Goal: Task Accomplishment & Management: Manage account settings

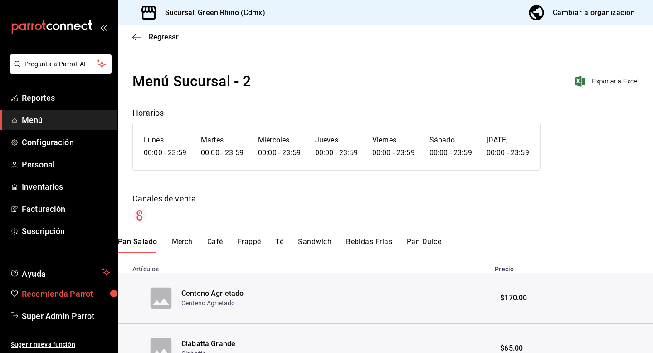
scroll to position [148, 0]
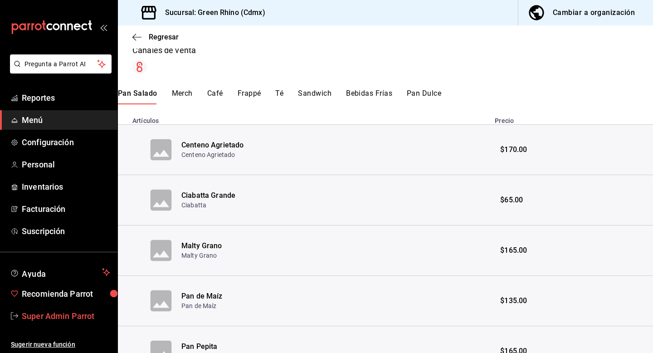
click at [73, 312] on span "Super Admin Parrot" at bounding box center [66, 316] width 88 height 12
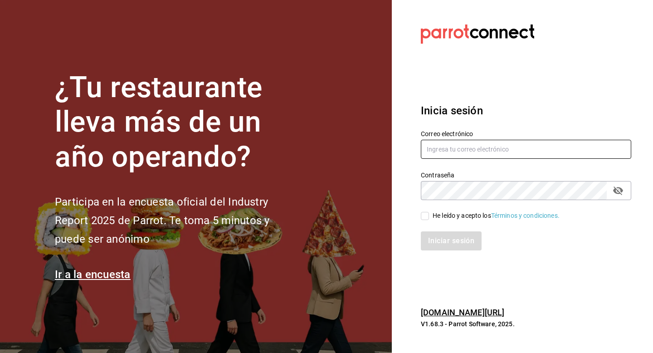
click at [439, 149] on input "text" at bounding box center [526, 149] width 211 height 19
type input "multiuser@qnico.com"
click at [465, 148] on input "multiuser@qnico.com" at bounding box center [526, 149] width 211 height 19
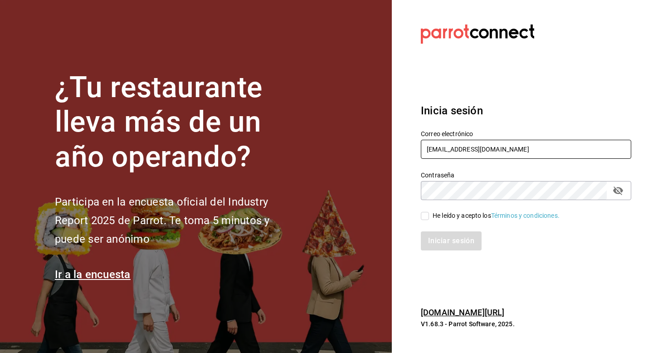
click at [625, 190] on button "passwordField" at bounding box center [618, 190] width 15 height 15
click at [451, 152] on input "multiuser@qnico.com" at bounding box center [526, 149] width 211 height 19
click at [501, 148] on input "multiuser@qnico.com" at bounding box center [526, 149] width 211 height 19
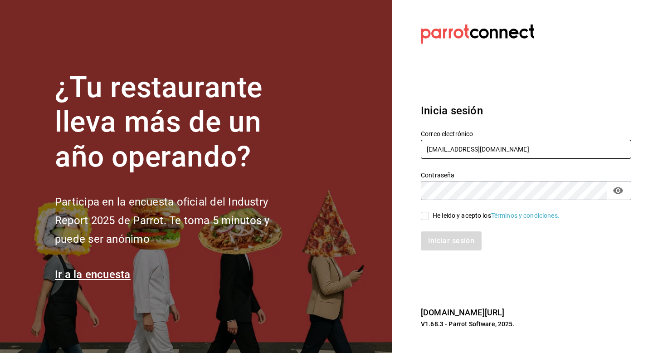
click at [501, 148] on input "[EMAIL_ADDRESS][DOMAIN_NAME]" at bounding box center [526, 149] width 211 height 19
click at [423, 215] on input "He leído y acepto los Términos y condiciones." at bounding box center [425, 216] width 8 height 8
checkbox input "true"
click at [435, 246] on button "Iniciar sesión" at bounding box center [452, 240] width 62 height 19
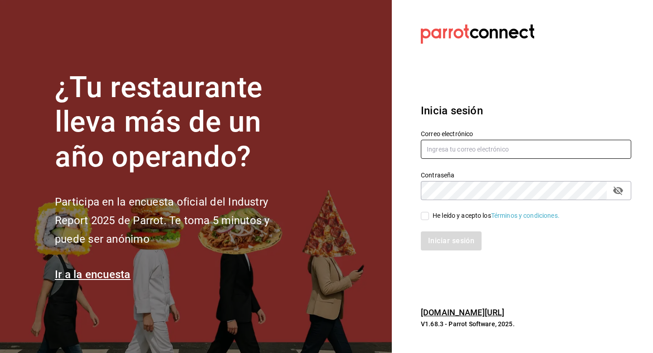
click at [463, 152] on input "text" at bounding box center [526, 149] width 211 height 19
paste input "multiuser@qnico.com"
type input "multiuser@qnico.com"
click at [428, 211] on div "He leído y acepto los Términos y condiciones." at bounding box center [526, 216] width 211 height 10
click at [428, 216] on input "He leído y acepto los Términos y condiciones." at bounding box center [425, 216] width 8 height 8
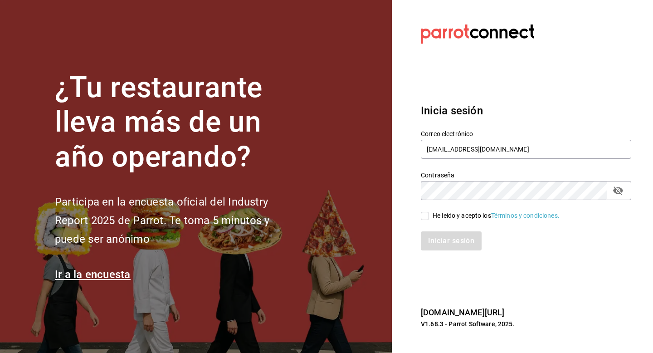
checkbox input "true"
click at [434, 249] on button "Iniciar sesión" at bounding box center [452, 240] width 62 height 19
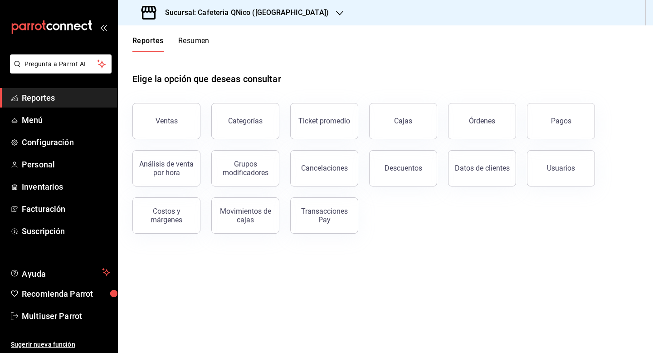
click at [223, 15] on h3 "Sucursal: Cafeteria QNico ([GEOGRAPHIC_DATA])" at bounding box center [243, 12] width 171 height 11
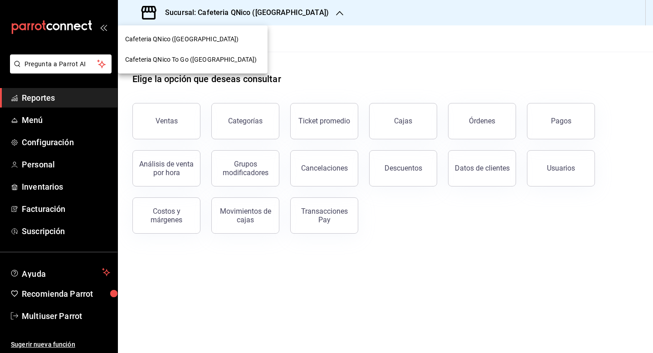
click at [203, 58] on span "Cafeteria QNico To Go ([GEOGRAPHIC_DATA])" at bounding box center [191, 60] width 132 height 10
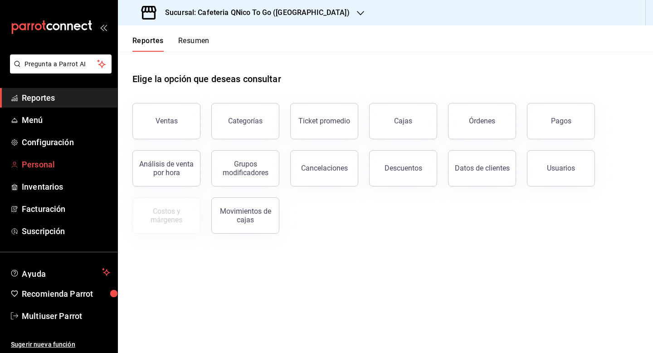
click at [49, 164] on span "Personal" at bounding box center [66, 164] width 88 height 12
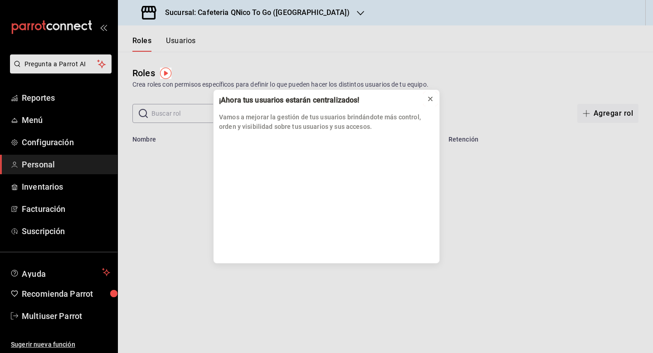
click at [427, 98] on icon at bounding box center [430, 98] width 7 height 7
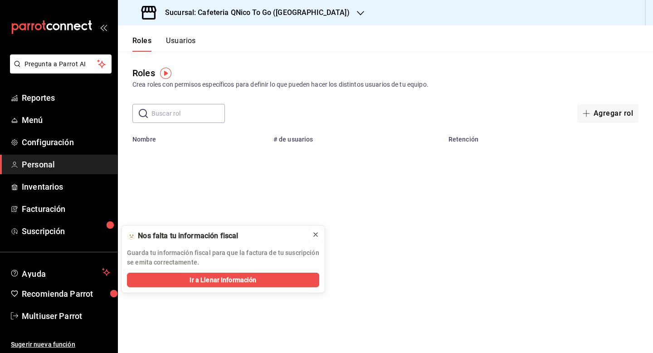
click at [318, 235] on icon at bounding box center [315, 234] width 7 height 7
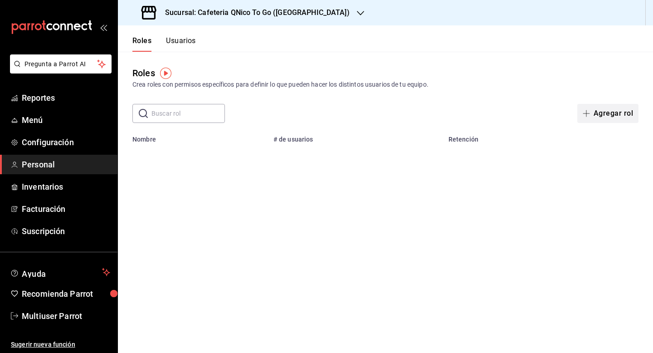
click at [611, 109] on button "Agregar rol" at bounding box center [608, 113] width 61 height 19
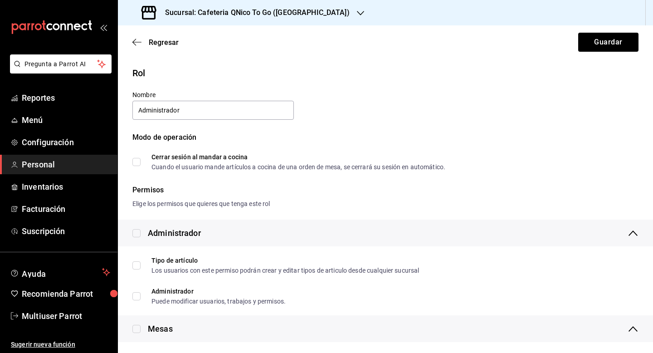
type input "Administrador"
click at [139, 232] on input "checkbox" at bounding box center [136, 233] width 8 height 8
checkbox input "true"
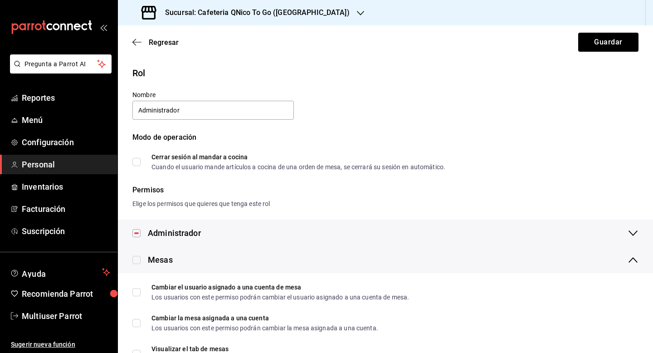
click at [137, 261] on input "checkbox" at bounding box center [136, 260] width 8 height 8
checkbox input "true"
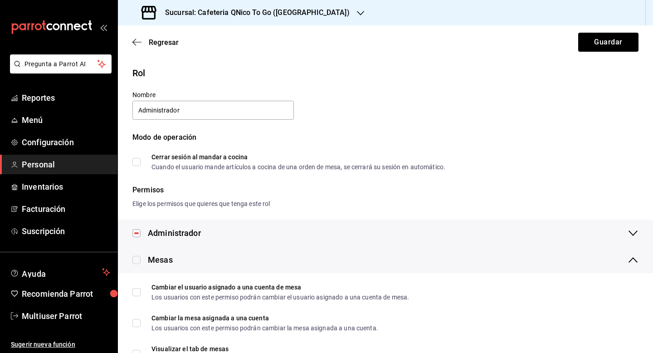
checkbox input "true"
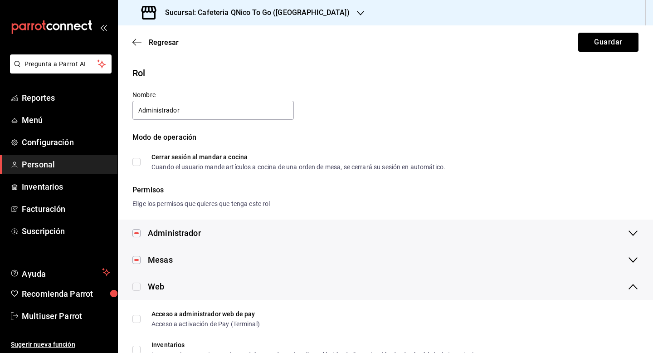
click at [136, 283] on input "checkbox" at bounding box center [136, 287] width 8 height 8
checkbox input "true"
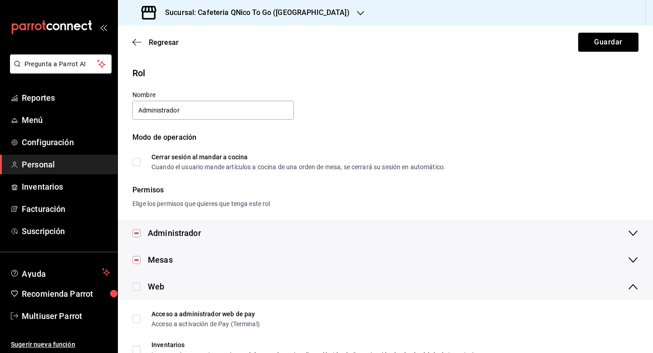
checkbox input "true"
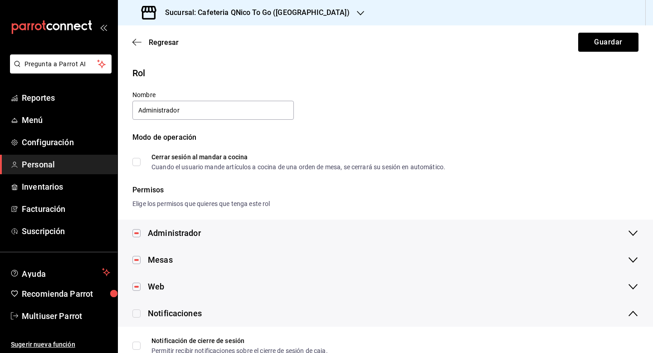
click at [136, 307] on div "Notificaciones" at bounding box center [385, 313] width 535 height 27
click at [135, 317] on input "checkbox" at bounding box center [136, 313] width 8 height 8
checkbox input "true"
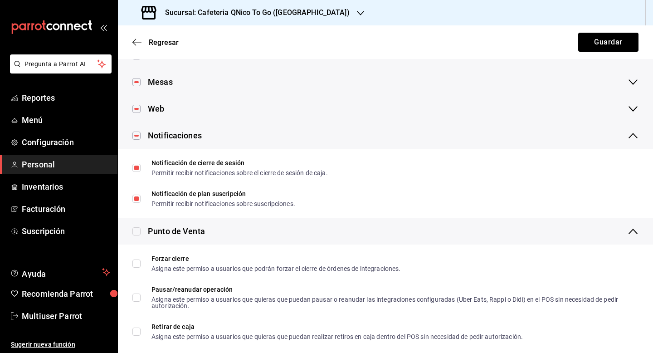
scroll to position [261, 0]
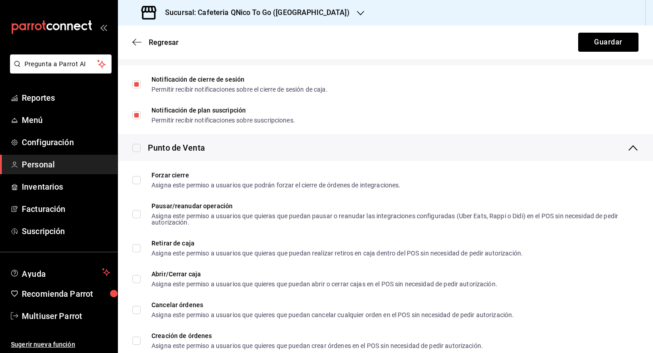
click at [137, 149] on input "checkbox" at bounding box center [136, 148] width 8 height 8
checkbox input "true"
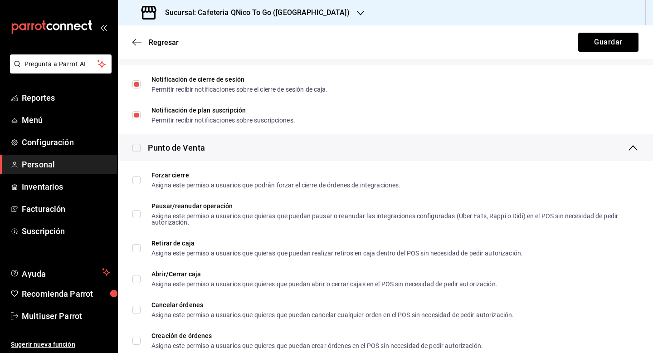
checkbox input "true"
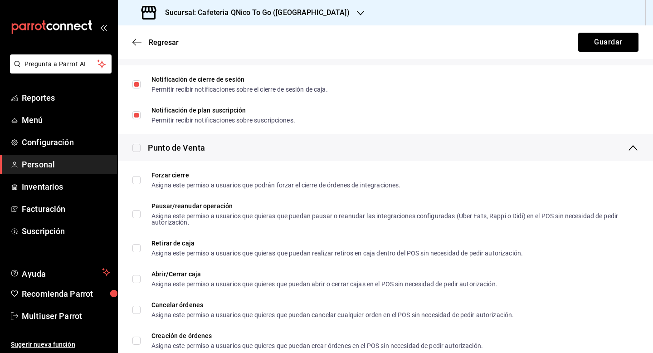
checkbox input "true"
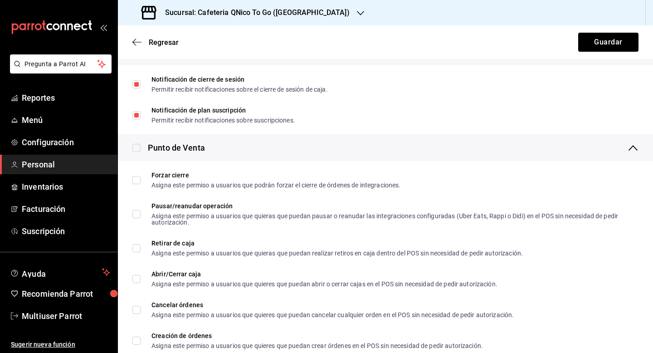
checkbox input "true"
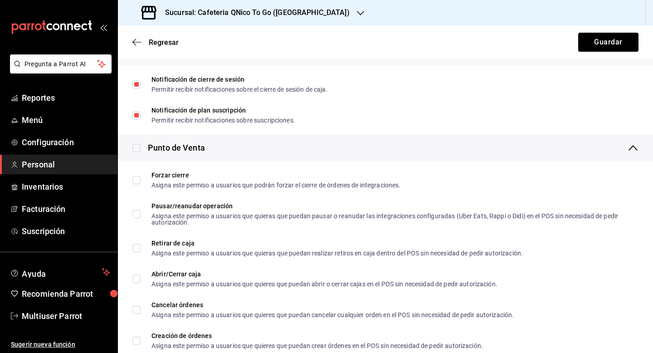
checkbox input "true"
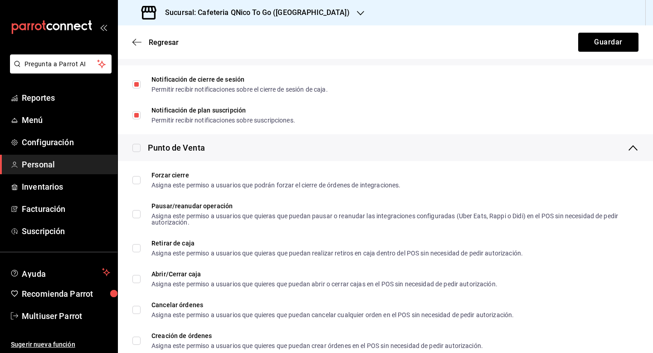
checkbox input "true"
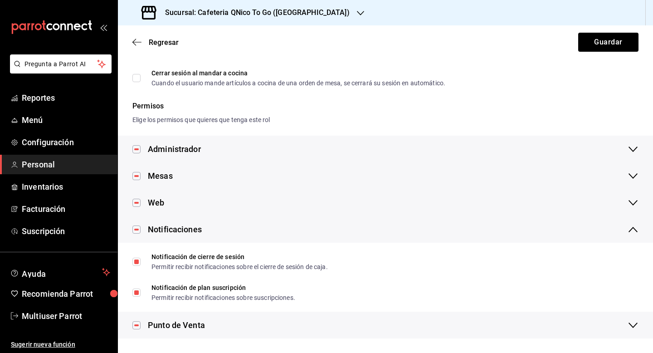
scroll to position [84, 0]
click at [591, 44] on button "Guardar" at bounding box center [609, 42] width 60 height 19
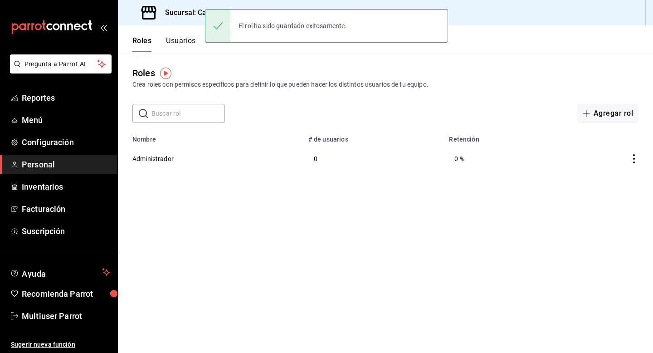
click at [189, 47] on button "Usuarios" at bounding box center [181, 43] width 30 height 15
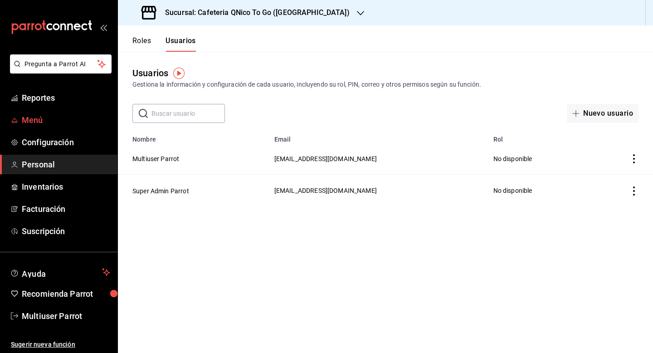
click at [42, 124] on span "Menú" at bounding box center [66, 120] width 88 height 12
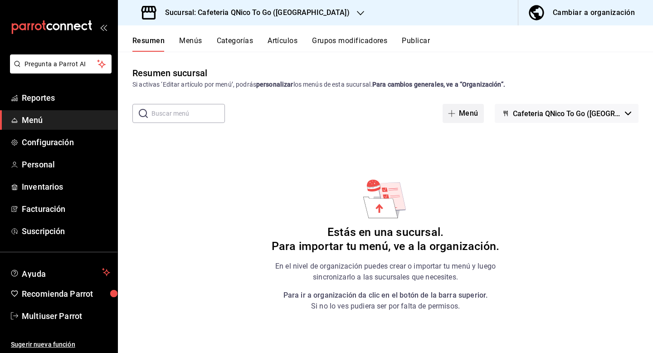
click at [482, 107] on button "Menú" at bounding box center [463, 113] width 41 height 19
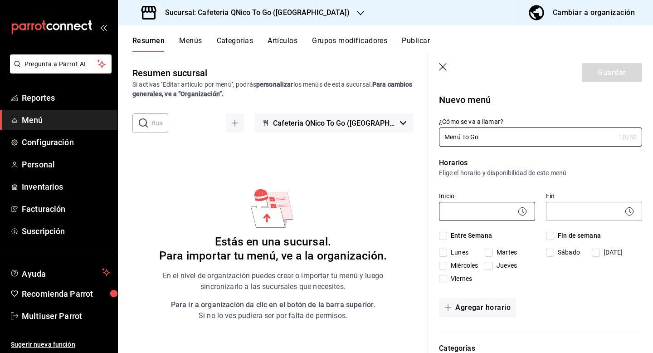
type input "Menú To Go"
click at [481, 213] on body "Pregunta a Parrot AI Reportes Menú Configuración Personal Inventarios Facturaci…" at bounding box center [326, 176] width 653 height 353
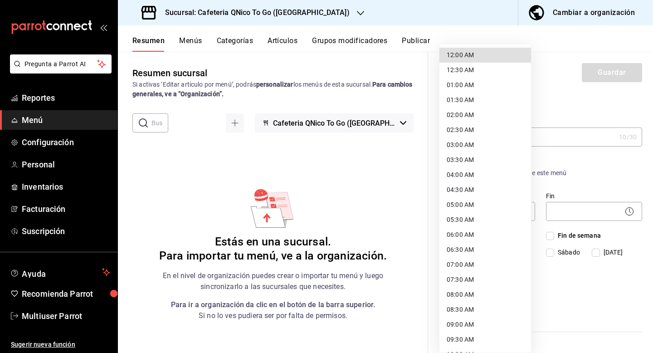
click at [484, 51] on li "12:00 AM" at bounding box center [486, 55] width 92 height 15
type input "00:00"
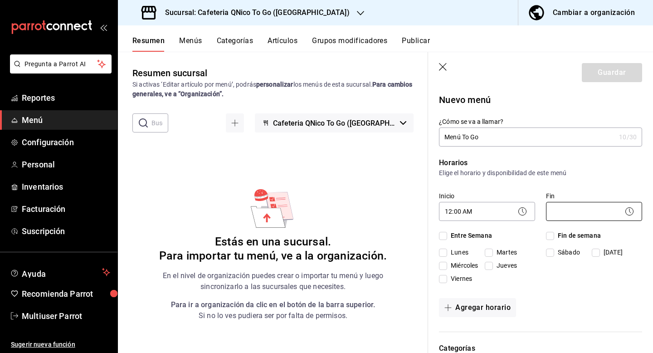
click at [577, 205] on body "Pregunta a Parrot AI Reportes Menú Configuración Personal Inventarios Facturaci…" at bounding box center [326, 176] width 653 height 353
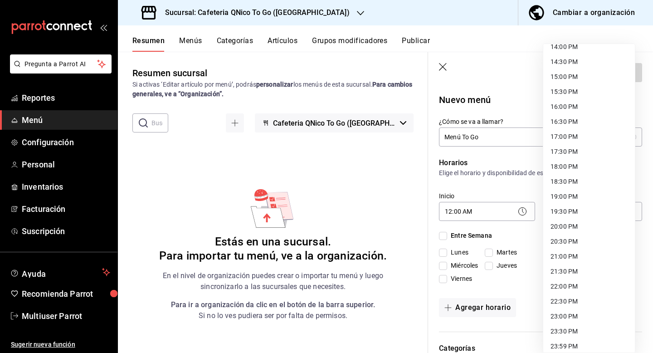
scroll to position [432, 0]
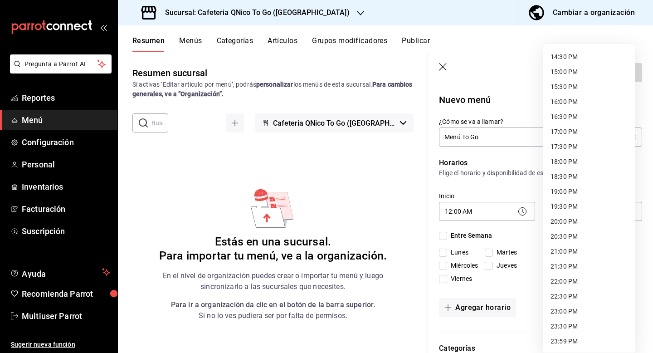
click at [574, 344] on li "23:59 PM" at bounding box center [590, 341] width 92 height 15
type input "23:59"
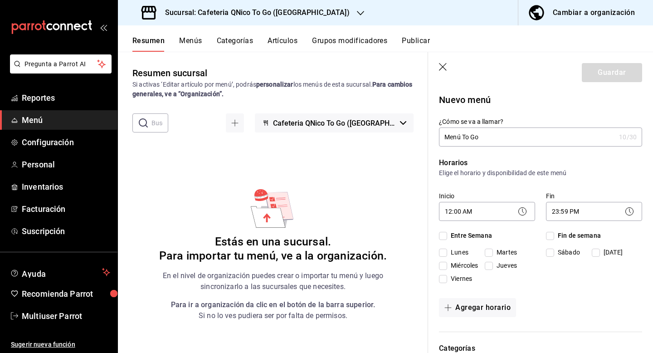
click at [443, 233] on input "Entre Semana" at bounding box center [443, 236] width 8 height 8
checkbox input "true"
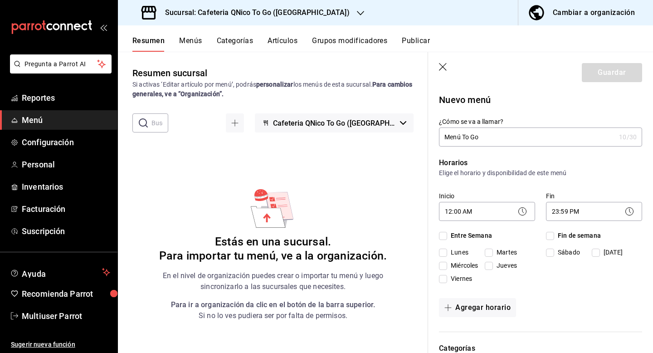
checkbox input "true"
click at [547, 235] on input "Fin de semana" at bounding box center [550, 236] width 8 height 8
checkbox input "true"
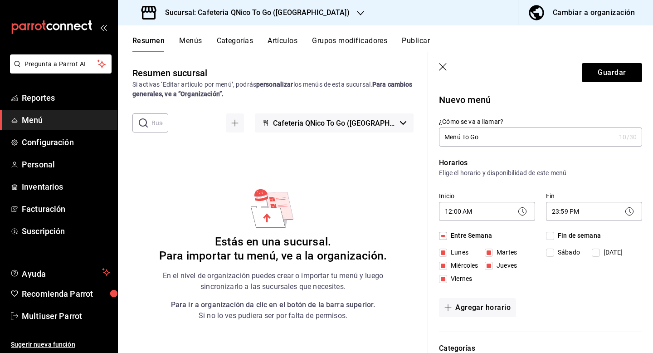
checkbox input "true"
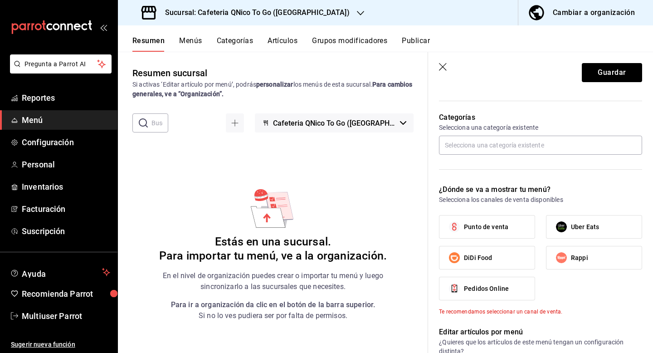
click at [491, 220] on label "Punto de venta" at bounding box center [487, 227] width 95 height 23
click at [464, 220] on input "Punto de venta" at bounding box center [454, 226] width 19 height 19
checkbox input "true"
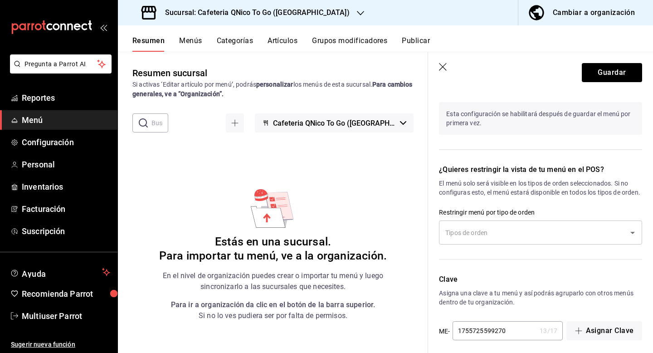
scroll to position [503, 0]
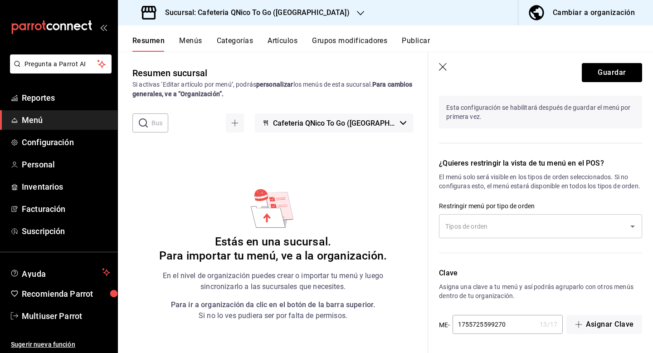
click at [524, 229] on input "text" at bounding box center [534, 226] width 182 height 16
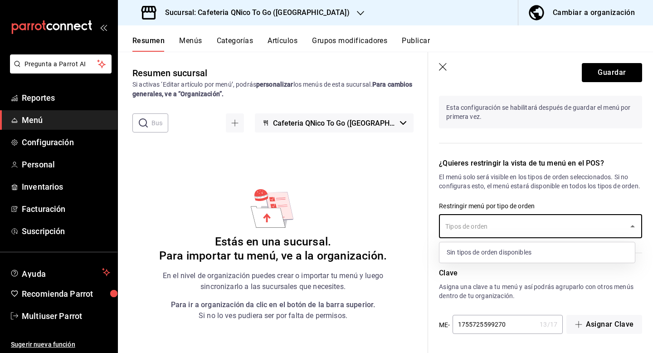
click at [524, 229] on input "text" at bounding box center [534, 226] width 182 height 16
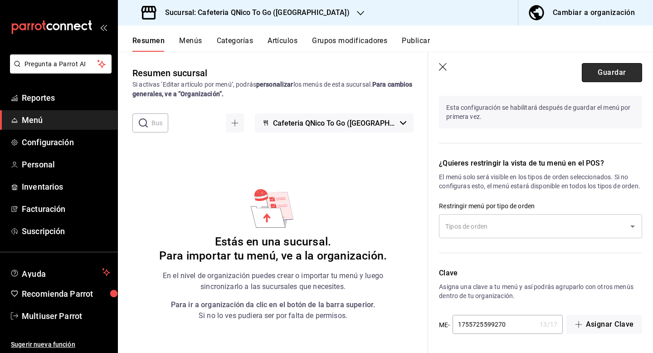
click at [614, 76] on button "Guardar" at bounding box center [612, 72] width 60 height 19
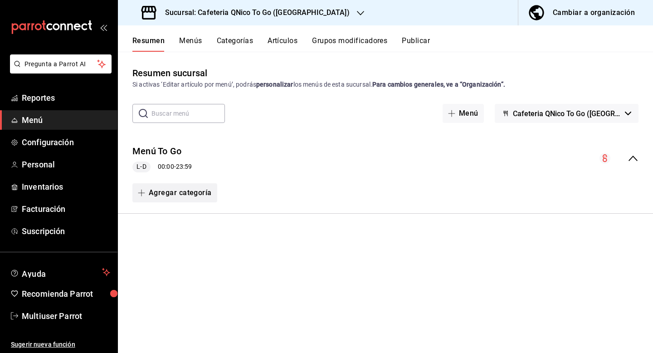
click at [175, 195] on button "Agregar categoría" at bounding box center [174, 192] width 85 height 19
click at [175, 239] on li "Categoría nueva" at bounding box center [171, 239] width 78 height 22
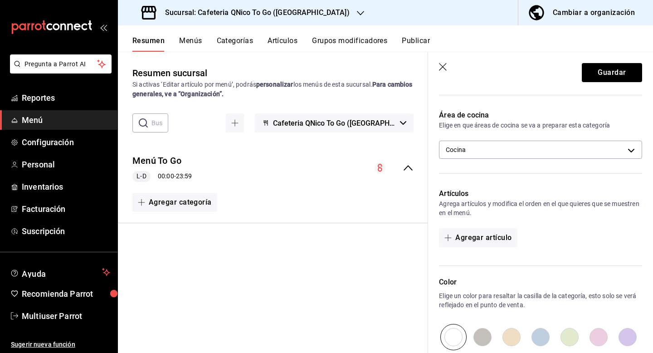
scroll to position [135, 0]
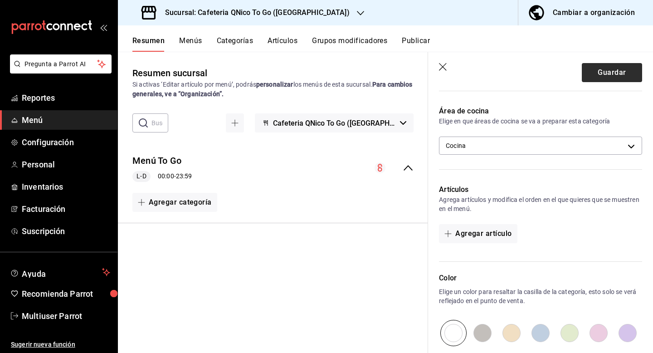
type input "Bebidas Calientes"
click at [598, 73] on button "Guardar" at bounding box center [612, 72] width 60 height 19
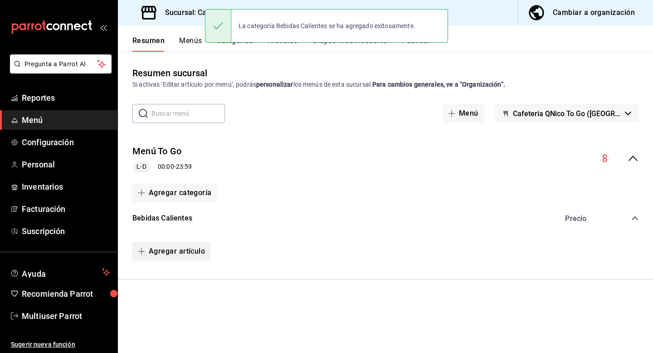
click at [168, 260] on button "Agregar artículo" at bounding box center [171, 251] width 78 height 19
click at [168, 295] on li "Artículo nuevo" at bounding box center [167, 298] width 71 height 22
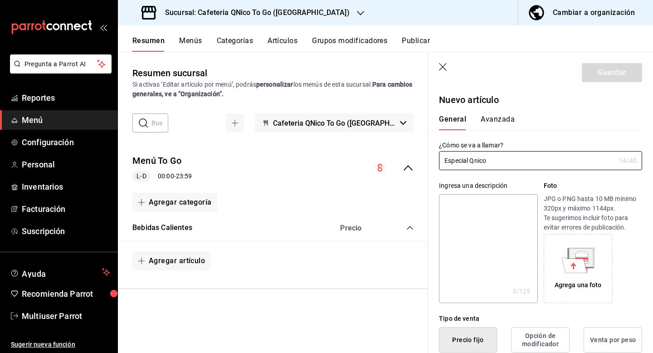
type input "Especial Qnico"
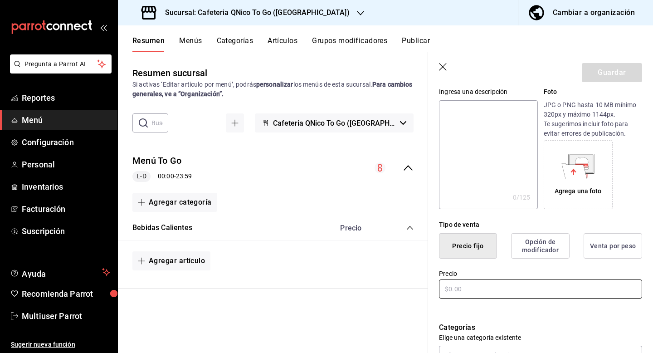
click at [488, 292] on input "text" at bounding box center [540, 289] width 203 height 19
type input "$35.00"
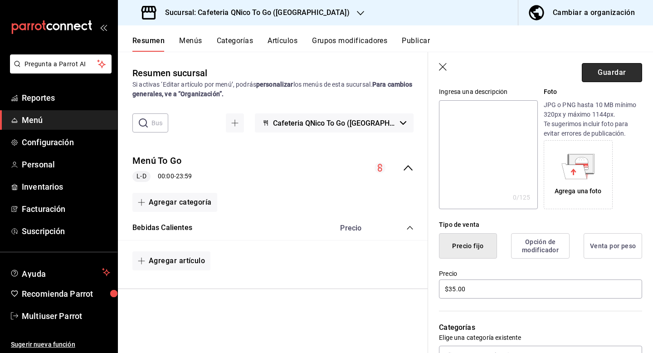
click at [605, 68] on button "Guardar" at bounding box center [612, 72] width 60 height 19
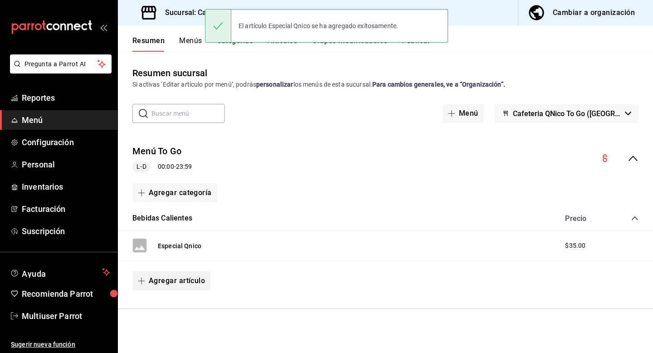
click at [155, 272] on button "Agregar artículo" at bounding box center [171, 280] width 78 height 19
click at [158, 280] on div at bounding box center [326, 176] width 653 height 353
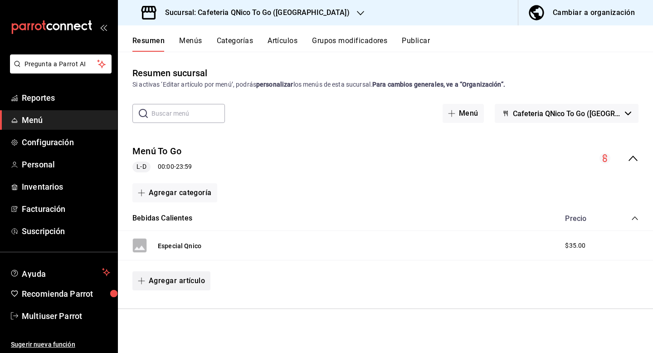
click at [167, 286] on button "Agregar artículo" at bounding box center [171, 280] width 78 height 19
click at [166, 325] on li "Artículo nuevo" at bounding box center [167, 327] width 71 height 22
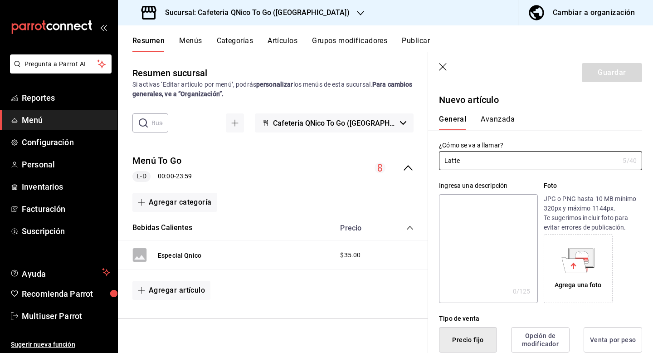
type input "Latte"
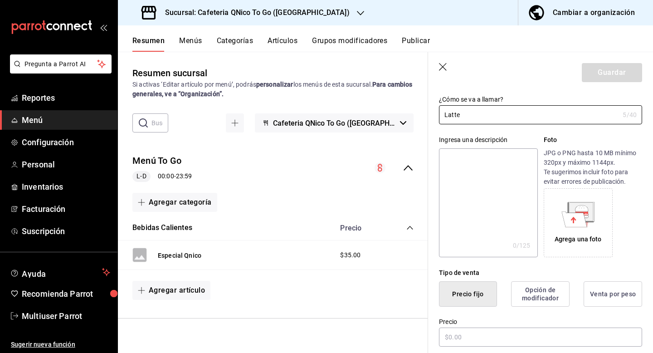
scroll to position [96, 0]
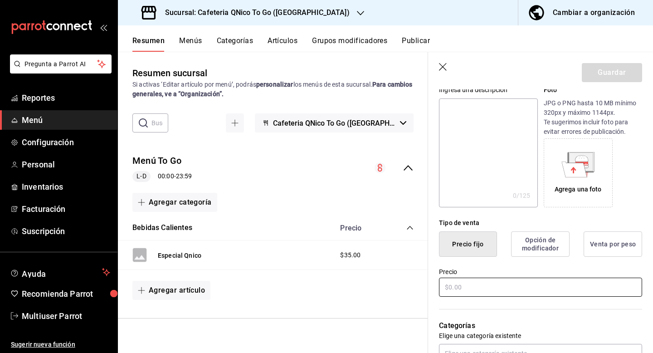
click at [486, 285] on input "text" at bounding box center [540, 287] width 203 height 19
type input "$42.00"
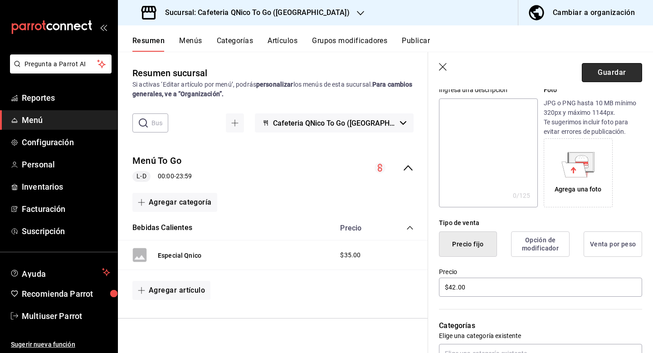
click at [605, 67] on button "Guardar" at bounding box center [612, 72] width 60 height 19
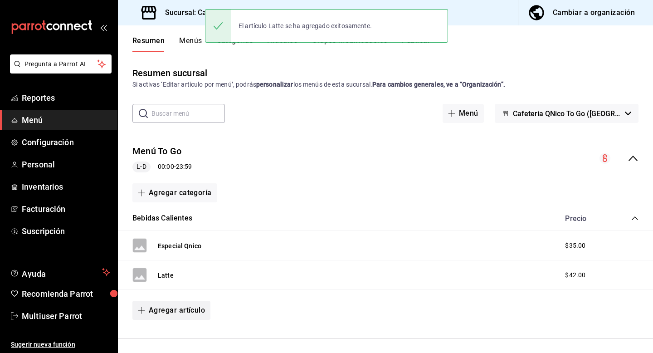
click at [180, 315] on button "Agregar artículo" at bounding box center [171, 310] width 78 height 19
click at [178, 336] on li "Artículo nuevo" at bounding box center [167, 331] width 71 height 22
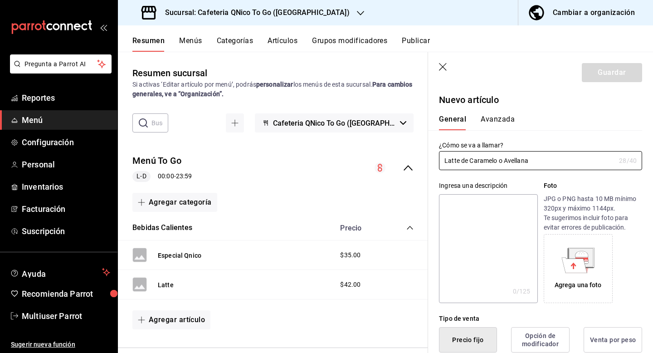
type input "Latte de Caramelo o Avellana"
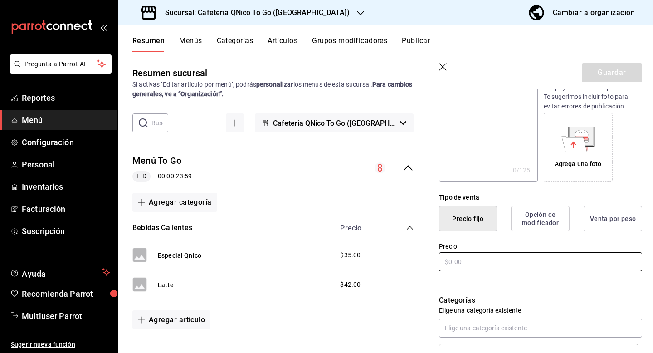
click at [466, 258] on input "text" at bounding box center [540, 261] width 203 height 19
type input "$46.00"
click at [599, 61] on header "Guardar" at bounding box center [540, 70] width 225 height 37
click at [599, 67] on button "Guardar" at bounding box center [612, 72] width 60 height 19
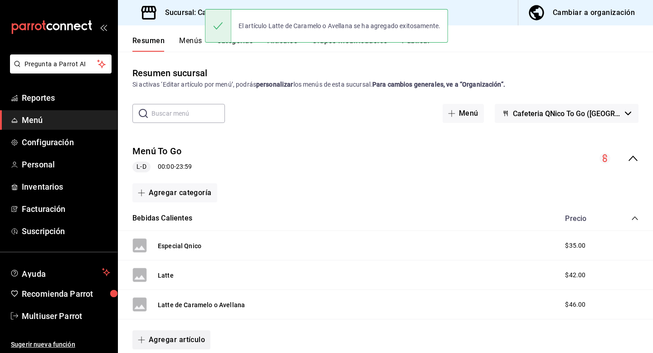
click at [185, 339] on button "Agregar artículo" at bounding box center [171, 339] width 78 height 19
click at [188, 334] on li "Artículo nuevo" at bounding box center [167, 331] width 71 height 22
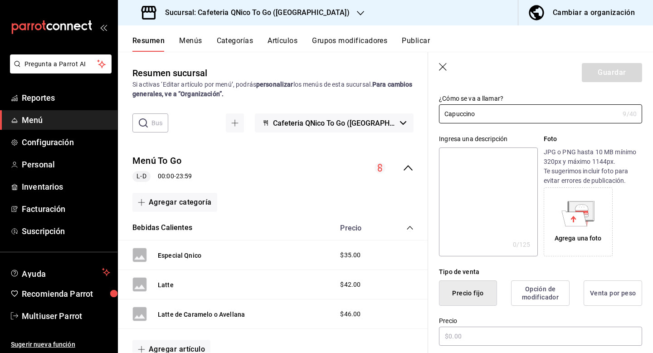
scroll to position [55, 0]
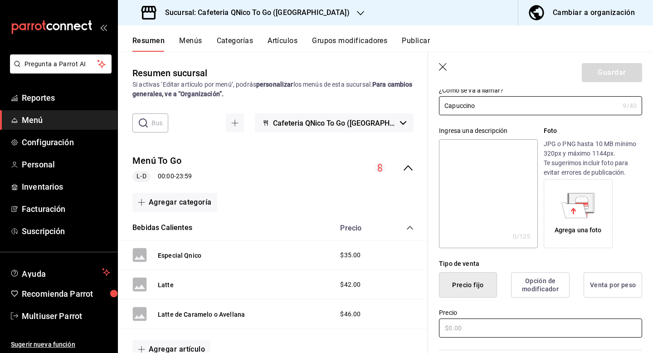
type input "Capuccino"
click at [475, 325] on input "text" at bounding box center [540, 328] width 203 height 19
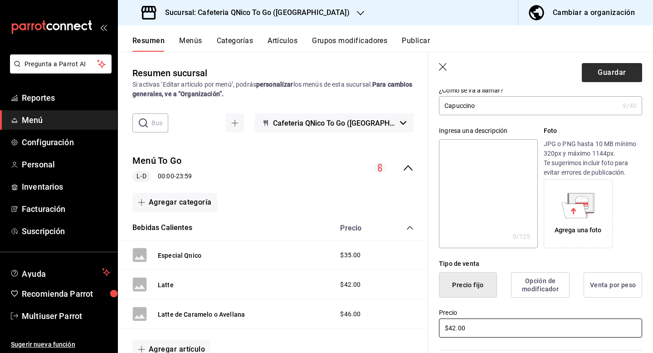
type input "$42.00"
click at [595, 76] on button "Guardar" at bounding box center [612, 72] width 60 height 19
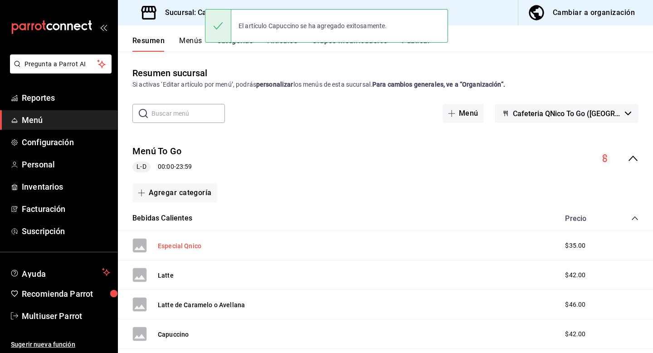
scroll to position [63, 0]
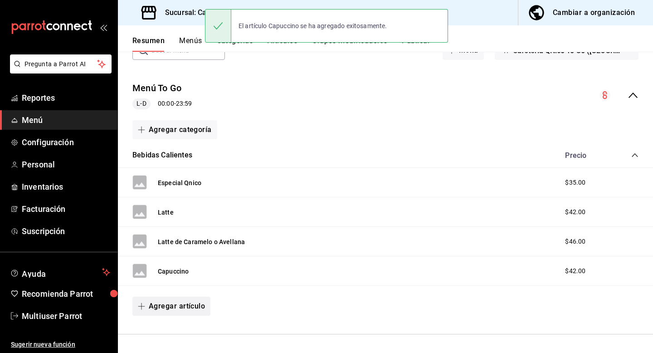
click at [177, 310] on button "Agregar artículo" at bounding box center [171, 306] width 78 height 19
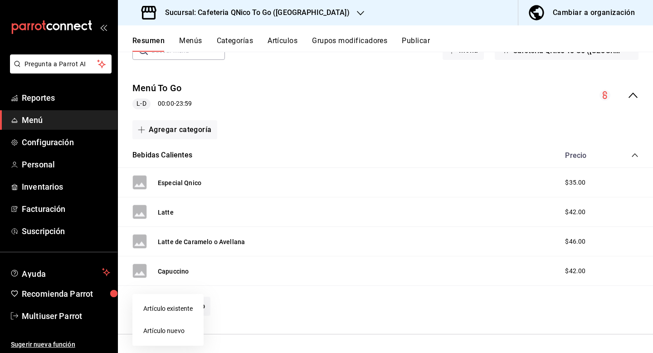
click at [178, 310] on li "Artículo existente" at bounding box center [167, 309] width 71 height 22
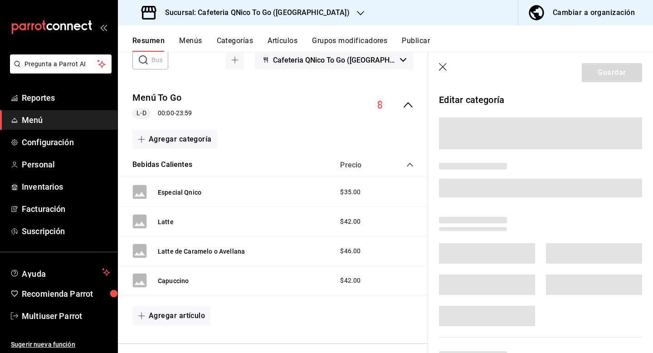
click at [178, 310] on li "Artículo existente" at bounding box center [159, 311] width 54 height 13
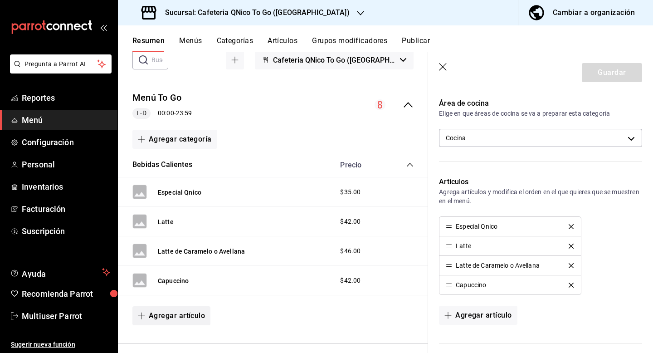
scroll to position [166, 0]
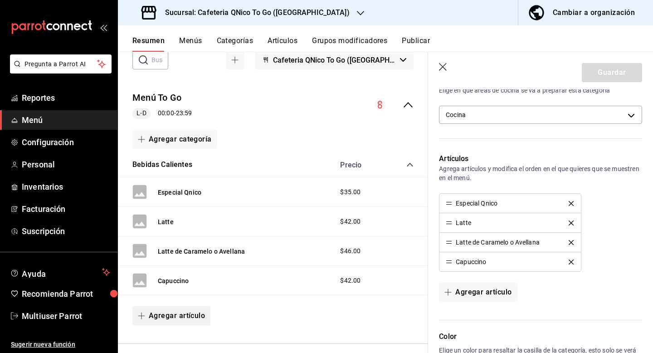
click at [179, 313] on button "Agregar artículo" at bounding box center [171, 315] width 78 height 19
click at [175, 334] on li "Artículo nuevo" at bounding box center [167, 331] width 71 height 22
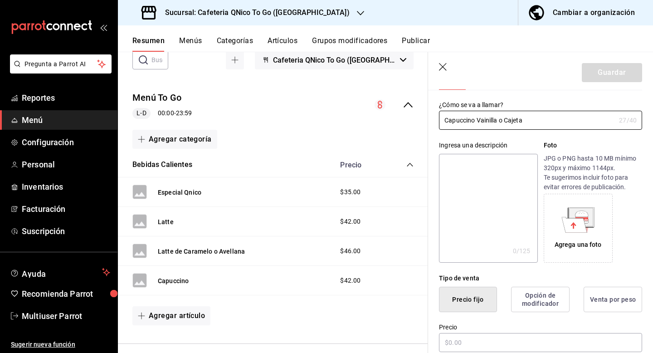
scroll to position [88, 0]
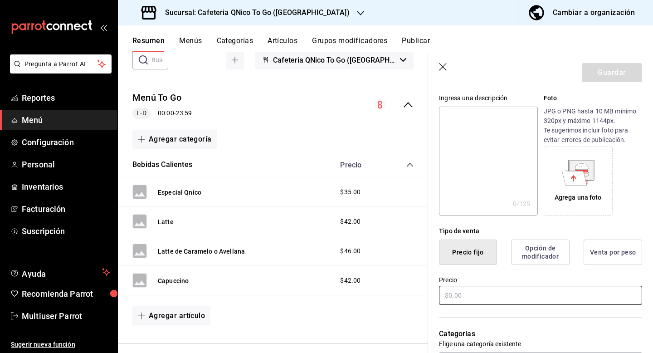
type input "Capuccino Vainilla o Cajeta"
click at [504, 293] on input "text" at bounding box center [540, 295] width 203 height 19
type input "$46.00"
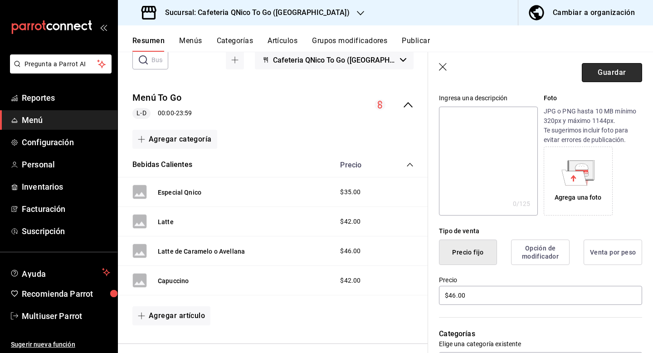
click at [599, 77] on button "Guardar" at bounding box center [612, 72] width 60 height 19
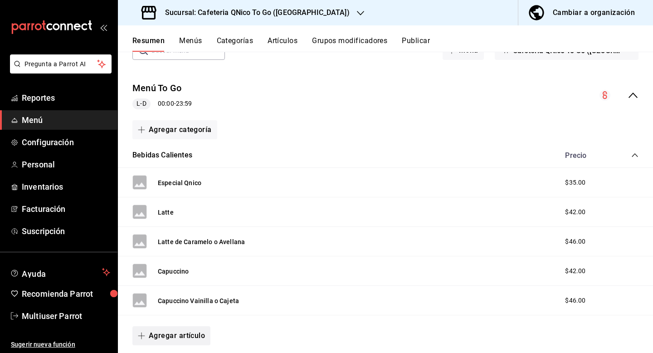
click at [191, 336] on button "Agregar artículo" at bounding box center [171, 335] width 78 height 19
click at [186, 332] on li "Artículo nuevo" at bounding box center [167, 331] width 71 height 22
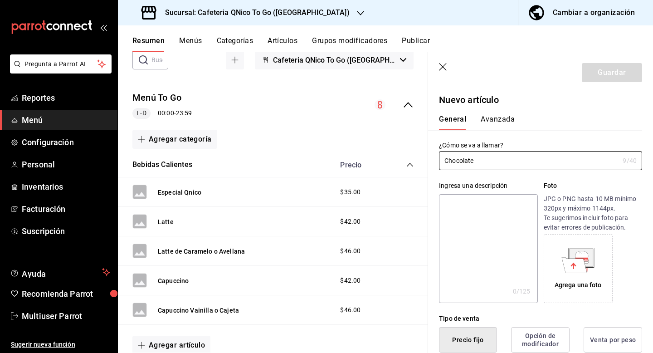
scroll to position [125, 0]
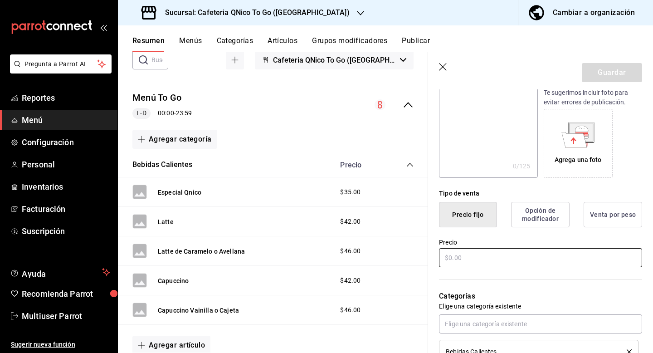
type input "Chocolate"
click at [484, 265] on input "text" at bounding box center [540, 257] width 203 height 19
type input "$46.00"
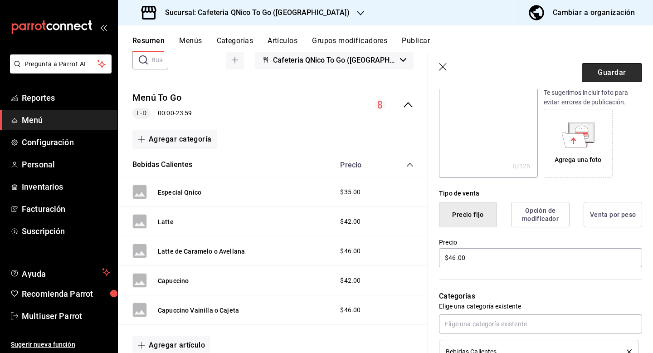
click at [593, 76] on button "Guardar" at bounding box center [612, 72] width 60 height 19
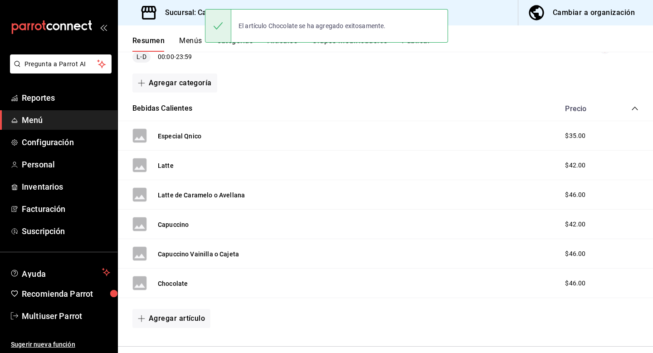
scroll to position [122, 0]
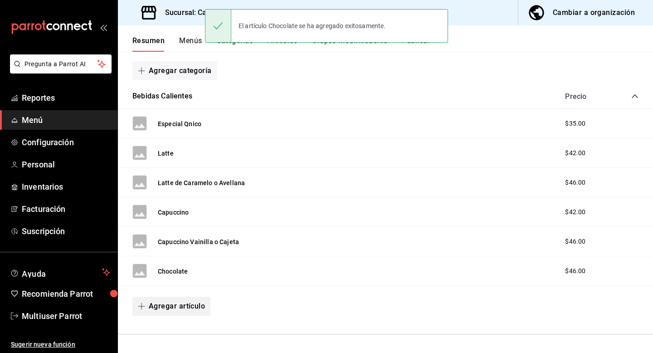
click at [176, 312] on button "Agregar artículo" at bounding box center [171, 306] width 78 height 19
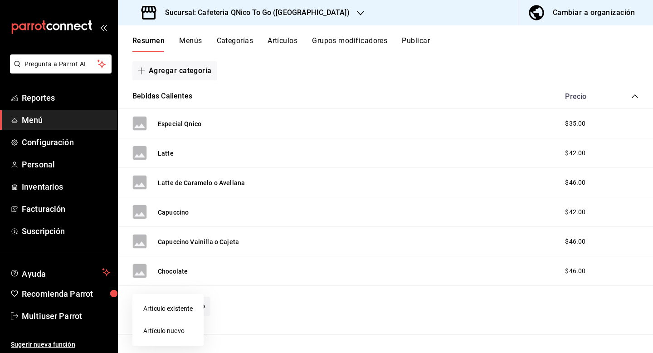
drag, startPoint x: 178, startPoint y: 308, endPoint x: 177, endPoint y: 332, distance: 24.1
click at [177, 332] on ul "Artículo existente Artículo nuevo" at bounding box center [167, 320] width 71 height 52
click at [177, 332] on li "Artículo nuevo" at bounding box center [167, 331] width 71 height 22
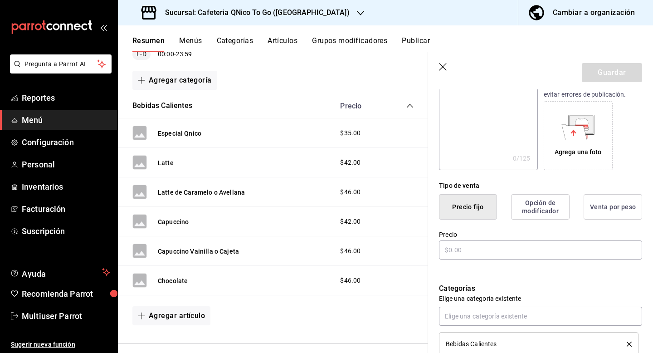
scroll to position [128, 0]
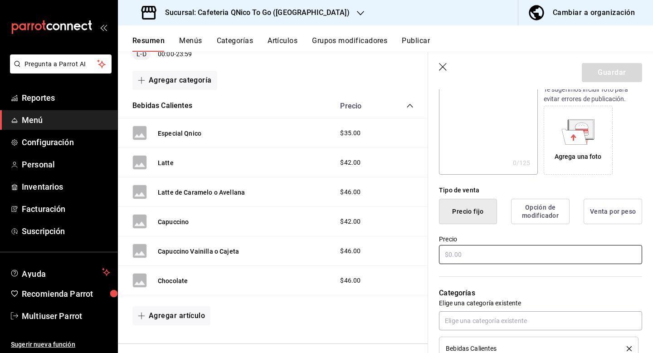
type input "Mikaccino"
click at [458, 252] on input "text" at bounding box center [540, 254] width 203 height 19
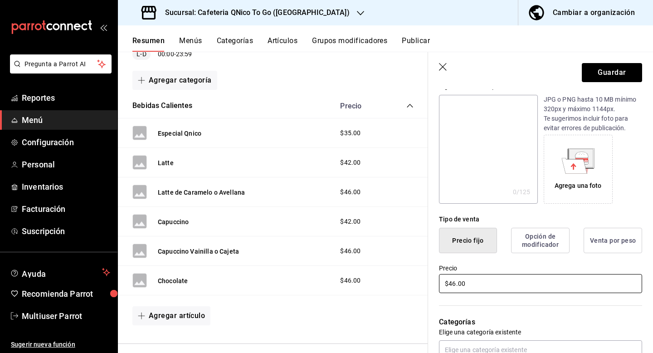
scroll to position [52, 0]
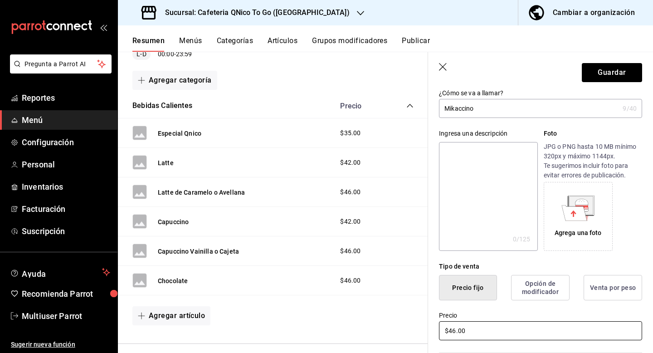
type input "$46.00"
click at [452, 112] on input "Mikaccino" at bounding box center [529, 108] width 180 height 18
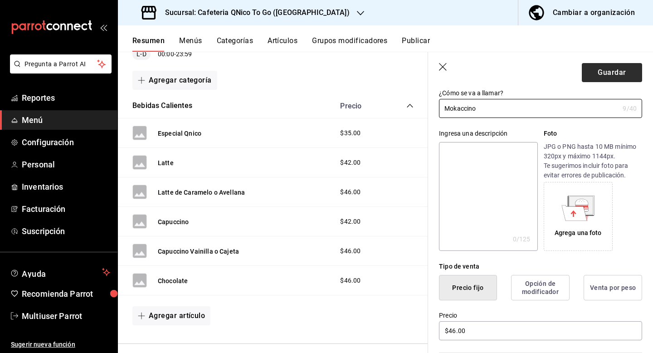
type input "Mokaccino"
click at [611, 69] on button "Guardar" at bounding box center [612, 72] width 60 height 19
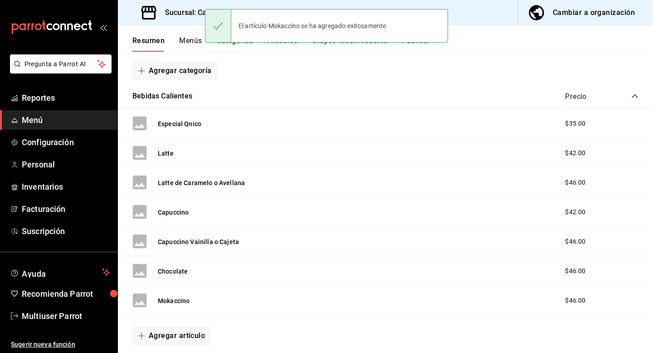
scroll to position [152, 0]
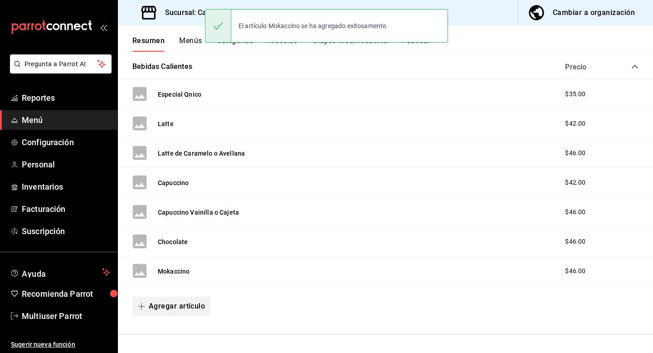
click at [193, 304] on button "Agregar artículo" at bounding box center [171, 306] width 78 height 19
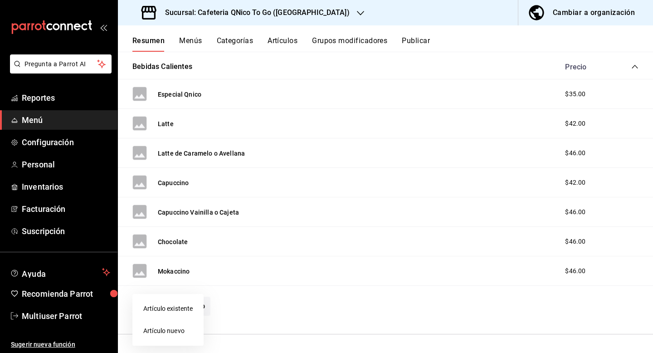
click at [169, 327] on li "Artículo nuevo" at bounding box center [167, 331] width 71 height 22
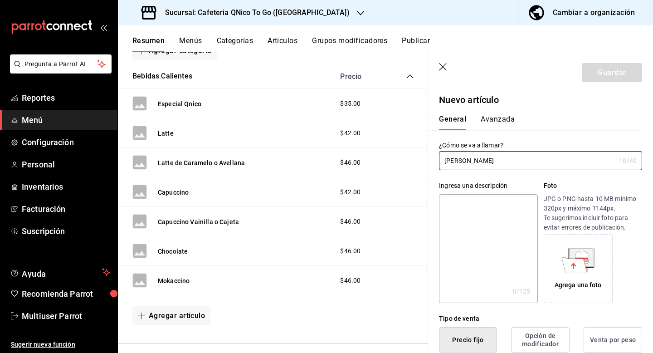
scroll to position [70, 0]
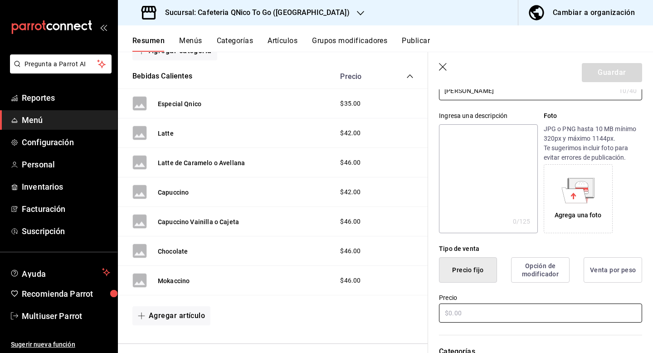
type input "Chai Latte"
click at [490, 318] on input "text" at bounding box center [540, 313] width 203 height 19
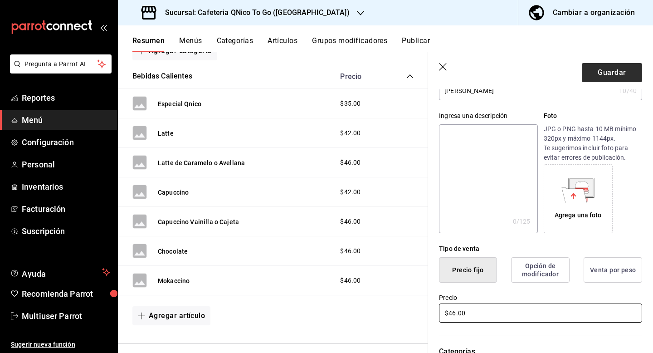
type input "$46.00"
click at [603, 76] on button "Guardar" at bounding box center [612, 72] width 60 height 19
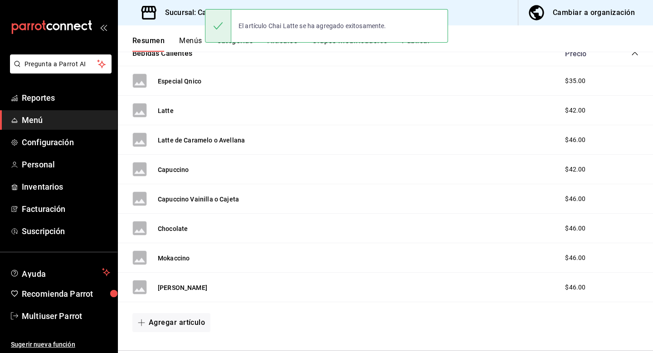
scroll to position [181, 0]
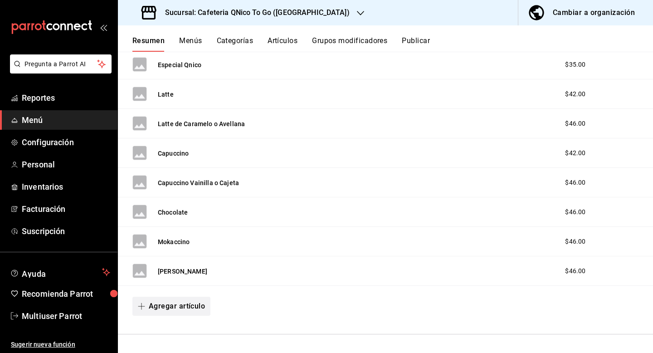
click at [178, 309] on button "Agregar artículo" at bounding box center [171, 306] width 78 height 19
click at [174, 329] on li "Artículo nuevo" at bounding box center [167, 331] width 71 height 22
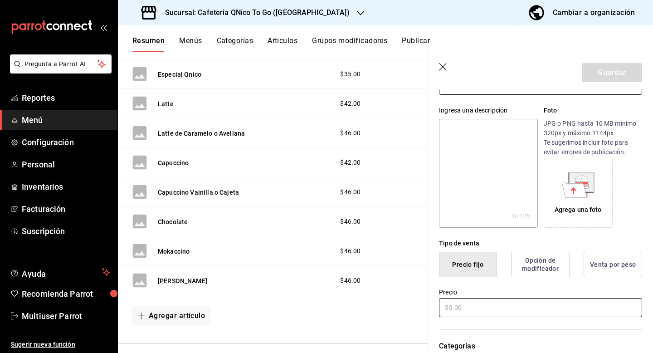
scroll to position [92, 0]
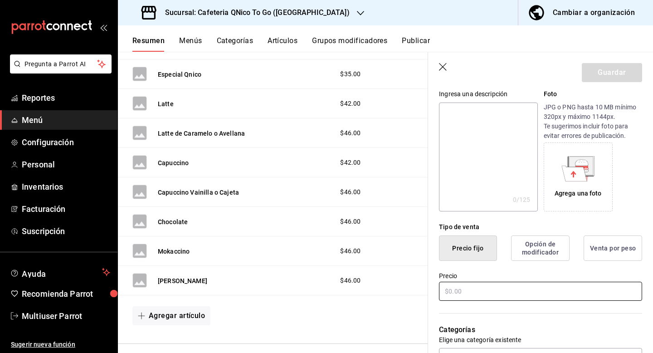
type input "Matcha Latte"
click at [459, 291] on input "text" at bounding box center [540, 291] width 203 height 19
type input "$46.00"
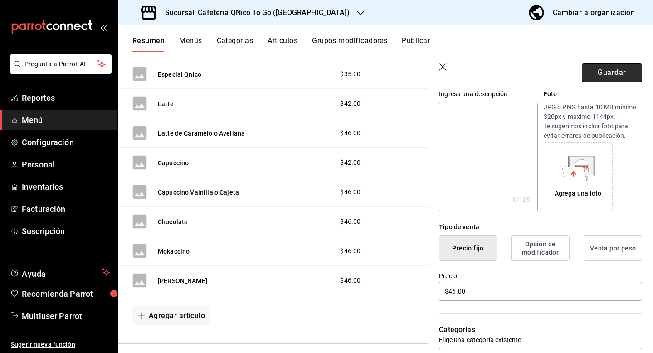
click at [600, 71] on button "Guardar" at bounding box center [612, 72] width 60 height 19
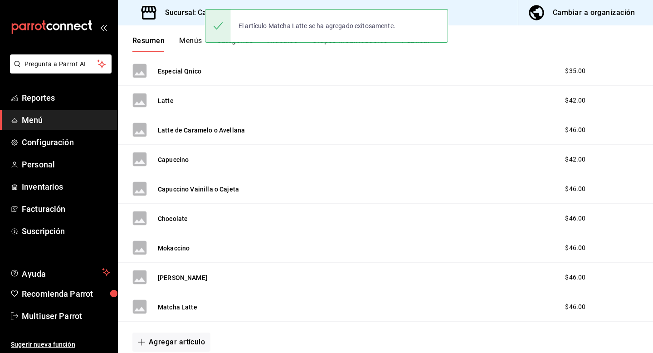
scroll to position [211, 0]
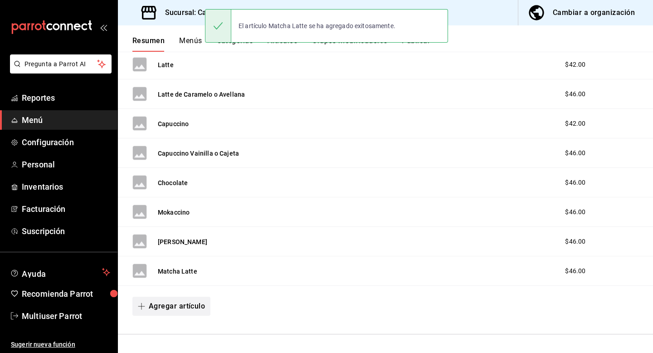
click at [187, 302] on button "Agregar artículo" at bounding box center [171, 306] width 78 height 19
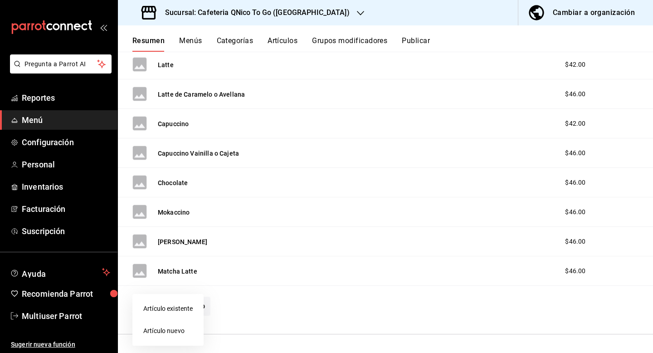
click at [179, 331] on li "Artículo nuevo" at bounding box center [167, 331] width 71 height 22
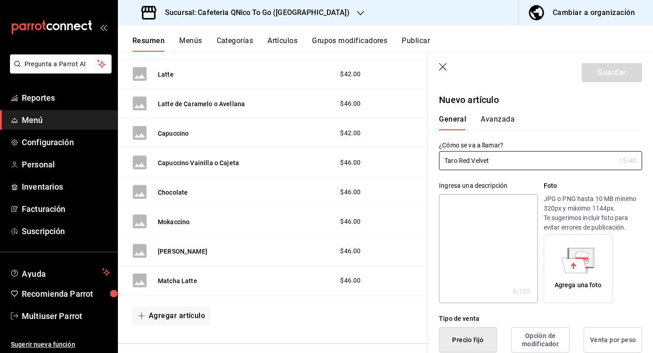
type input "Taro Red Velvet"
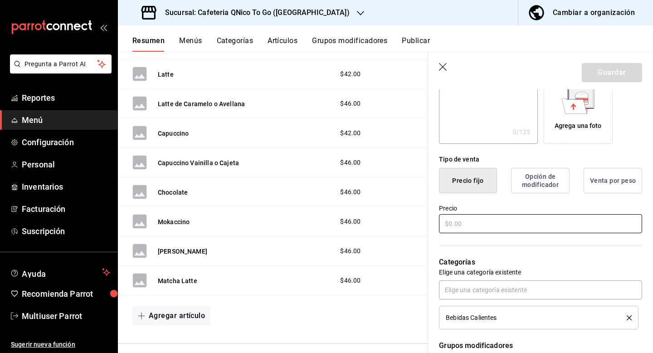
click at [481, 217] on input "text" at bounding box center [540, 223] width 203 height 19
type input "$46.00"
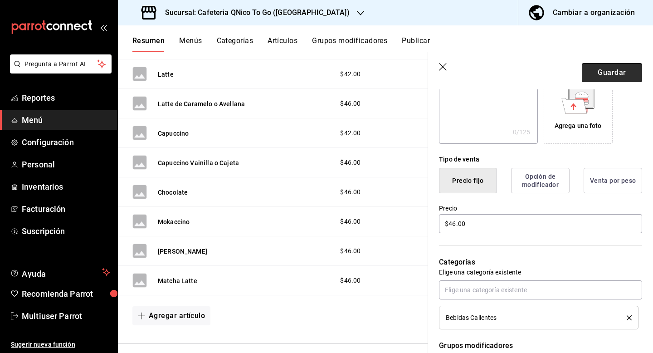
click at [589, 74] on button "Guardar" at bounding box center [612, 72] width 60 height 19
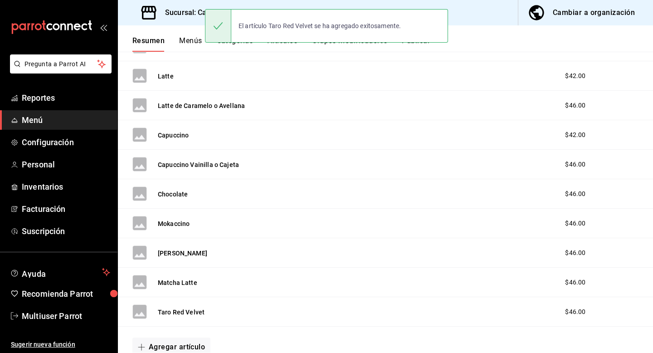
scroll to position [240, 0]
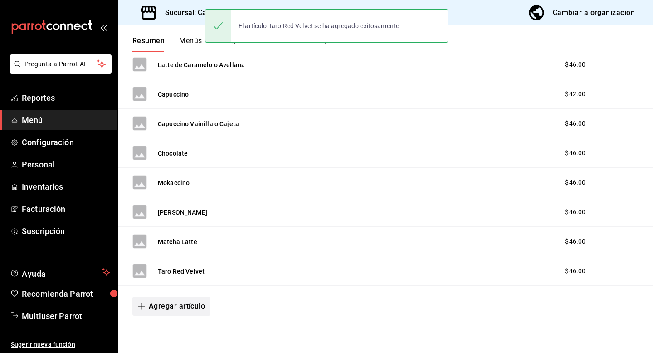
click at [172, 305] on button "Agregar artículo" at bounding box center [171, 306] width 78 height 19
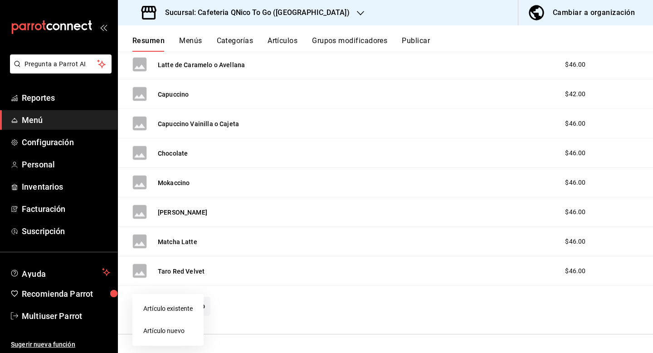
click at [170, 330] on li "Artículo nuevo" at bounding box center [167, 331] width 71 height 22
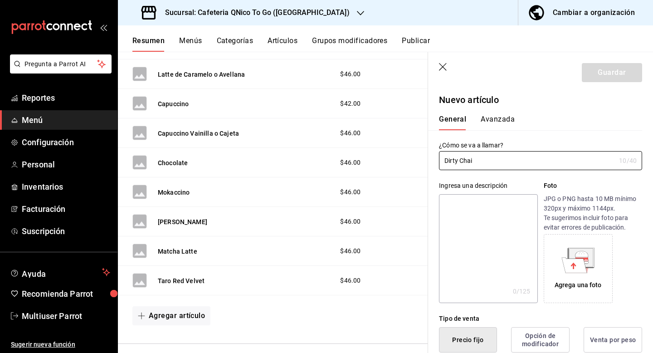
type input "Dirty Chai"
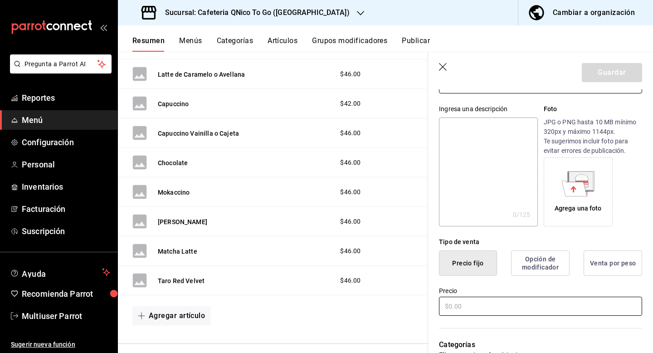
click at [486, 307] on input "text" at bounding box center [540, 306] width 203 height 19
type input "$50.00"
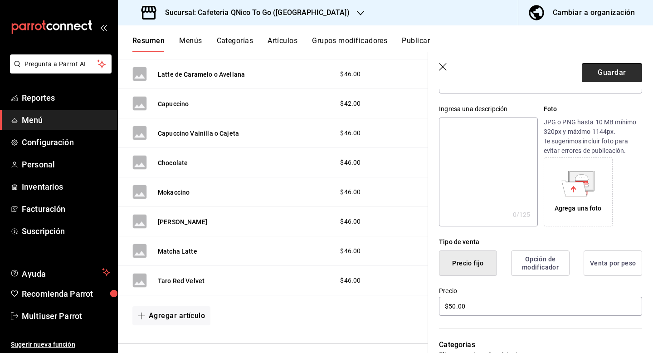
click at [607, 68] on button "Guardar" at bounding box center [612, 72] width 60 height 19
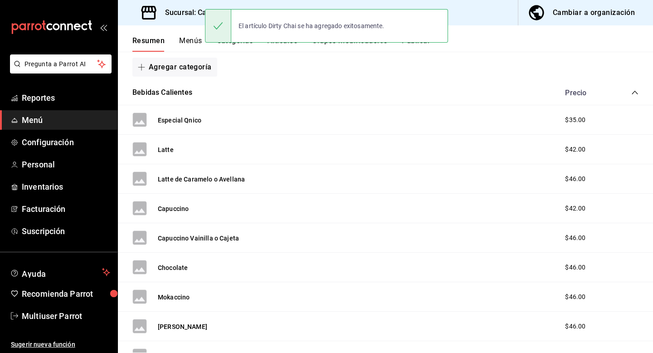
scroll to position [270, 0]
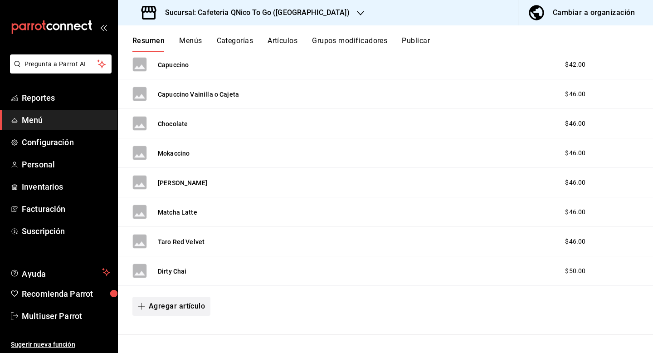
click at [177, 309] on button "Agregar artículo" at bounding box center [171, 306] width 78 height 19
click at [169, 336] on li "Artículo nuevo" at bounding box center [167, 331] width 71 height 22
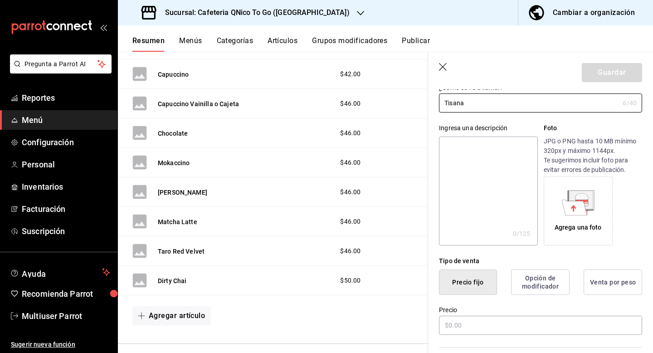
scroll to position [154, 0]
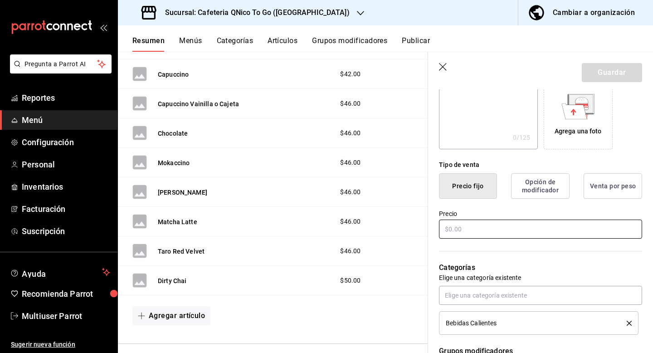
type input "Tisana"
click at [505, 230] on input "text" at bounding box center [540, 229] width 203 height 19
type input "$5.00"
type input "$42.00"
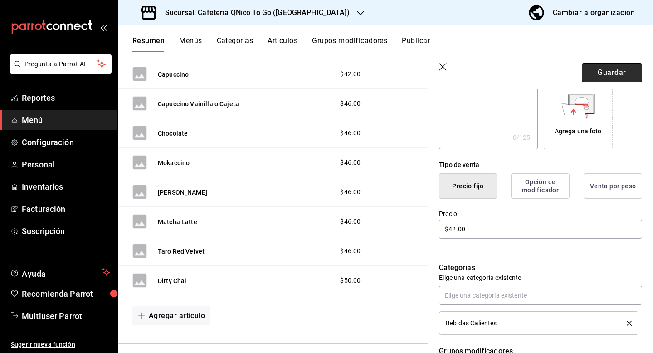
click at [617, 71] on button "Guardar" at bounding box center [612, 72] width 60 height 19
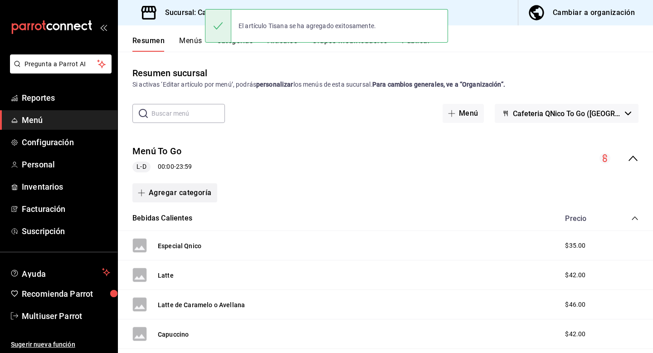
click at [171, 198] on button "Agregar categoría" at bounding box center [174, 192] width 85 height 19
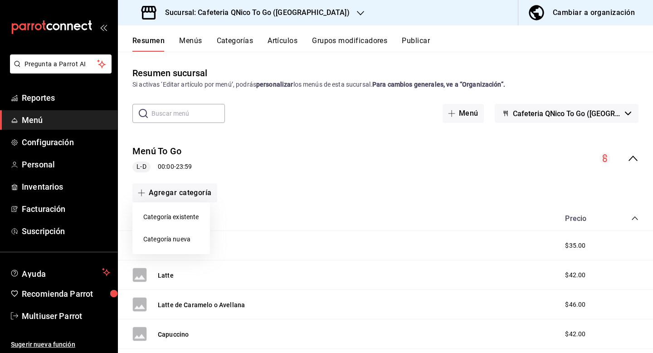
click at [172, 235] on li "Categoría nueva" at bounding box center [171, 239] width 78 height 22
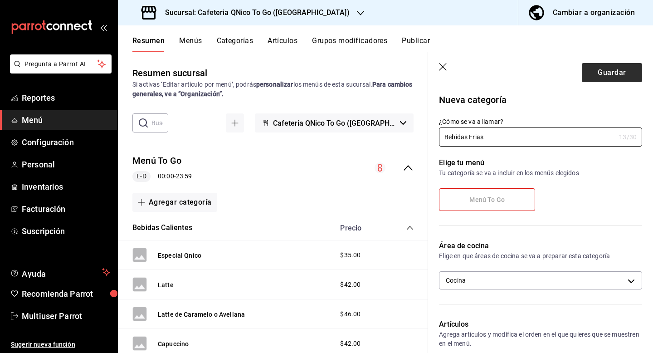
type input "Bebidas Frias"
click at [582, 76] on button "Guardar" at bounding box center [612, 72] width 60 height 19
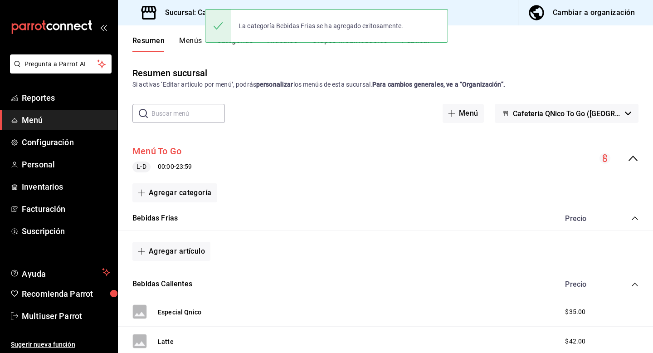
click at [165, 153] on button "Menú To Go" at bounding box center [156, 151] width 49 height 13
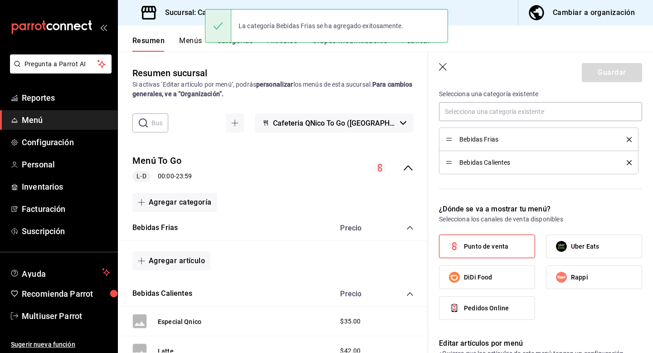
scroll to position [267, 0]
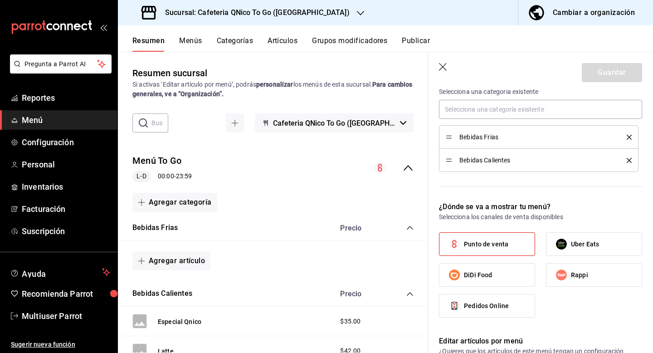
click at [444, 66] on icon "button" at bounding box center [443, 67] width 8 height 8
checkbox input "false"
type input "1755725920249"
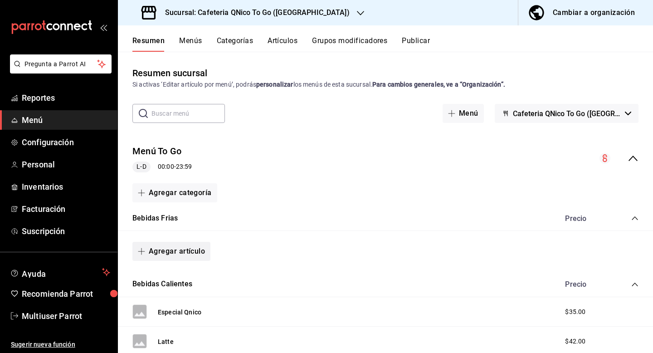
click at [186, 251] on button "Agregar artículo" at bounding box center [171, 251] width 78 height 19
click at [184, 299] on li "Artículo nuevo" at bounding box center [167, 298] width 71 height 22
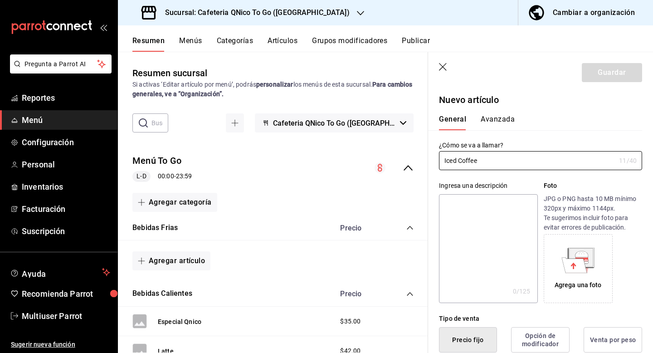
type input "Iced Coffee"
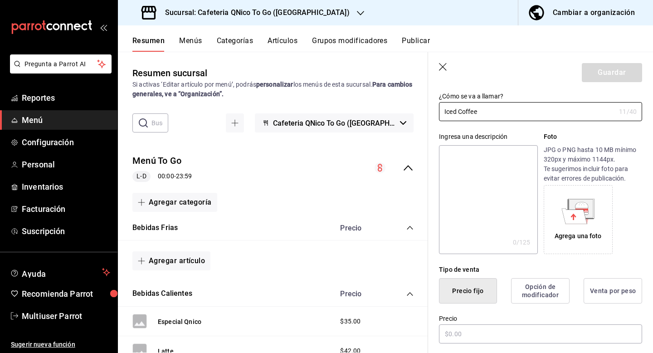
scroll to position [96, 0]
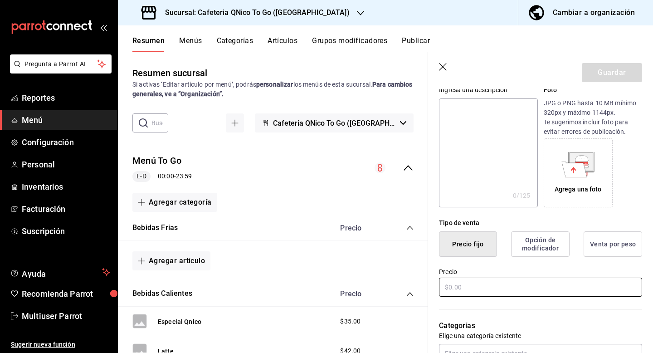
click at [457, 291] on input "text" at bounding box center [540, 287] width 203 height 19
type input "$45.00"
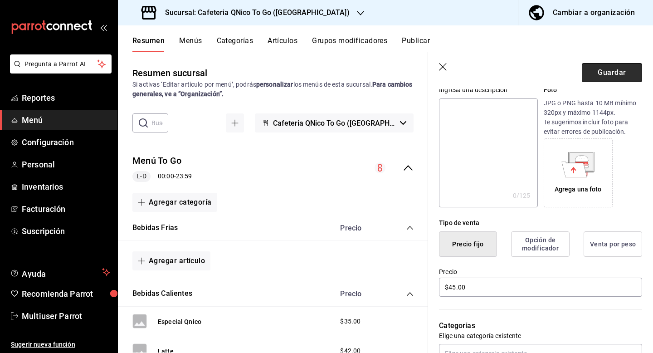
click at [619, 73] on button "Guardar" at bounding box center [612, 72] width 60 height 19
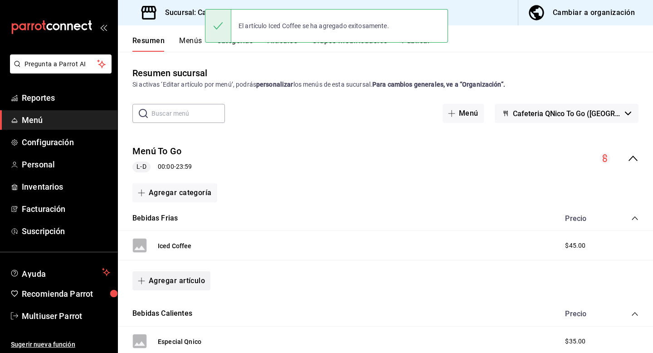
click at [190, 279] on button "Agregar artículo" at bounding box center [171, 280] width 78 height 19
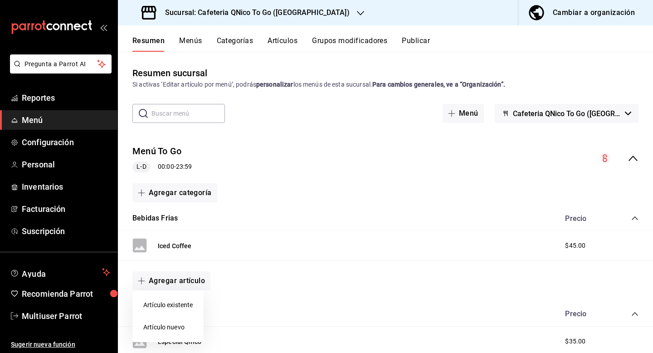
click at [174, 325] on li "Artículo nuevo" at bounding box center [167, 327] width 71 height 22
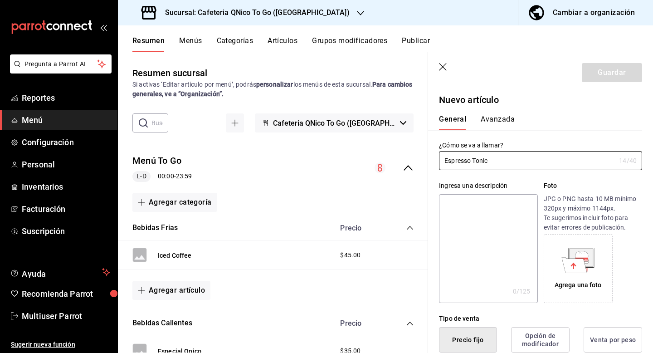
type input "Espresso Tonic"
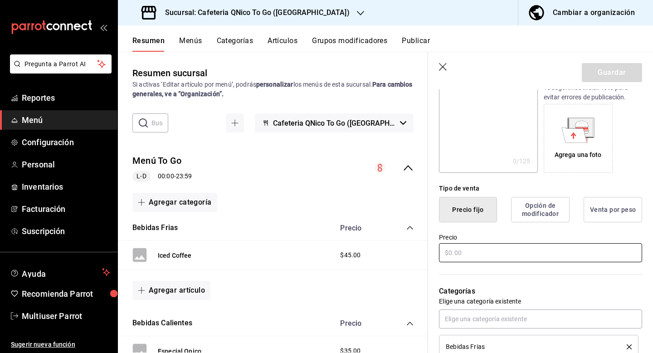
click at [468, 249] on input "text" at bounding box center [540, 252] width 203 height 19
type input "$52.00"
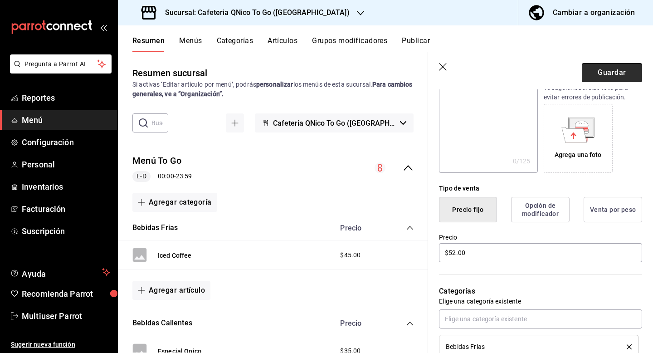
click at [606, 64] on button "Guardar" at bounding box center [612, 72] width 60 height 19
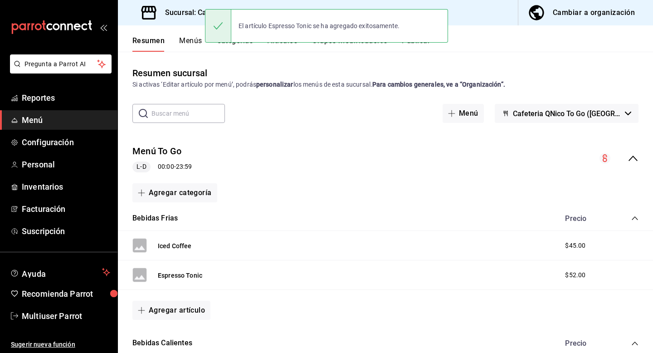
scroll to position [51, 0]
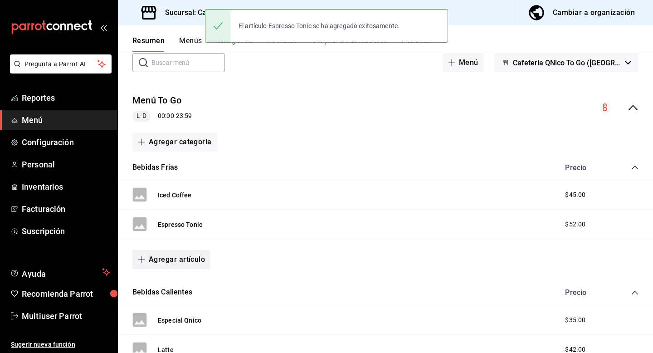
click at [178, 268] on button "Agregar artículo" at bounding box center [171, 259] width 78 height 19
click at [179, 314] on li "Artículo nuevo" at bounding box center [167, 306] width 71 height 22
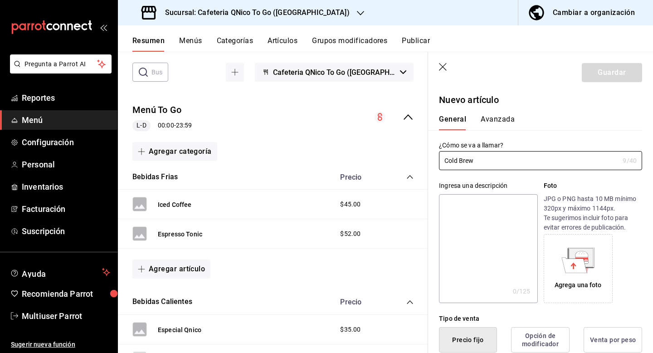
type input "Cold Brew"
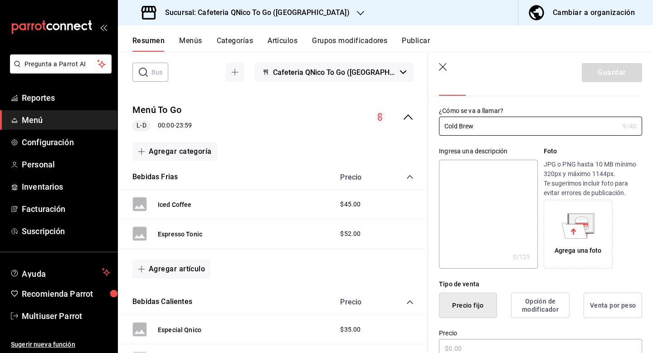
scroll to position [69, 0]
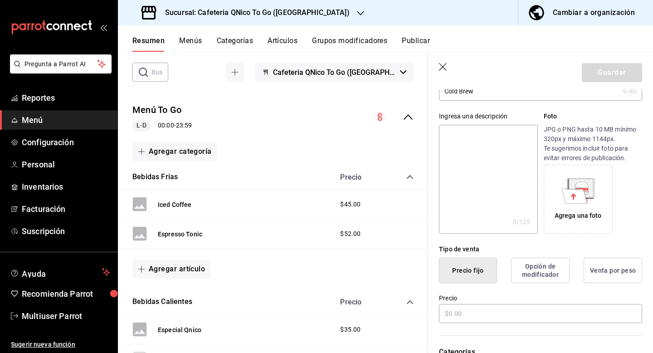
click at [491, 303] on div "Precio" at bounding box center [540, 309] width 203 height 30
click at [491, 316] on input "text" at bounding box center [540, 313] width 203 height 19
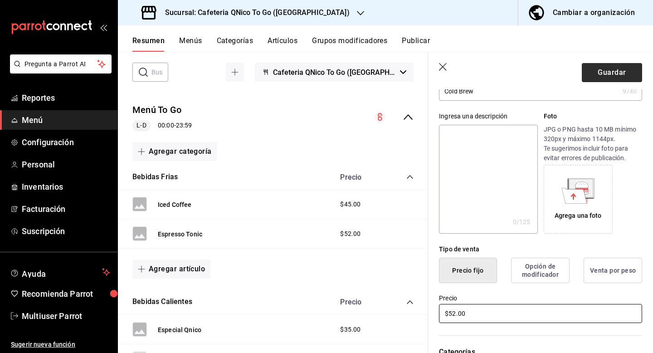
type input "$52.00"
click at [603, 67] on button "Guardar" at bounding box center [612, 72] width 60 height 19
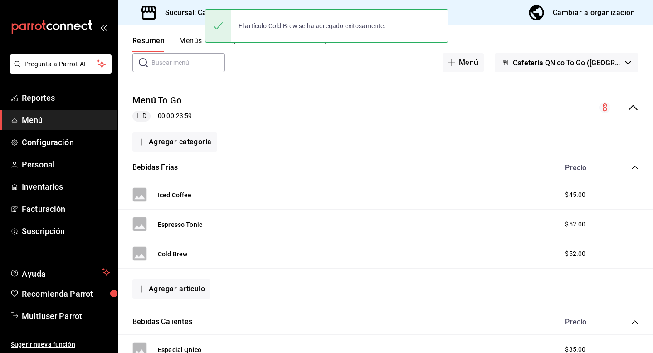
scroll to position [87, 0]
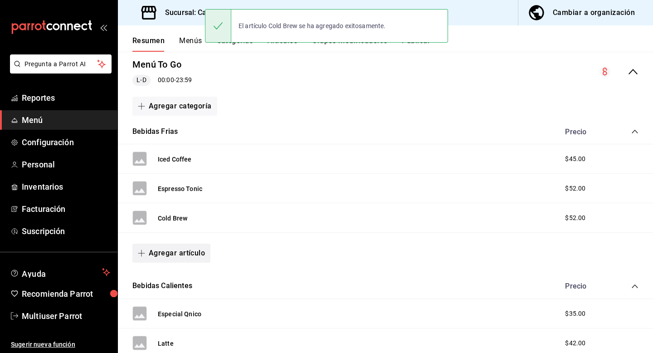
click at [172, 261] on button "Agregar artículo" at bounding box center [171, 253] width 78 height 19
click at [173, 302] on li "Artículo nuevo" at bounding box center [167, 300] width 71 height 22
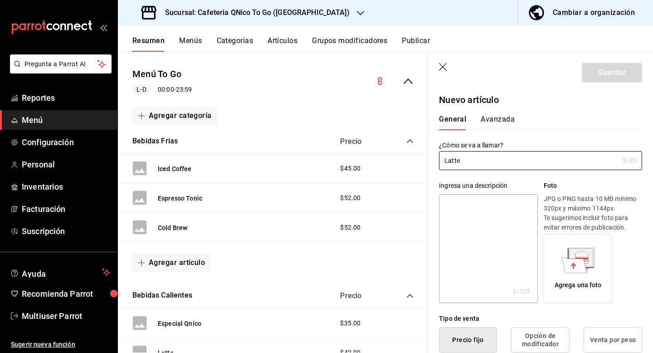
scroll to position [146, 0]
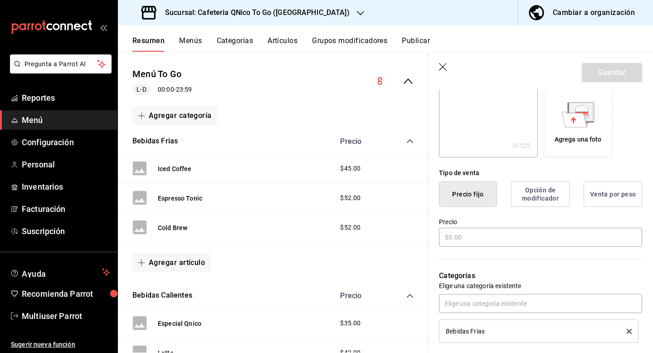
type input "Latte"
click at [494, 226] on div "Precio" at bounding box center [540, 233] width 203 height 30
drag, startPoint x: 494, startPoint y: 234, endPoint x: 494, endPoint y: 226, distance: 8.6
click at [494, 234] on input "text" at bounding box center [540, 237] width 203 height 19
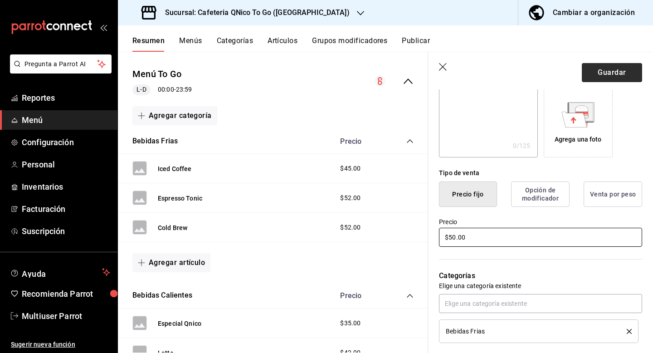
type input "$50.00"
click at [608, 68] on button "Guardar" at bounding box center [612, 72] width 60 height 19
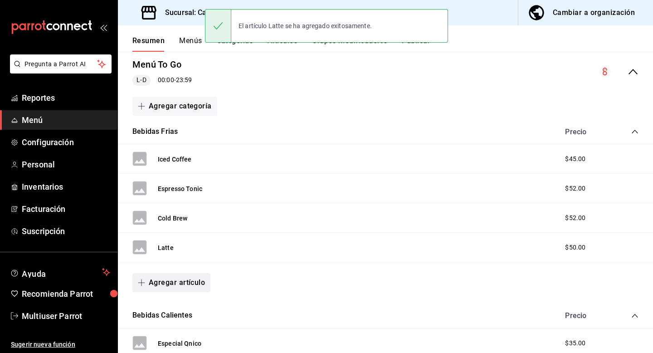
click at [160, 286] on button "Agregar artículo" at bounding box center [171, 282] width 78 height 19
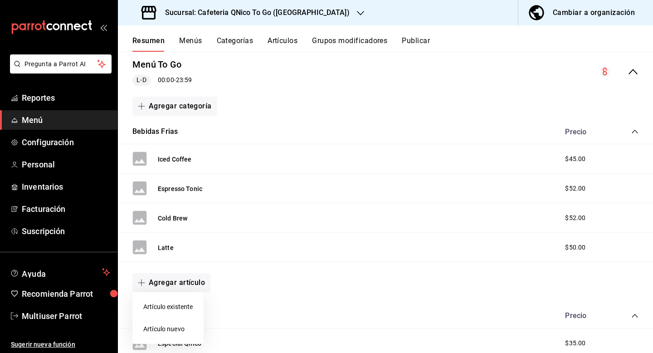
click at [163, 322] on li "Artículo nuevo" at bounding box center [167, 329] width 71 height 22
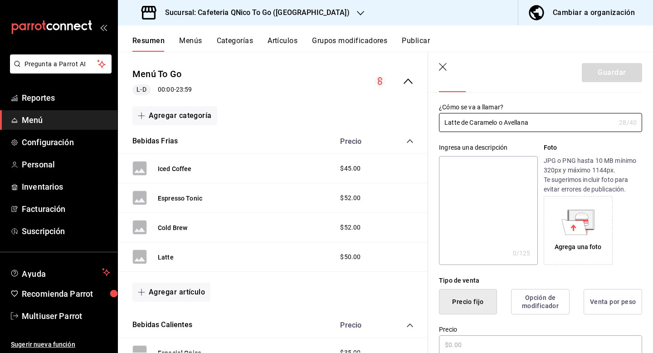
scroll to position [105, 0]
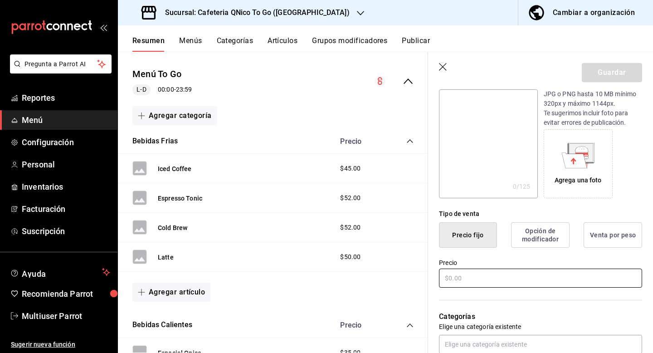
type input "Latte de Caramelo o Avellana"
click at [472, 278] on input "text" at bounding box center [540, 278] width 203 height 19
type input "$6.00"
type input "$56.00"
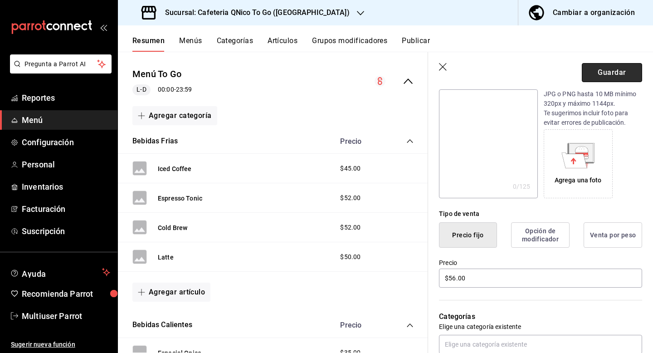
click at [602, 77] on button "Guardar" at bounding box center [612, 72] width 60 height 19
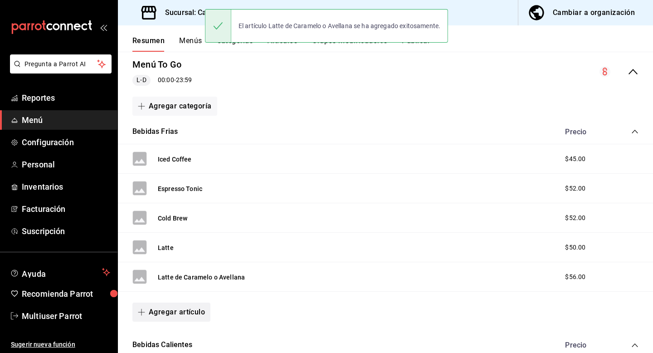
click at [188, 303] on button "Agregar artículo" at bounding box center [171, 312] width 78 height 19
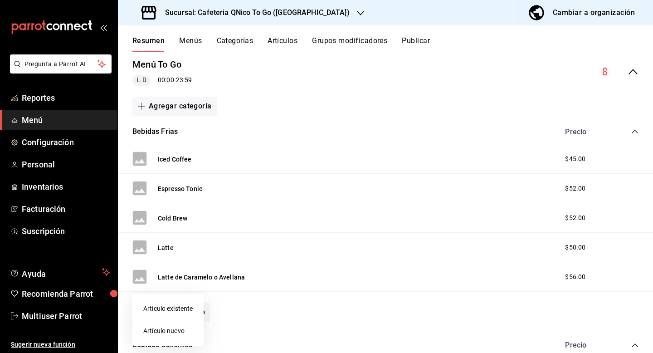
click at [177, 332] on li "Artículo nuevo" at bounding box center [167, 331] width 71 height 22
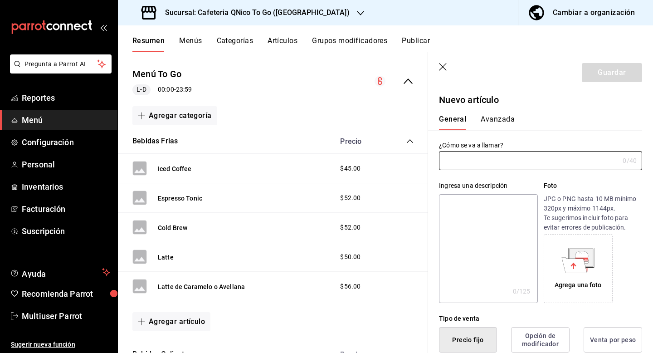
type input "AR-1755725983854"
type input "Espresso de Horchata o Mora"
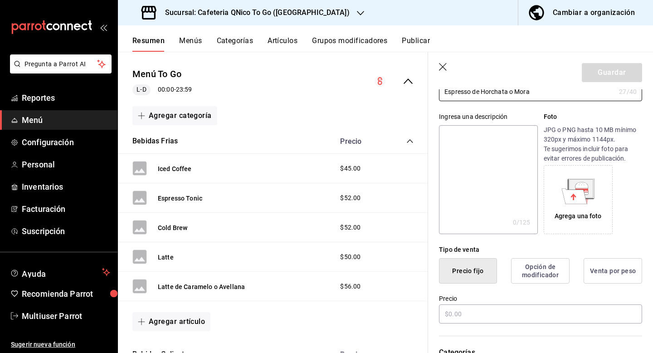
scroll to position [100, 0]
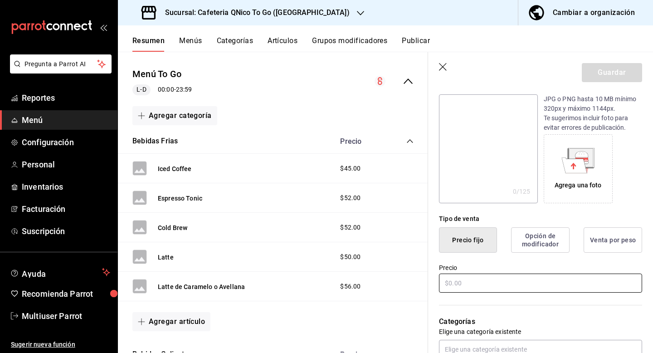
click at [487, 281] on input "text" at bounding box center [540, 283] width 203 height 19
type input "$56.00"
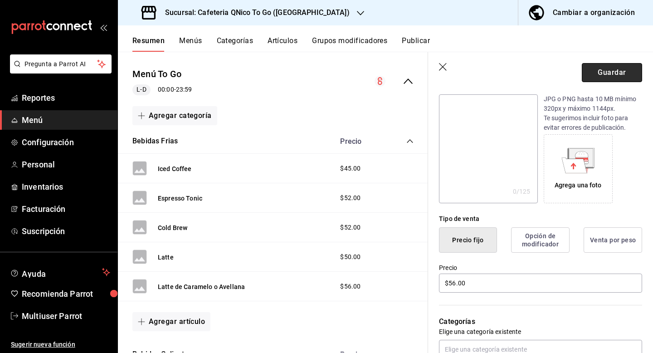
click at [605, 71] on button "Guardar" at bounding box center [612, 72] width 60 height 19
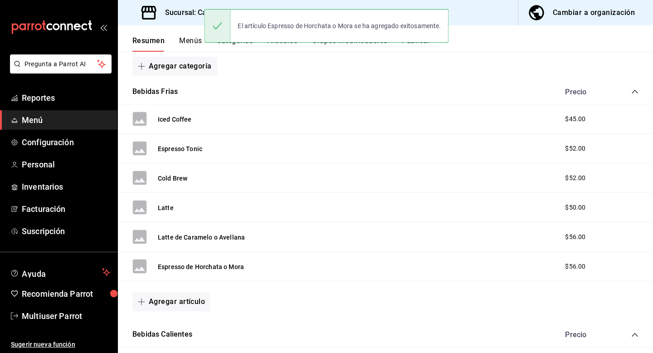
scroll to position [179, 0]
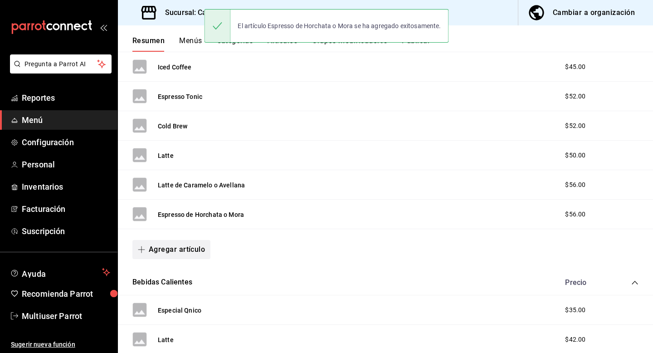
click at [180, 256] on button "Agregar artículo" at bounding box center [171, 249] width 78 height 19
click at [173, 289] on li "Artículo nuevo" at bounding box center [167, 296] width 71 height 22
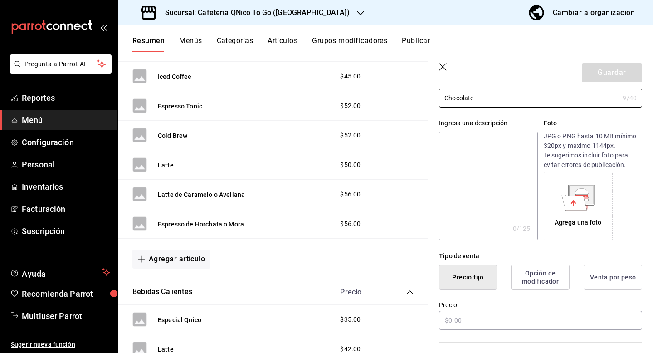
scroll to position [114, 0]
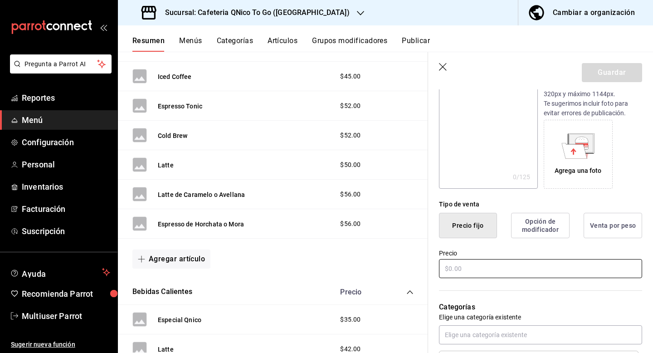
type input "Chocolate"
click at [477, 268] on input "text" at bounding box center [540, 268] width 203 height 19
type input "$55.00"
click at [597, 69] on button "Guardar" at bounding box center [612, 72] width 60 height 19
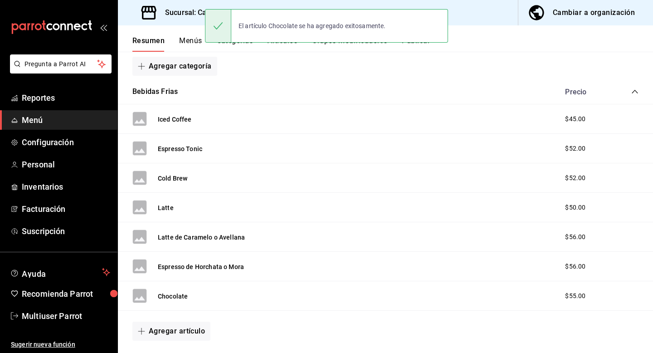
scroll to position [161, 0]
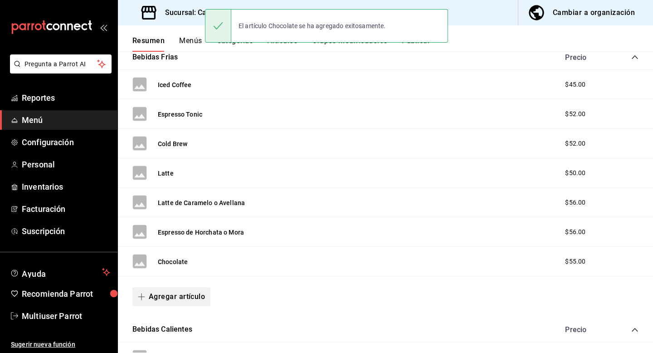
click at [182, 300] on button "Agregar artículo" at bounding box center [171, 296] width 78 height 19
click at [181, 324] on li "Artículo nuevo" at bounding box center [167, 331] width 71 height 22
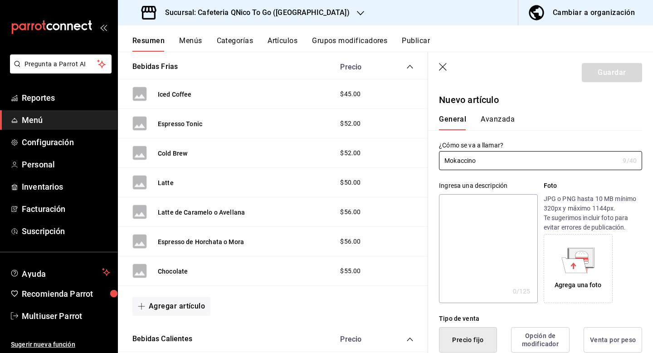
type input "Mokaccino"
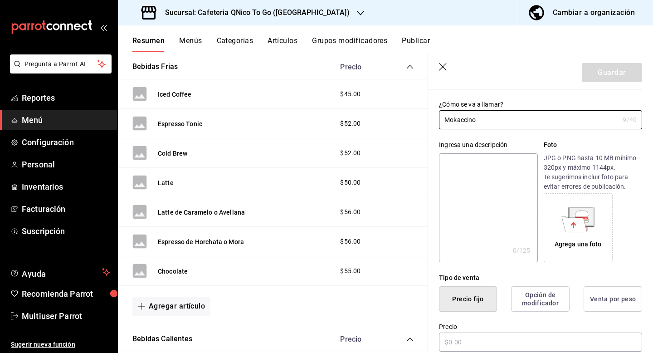
scroll to position [111, 0]
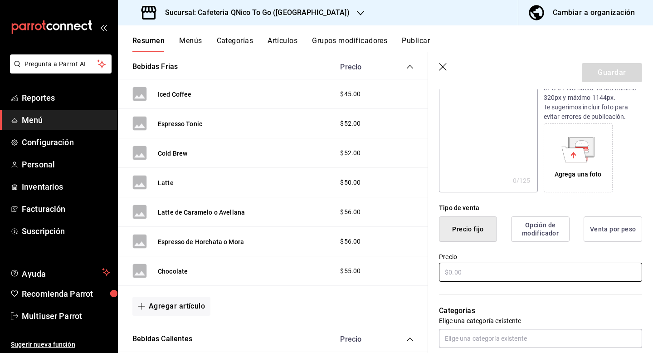
click at [473, 275] on input "text" at bounding box center [540, 272] width 203 height 19
type input "$55.00"
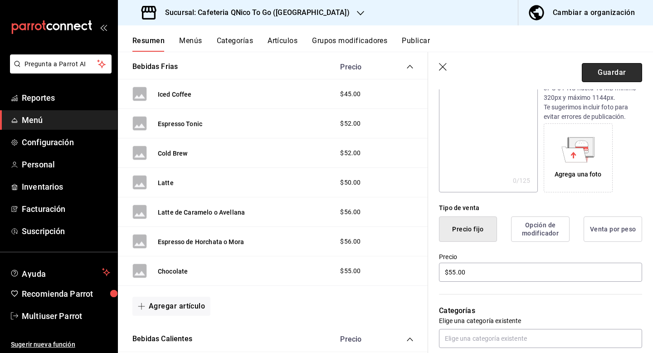
click at [601, 74] on button "Guardar" at bounding box center [612, 72] width 60 height 19
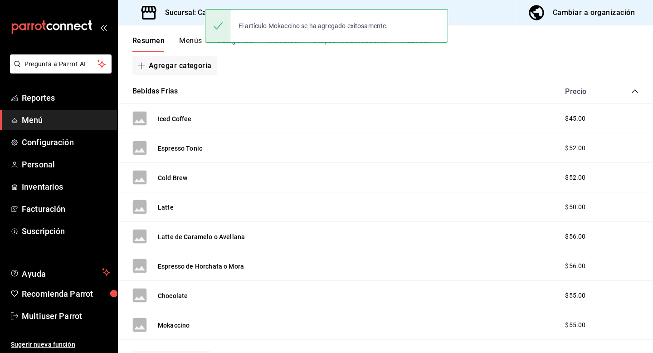
scroll to position [251, 0]
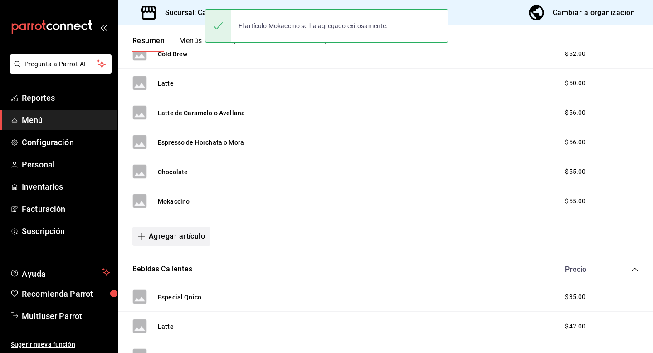
click at [190, 239] on button "Agregar artículo" at bounding box center [171, 236] width 78 height 19
click at [182, 276] on li "Artículo nuevo" at bounding box center [167, 283] width 71 height 22
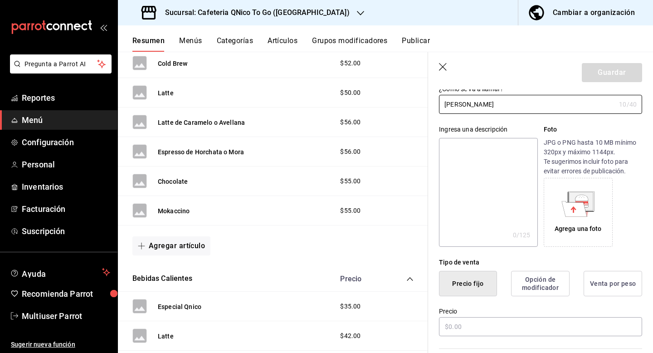
scroll to position [137, 0]
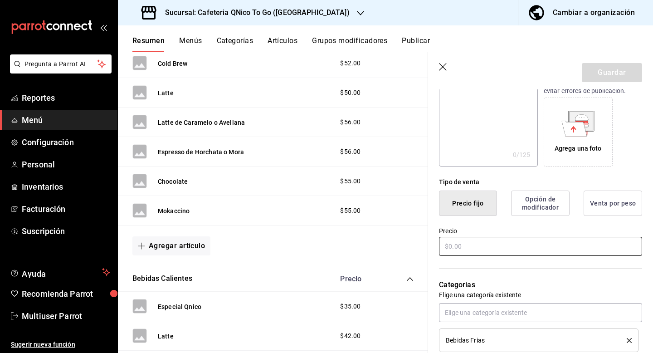
type input "Chai Latte"
click at [492, 242] on input "text" at bounding box center [540, 246] width 203 height 19
type input "$55.00"
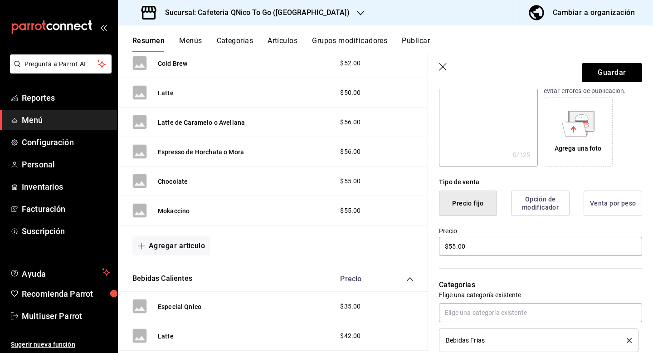
click at [596, 61] on header "Guardar" at bounding box center [540, 70] width 225 height 37
click at [596, 73] on button "Guardar" at bounding box center [612, 72] width 60 height 19
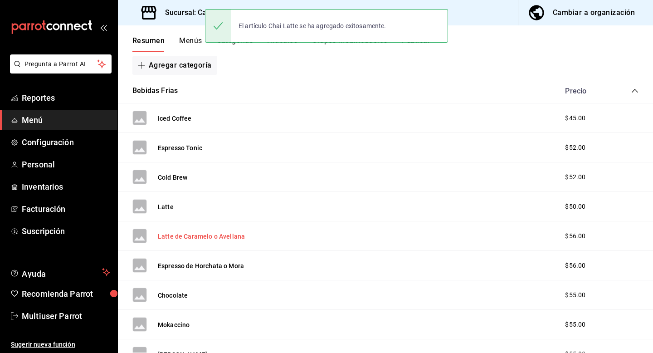
scroll to position [281, 0]
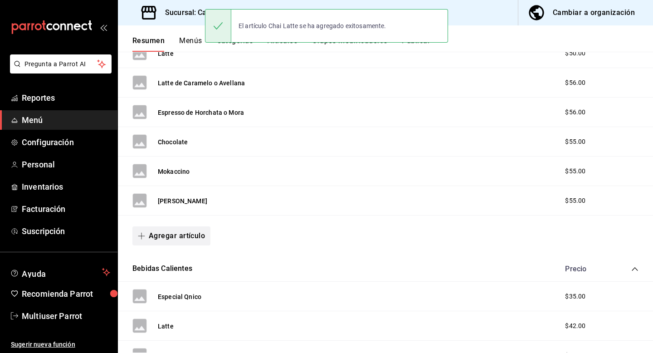
click at [186, 232] on button "Agregar artículo" at bounding box center [171, 235] width 78 height 19
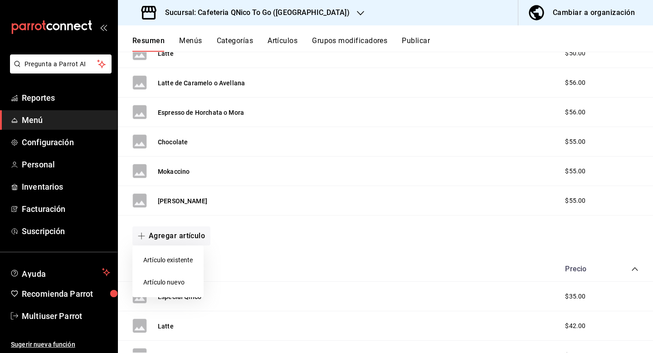
click at [180, 282] on li "Artículo nuevo" at bounding box center [167, 282] width 71 height 22
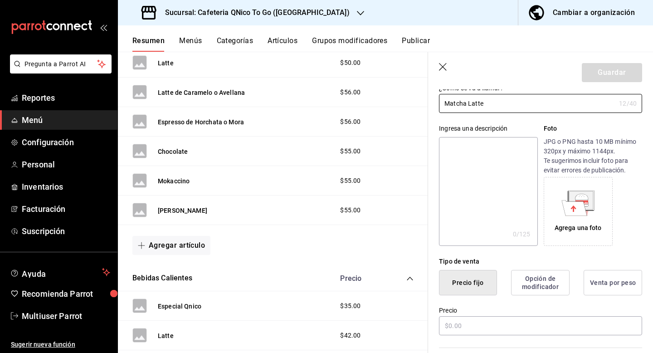
scroll to position [95, 0]
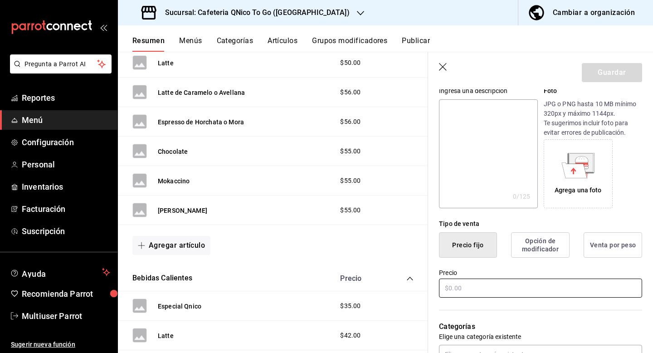
type input "Matcha Latte"
click at [499, 288] on input "text" at bounding box center [540, 288] width 203 height 19
type input "$55.00"
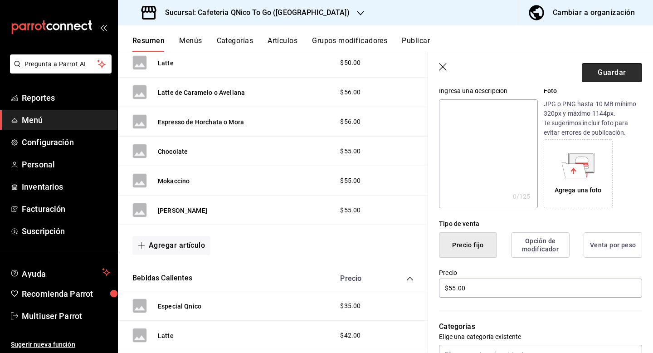
click at [598, 65] on button "Guardar" at bounding box center [612, 72] width 60 height 19
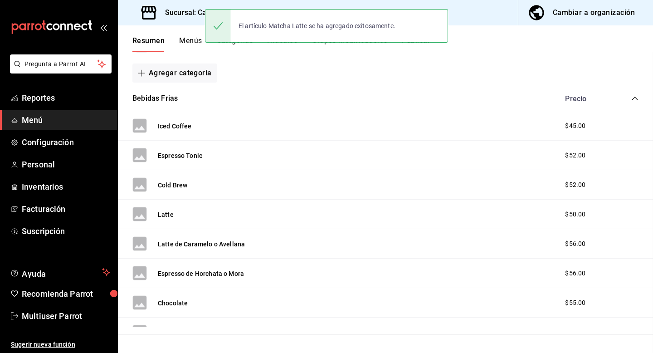
scroll to position [123, 0]
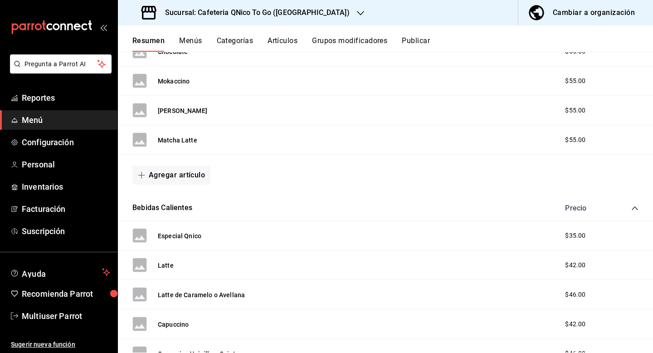
scroll to position [362, 0]
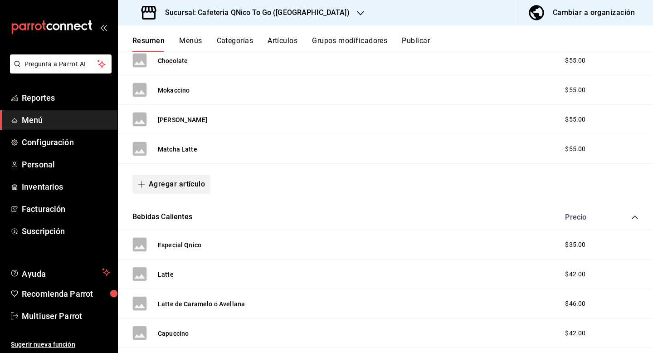
click at [188, 184] on button "Agregar artículo" at bounding box center [171, 184] width 78 height 19
click at [178, 232] on li "Artículo nuevo" at bounding box center [167, 231] width 71 height 22
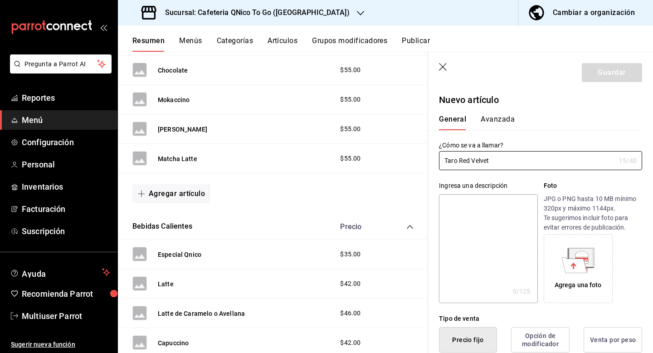
type input "Taro Red Velvet"
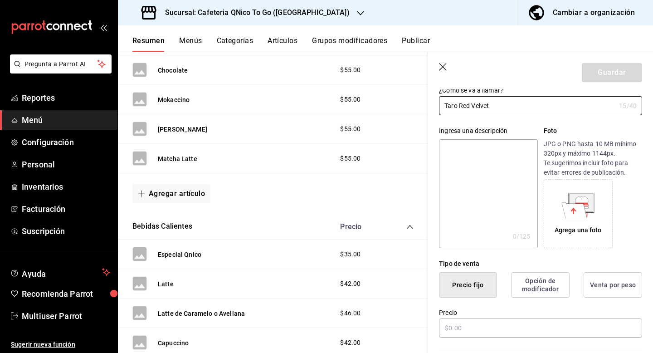
scroll to position [149, 0]
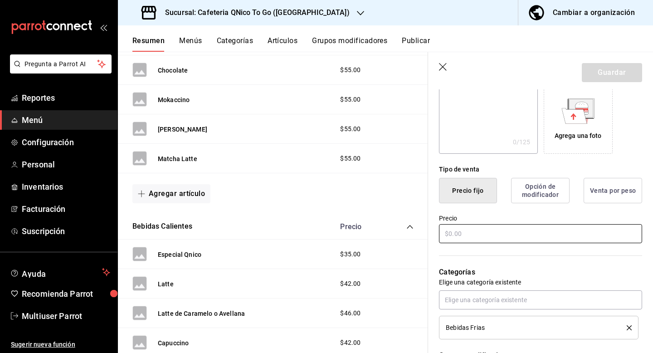
click at [464, 238] on input "text" at bounding box center [540, 233] width 203 height 19
type input "$55.00"
click at [595, 77] on button "Guardar" at bounding box center [612, 72] width 60 height 19
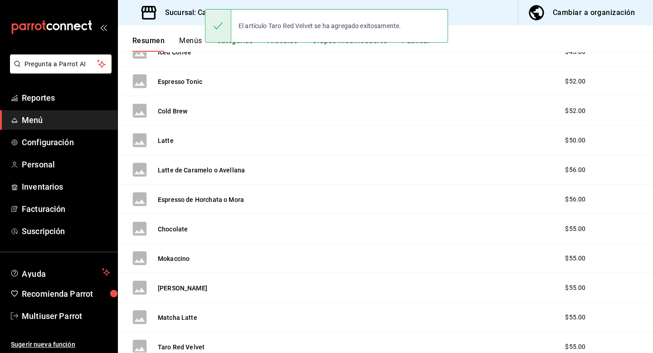
scroll to position [258, 0]
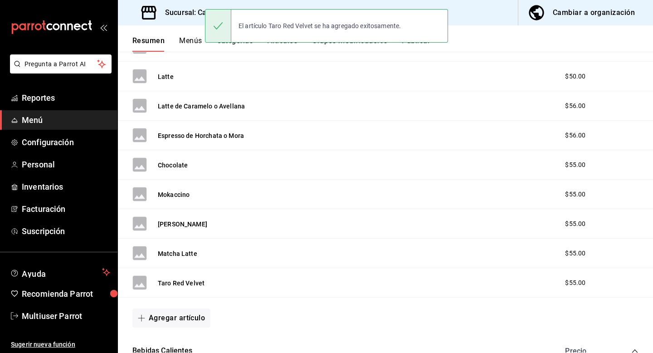
click at [167, 330] on div "Agregar artículo" at bounding box center [385, 318] width 535 height 41
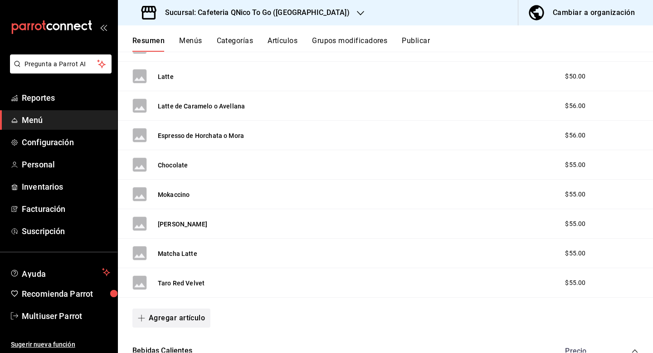
click at [167, 322] on button "Agregar artículo" at bounding box center [171, 318] width 78 height 19
click at [166, 338] on li "Artículo nuevo" at bounding box center [167, 331] width 71 height 22
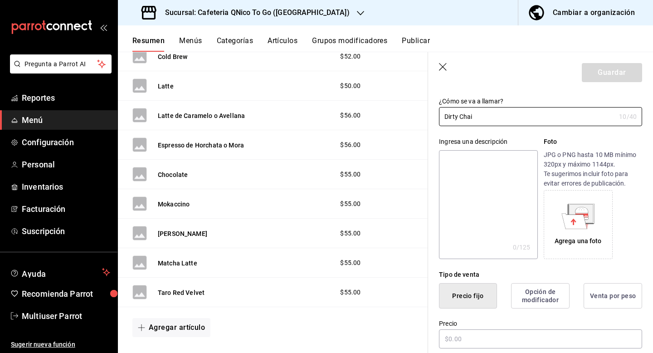
scroll to position [137, 0]
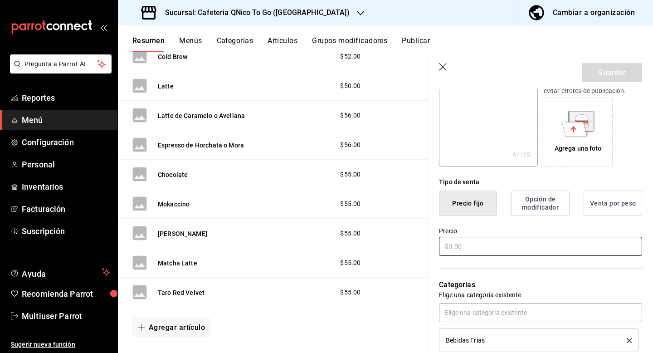
type input "Dirty Chai"
click at [493, 250] on input "text" at bounding box center [540, 246] width 203 height 19
type input "$58.00"
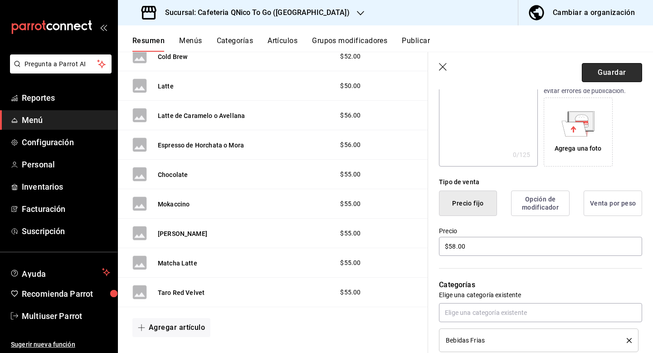
click at [611, 68] on button "Guardar" at bounding box center [612, 72] width 60 height 19
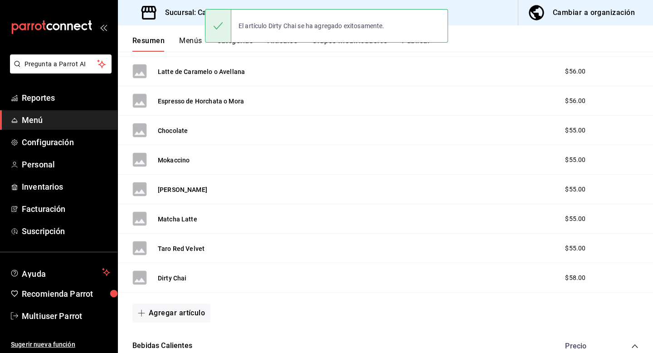
scroll to position [298, 0]
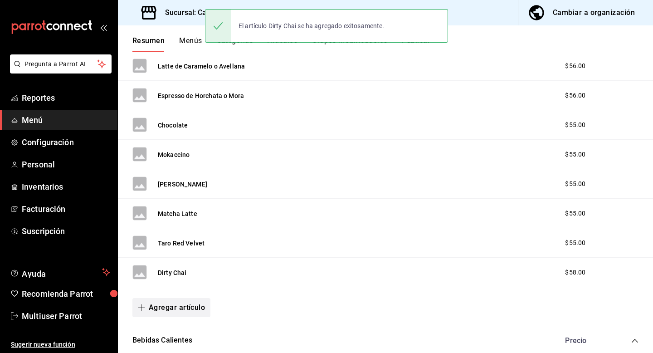
click at [180, 308] on button "Agregar artículo" at bounding box center [171, 307] width 78 height 19
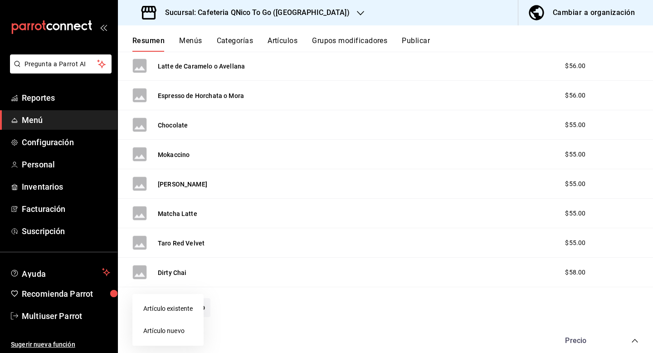
click at [175, 328] on li "Artículo nuevo" at bounding box center [167, 331] width 71 height 22
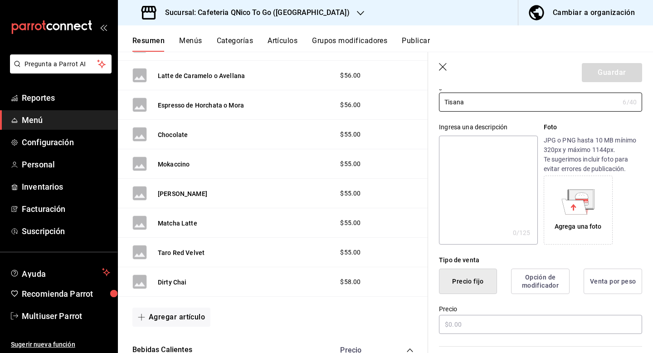
scroll to position [157, 0]
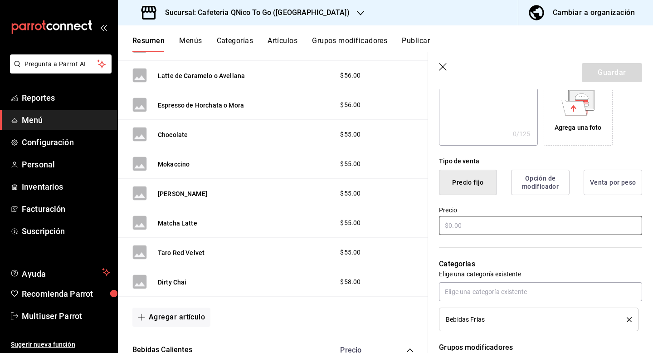
type input "Tisana"
click at [510, 218] on input "text" at bounding box center [540, 225] width 203 height 19
type input "$42.00"
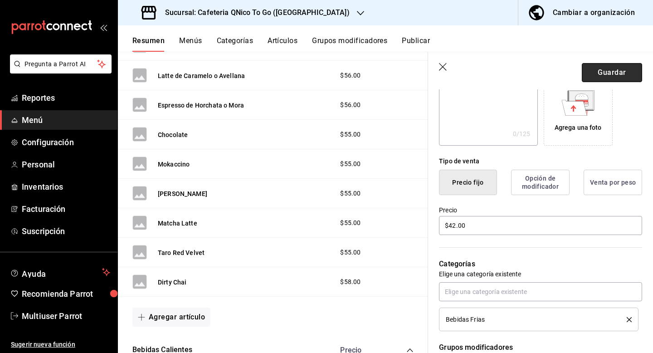
click at [593, 76] on button "Guardar" at bounding box center [612, 72] width 60 height 19
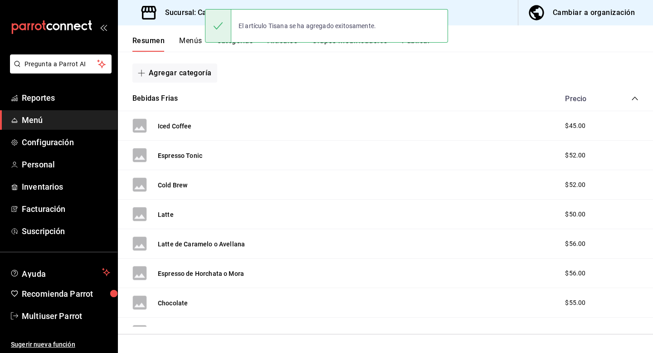
scroll to position [124, 0]
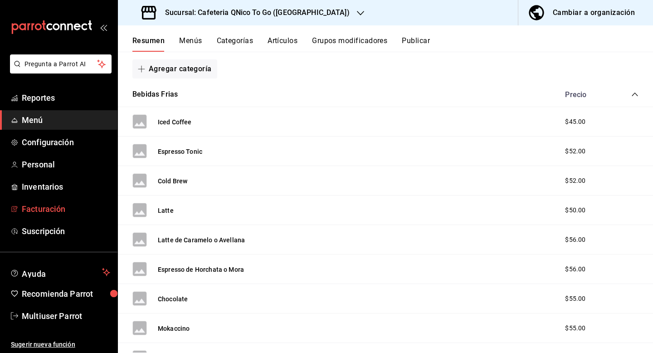
click at [61, 203] on span "Facturación" at bounding box center [66, 209] width 88 height 12
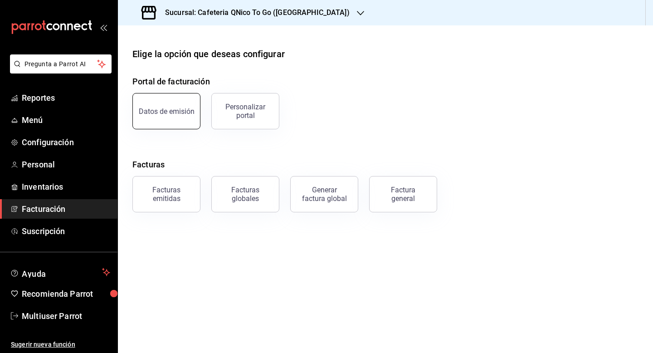
click at [178, 112] on div "Datos de emisión" at bounding box center [167, 111] width 56 height 9
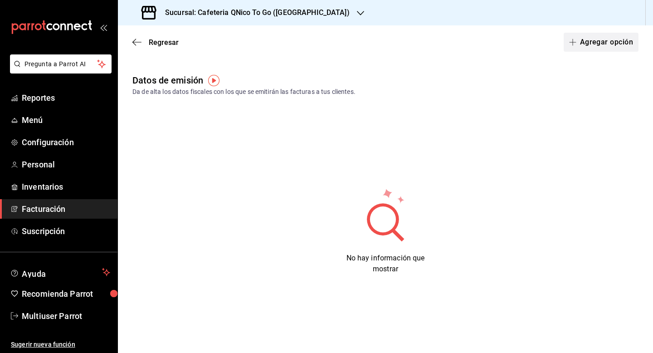
click at [589, 48] on button "Agregar opción" at bounding box center [601, 42] width 75 height 19
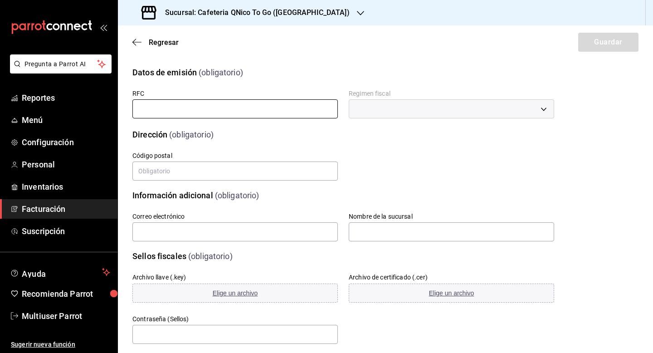
click at [252, 112] on input "text" at bounding box center [235, 108] width 206 height 19
paste input "MADM870927P43"
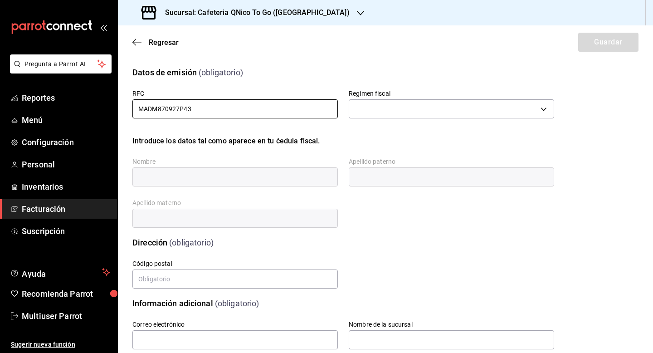
type input "MADM870927P43"
click at [435, 85] on div "Regimen fiscal ​" at bounding box center [446, 99] width 216 height 43
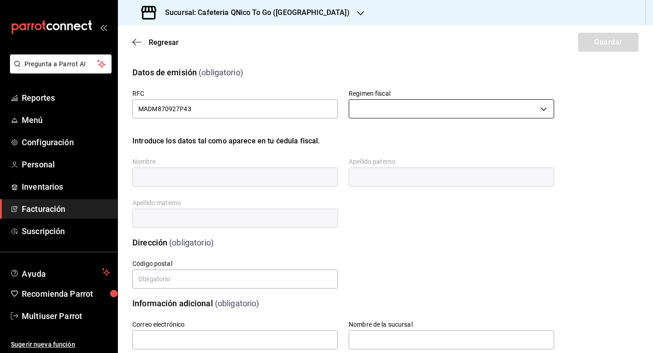
click at [435, 103] on body "Pregunta a Parrot AI Reportes Menú Configuración Personal Inventarios Facturaci…" at bounding box center [326, 176] width 653 height 353
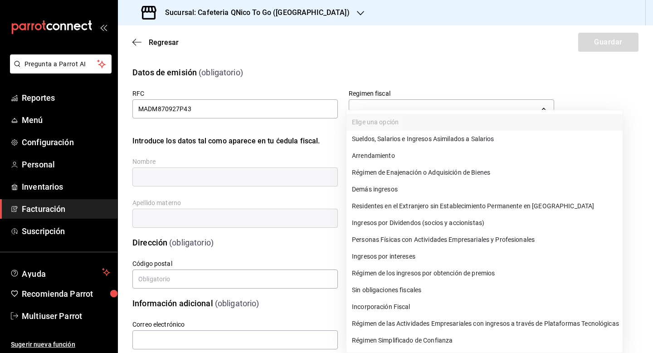
click at [440, 235] on li "Personas Físicas con Actividades Empresariales y Profesionales" at bounding box center [485, 239] width 276 height 17
type input "612"
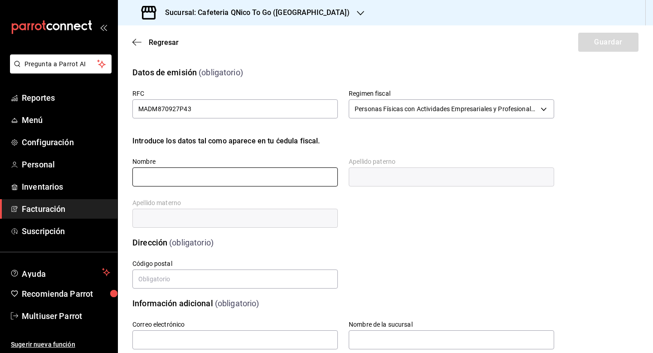
click at [280, 181] on input "text" at bounding box center [235, 176] width 206 height 19
paste input "MAGDALENO"
type input "MAGDALENO"
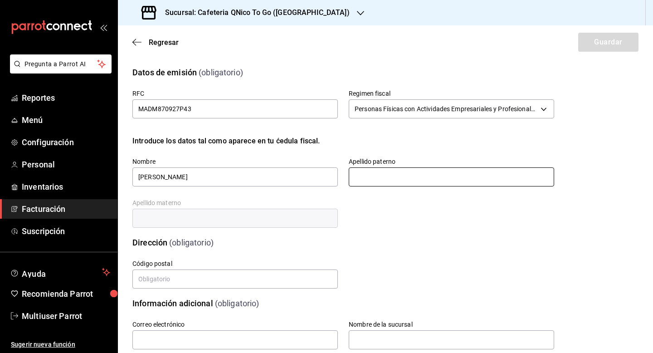
click at [399, 177] on input "text" at bounding box center [452, 176] width 206 height 19
paste input "MARTINEZ"
type input "MARTINEZ"
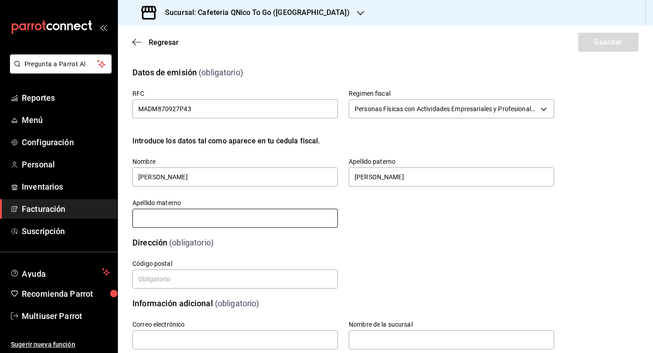
click at [216, 217] on input "text" at bounding box center [235, 218] width 206 height 19
paste input "DEMETRIO"
type input "DEMETRIO"
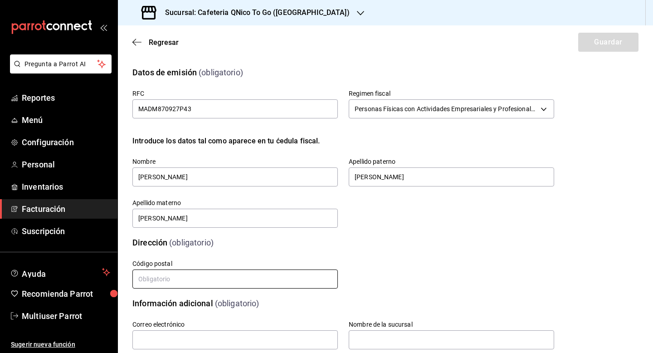
click at [244, 277] on input "text" at bounding box center [235, 279] width 206 height 19
paste input "73800"
type input "73800"
click at [50, 206] on span "Facturación" at bounding box center [66, 209] width 88 height 12
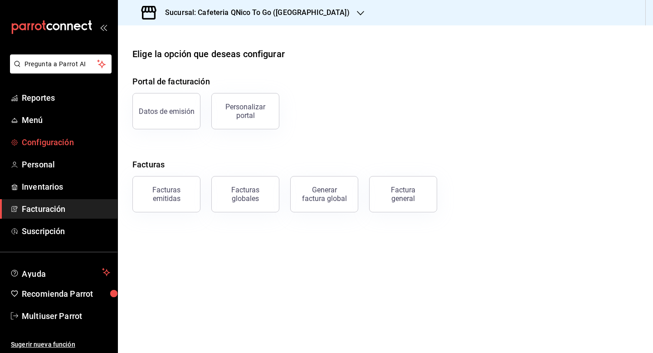
click at [56, 140] on span "Configuración" at bounding box center [66, 142] width 88 height 12
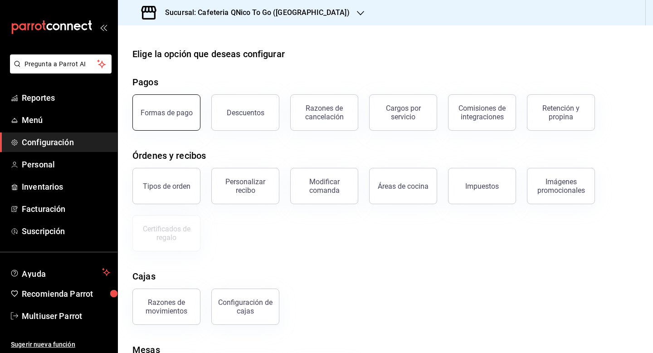
click at [170, 126] on button "Formas de pago" at bounding box center [166, 112] width 68 height 36
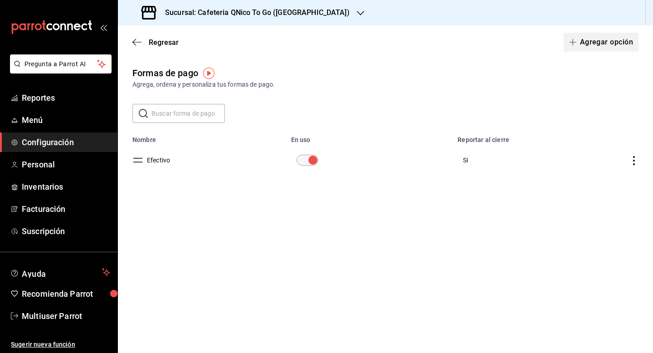
click at [595, 40] on button "Agregar opción" at bounding box center [601, 42] width 75 height 19
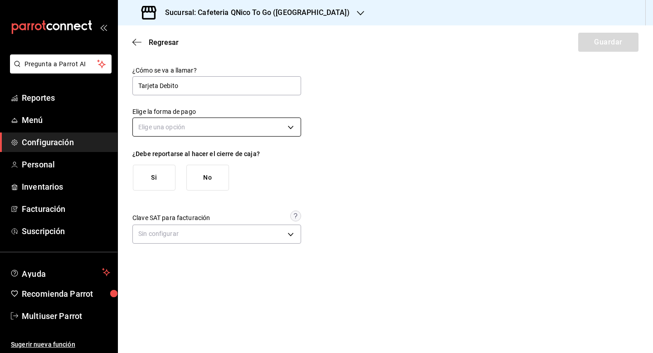
type input "Tarjeta Debito"
click at [283, 127] on body "Pregunta a Parrot AI Reportes Menú Configuración Personal Inventarios Facturaci…" at bounding box center [326, 176] width 653 height 353
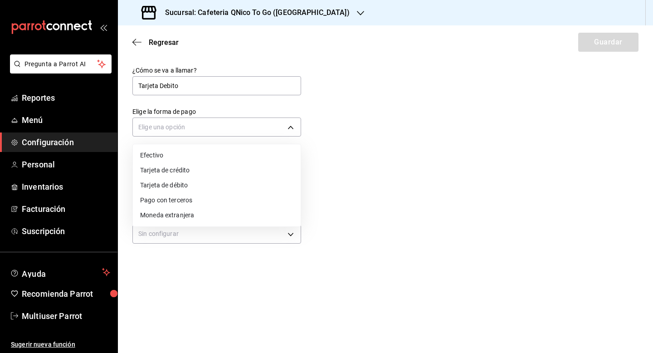
drag, startPoint x: 250, startPoint y: 177, endPoint x: 249, endPoint y: 182, distance: 4.6
click at [249, 182] on ul "Efectivo Tarjeta de crédito Tarjeta de débito Pago con terceros Moneda extranje…" at bounding box center [217, 185] width 168 height 82
click at [249, 182] on li "Tarjeta de débito" at bounding box center [217, 185] width 168 height 15
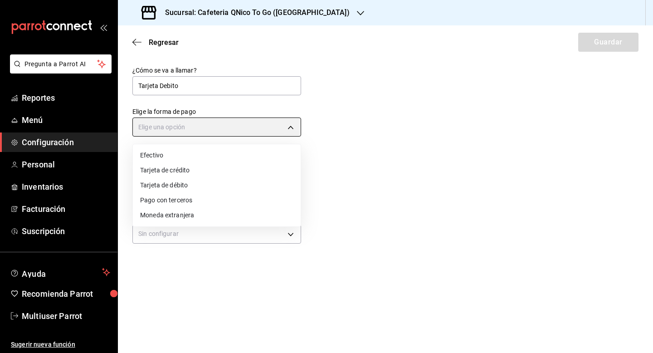
type input "DEBIT_CARD"
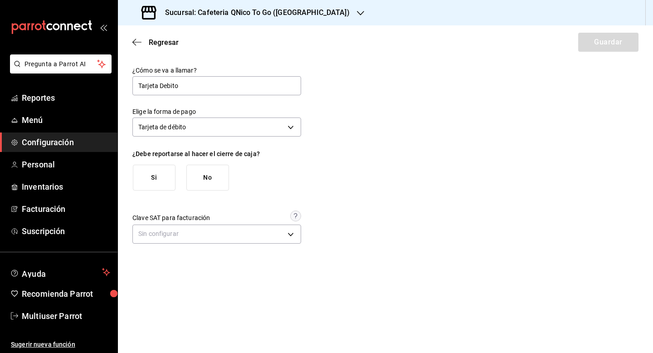
click at [161, 175] on button "Si" at bounding box center [154, 178] width 43 height 26
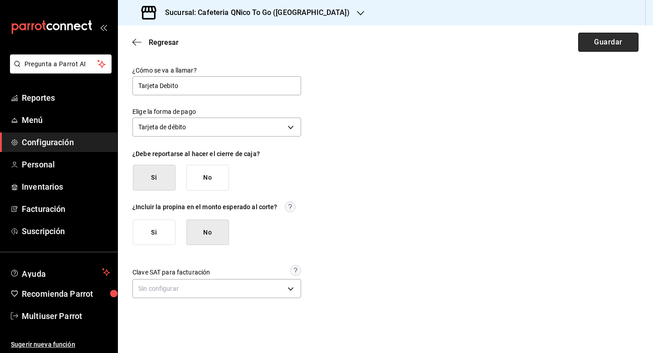
click at [595, 45] on button "Guardar" at bounding box center [609, 42] width 60 height 19
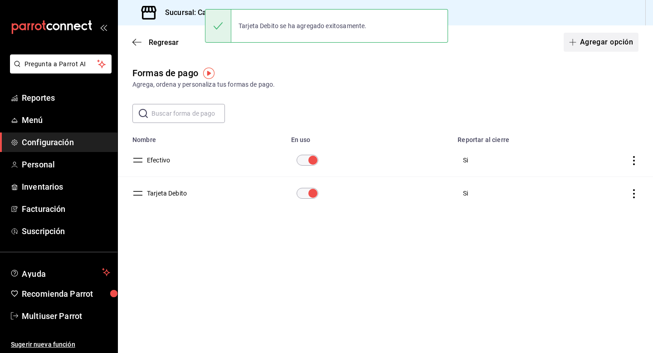
click at [595, 46] on button "Agregar opción" at bounding box center [601, 42] width 75 height 19
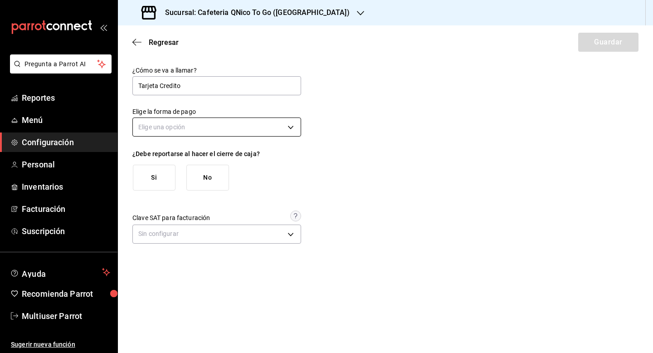
type input "Tarjeta Credito"
click at [249, 123] on body "Pregunta a Parrot AI Reportes Menú Configuración Personal Inventarios Facturaci…" at bounding box center [326, 176] width 653 height 353
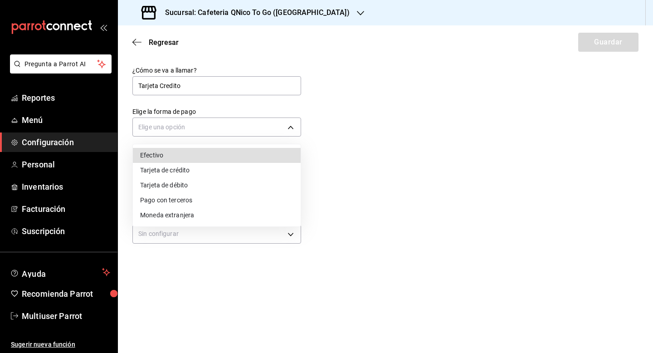
click at [226, 175] on li "Tarjeta de crédito" at bounding box center [217, 170] width 168 height 15
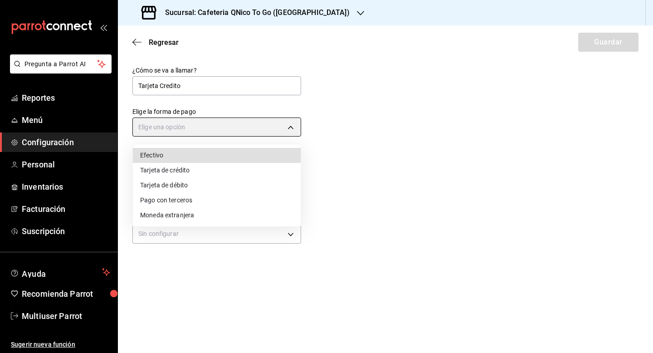
type input "CREDIT_CARD"
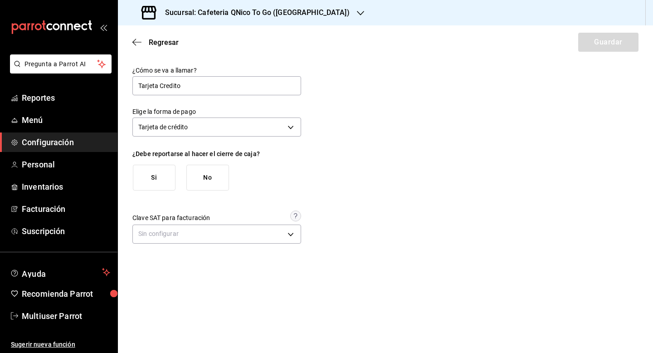
click at [161, 178] on button "Si" at bounding box center [154, 178] width 43 height 26
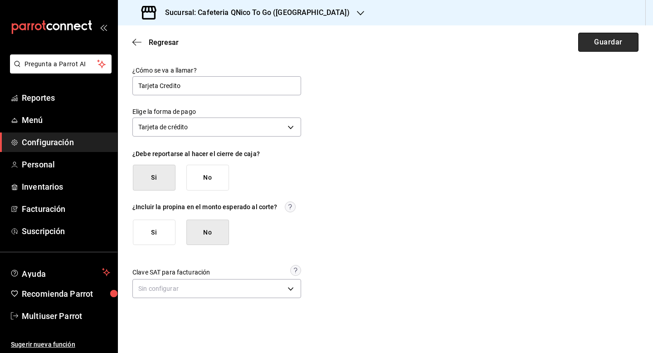
click at [605, 34] on button "Guardar" at bounding box center [609, 42] width 60 height 19
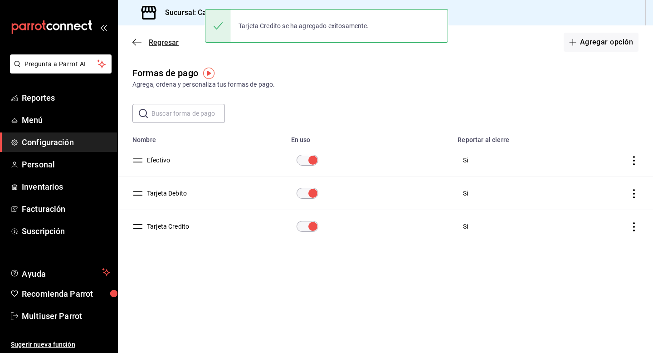
click at [163, 43] on span "Regresar" at bounding box center [164, 42] width 30 height 9
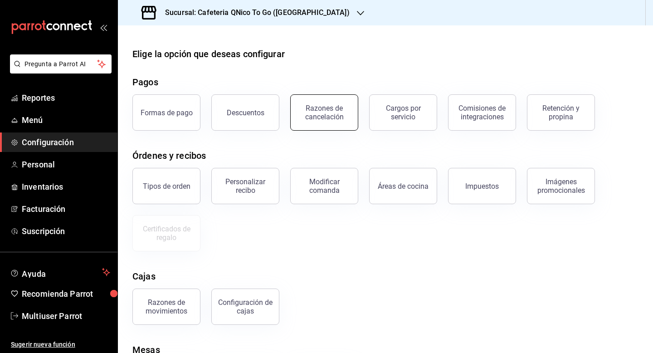
click at [338, 115] on div "Razones de cancelación" at bounding box center [324, 112] width 56 height 17
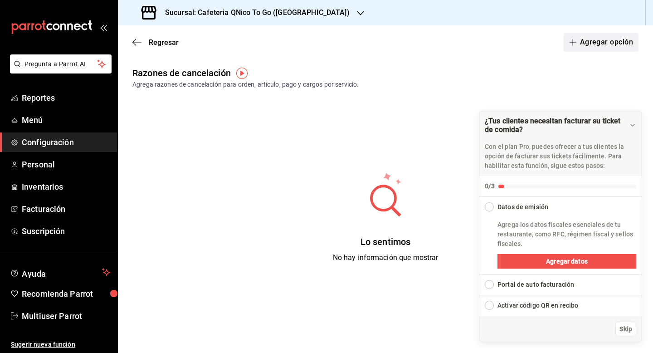
click at [585, 42] on button "Agregar opción" at bounding box center [601, 42] width 75 height 19
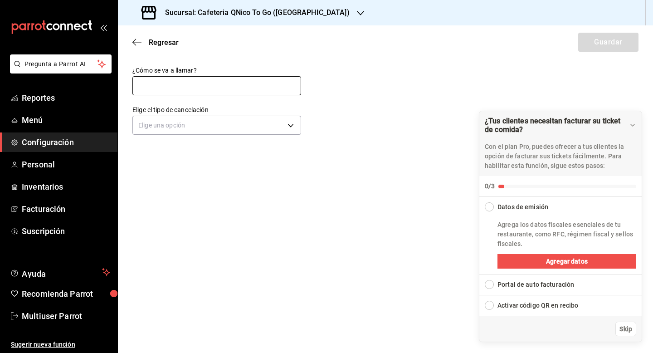
click at [216, 92] on input "text" at bounding box center [216, 85] width 169 height 19
type input "Cancelación de Pago"
click at [215, 123] on body "Pregunta a Parrot AI Reportes Menú Configuración Personal Inventarios Facturaci…" at bounding box center [326, 176] width 653 height 353
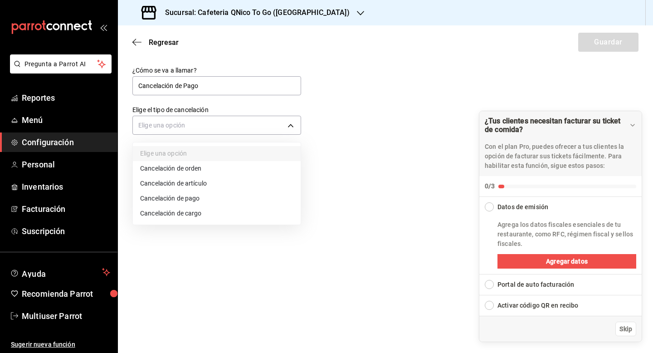
click at [210, 201] on li "Cancelación de pago" at bounding box center [217, 198] width 168 height 15
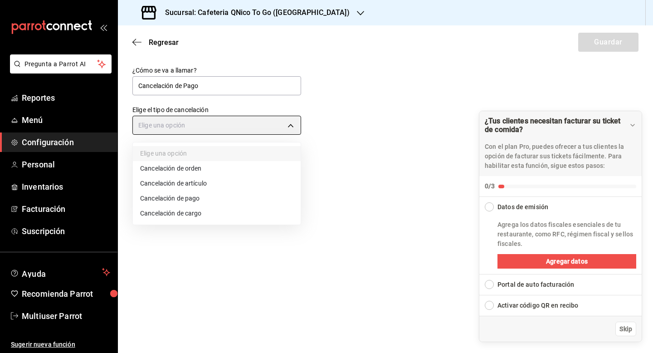
type input "ORDER_PAYMENT"
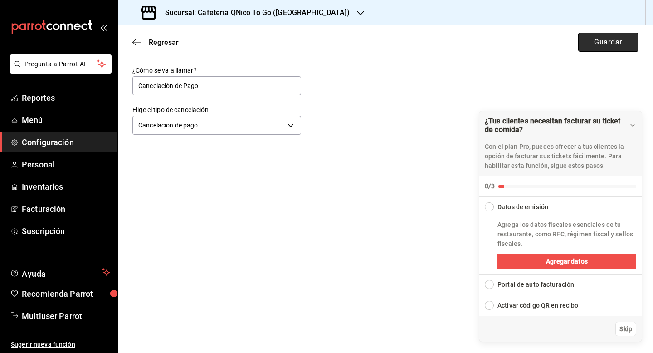
click at [604, 37] on button "Guardar" at bounding box center [609, 42] width 60 height 19
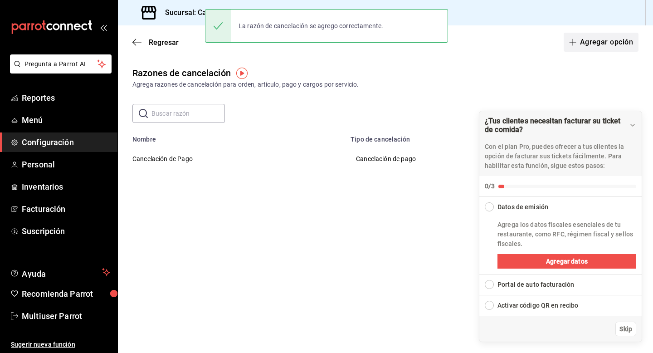
click at [605, 38] on button "Agregar opción" at bounding box center [601, 42] width 75 height 19
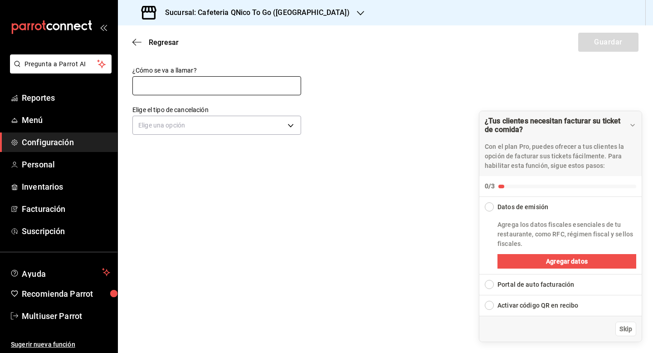
click at [207, 77] on input "text" at bounding box center [216, 85] width 169 height 19
type input "Cancelación de Artículo"
click at [223, 123] on body "Pregunta a Parrot AI Reportes Menú Configuración Personal Inventarios Facturaci…" at bounding box center [326, 176] width 653 height 353
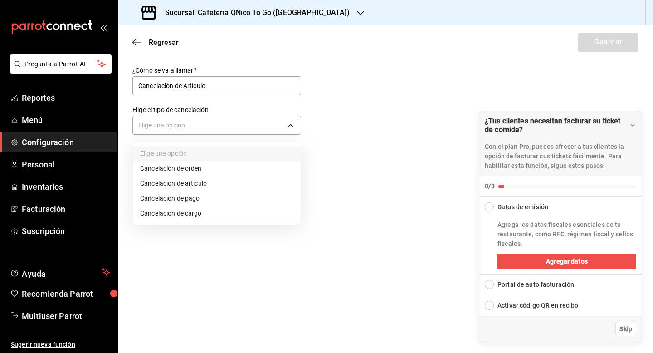
click at [219, 180] on li "Cancelación de artículo" at bounding box center [217, 183] width 168 height 15
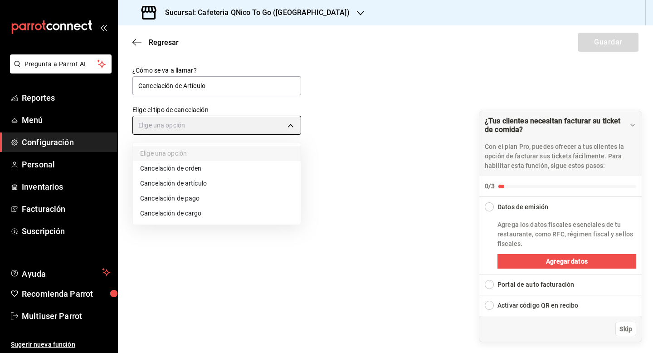
type input "ORDER_ITEM"
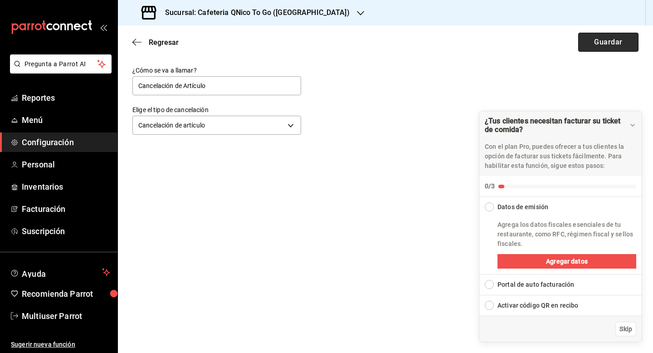
click at [609, 48] on button "Guardar" at bounding box center [609, 42] width 60 height 19
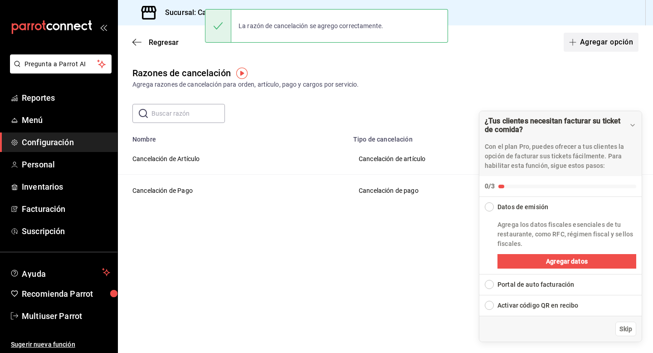
click at [605, 44] on button "Agregar opción" at bounding box center [601, 42] width 75 height 19
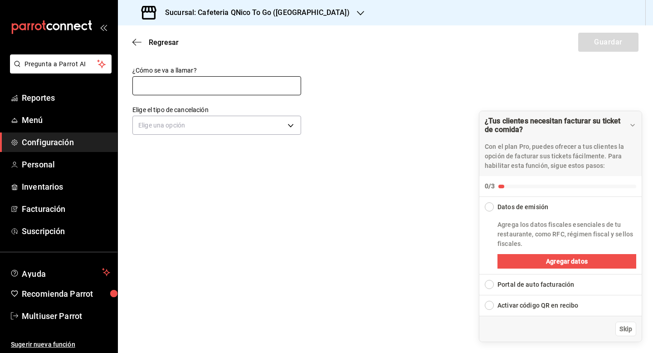
click at [208, 80] on input "text" at bounding box center [216, 85] width 169 height 19
type input "Cancelación de Orden"
click at [228, 132] on body "Pregunta a Parrot AI Reportes Menú Configuración Personal Inventarios Facturaci…" at bounding box center [326, 176] width 653 height 353
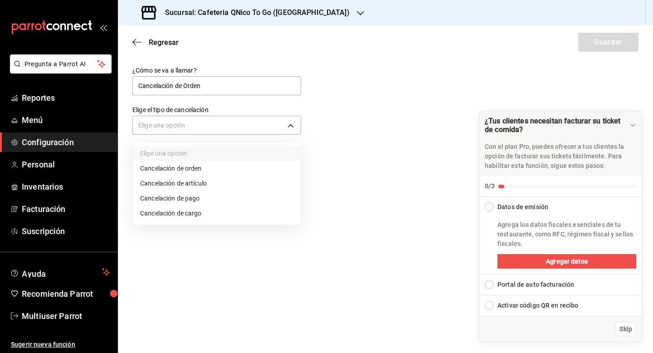
click at [235, 168] on li "Cancelación de orden" at bounding box center [217, 168] width 168 height 15
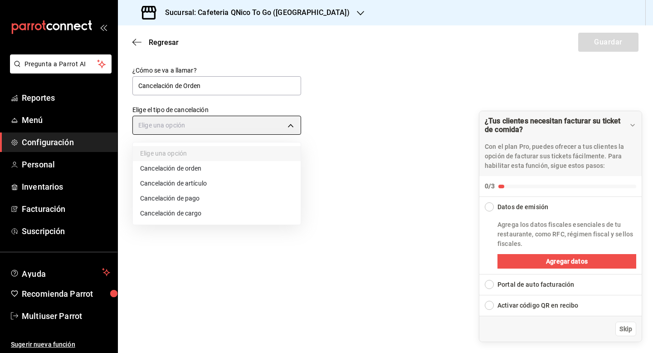
type input "ORDER"
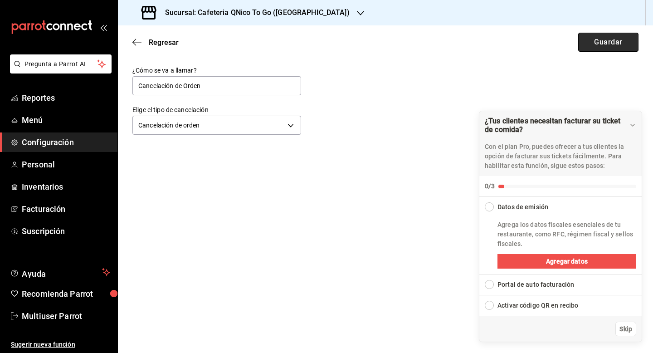
click at [607, 44] on button "Guardar" at bounding box center [609, 42] width 60 height 19
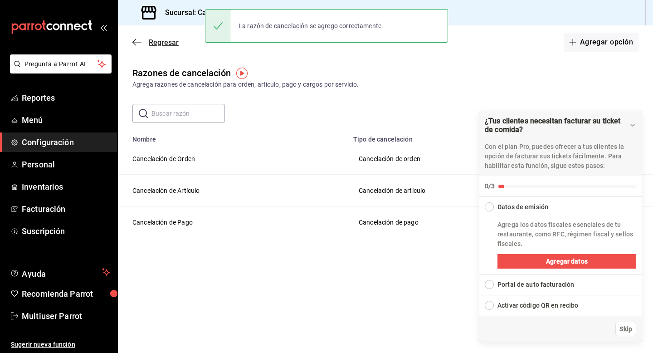
click at [167, 45] on span "Regresar" at bounding box center [164, 42] width 30 height 9
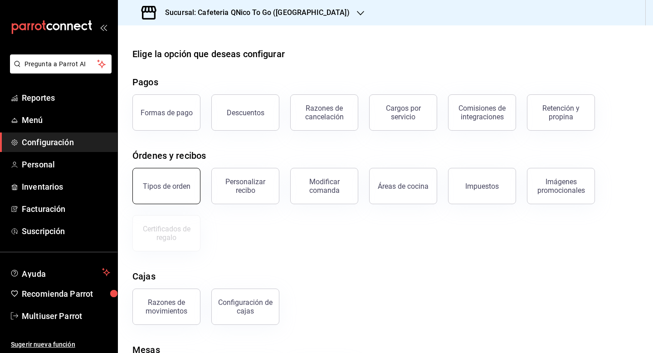
click at [167, 182] on div "Tipos de orden" at bounding box center [167, 186] width 48 height 9
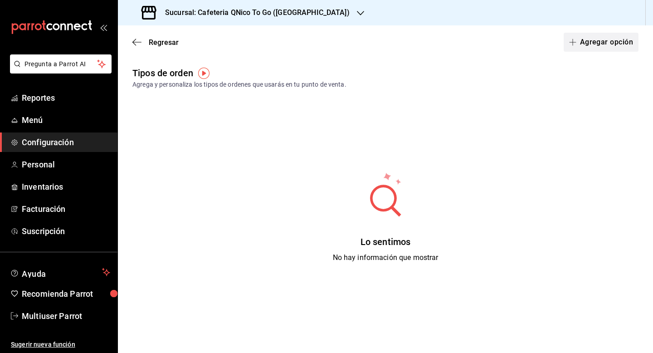
click at [604, 39] on button "Agregar opción" at bounding box center [601, 42] width 75 height 19
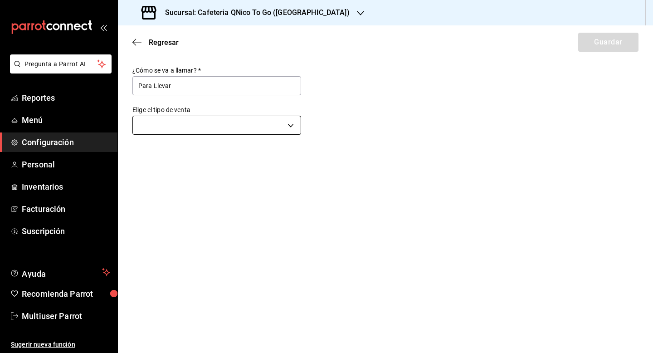
type input "Para Llevar"
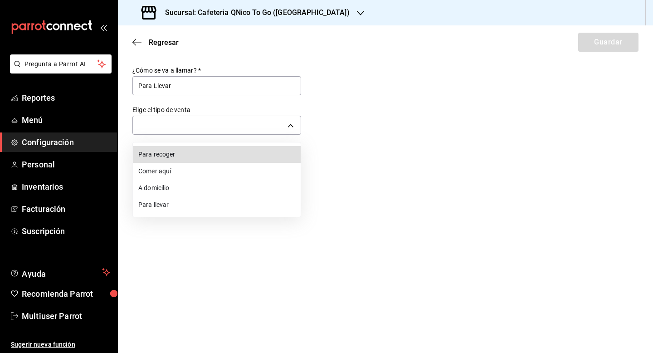
click at [287, 125] on body "Pregunta a Parrot AI Reportes Menú Configuración Personal Inventarios Facturaci…" at bounding box center [326, 176] width 653 height 353
click at [262, 207] on li "Para llevar" at bounding box center [217, 204] width 168 height 17
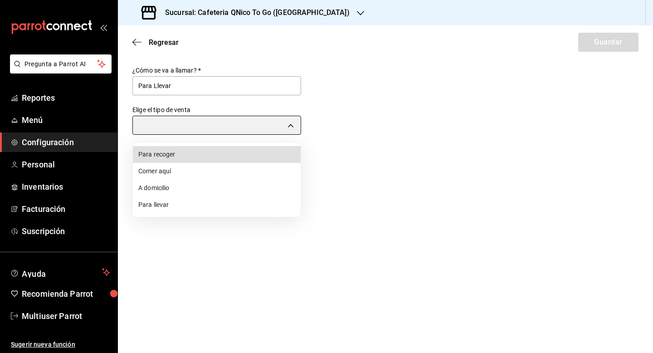
type input "TAKE_OUT"
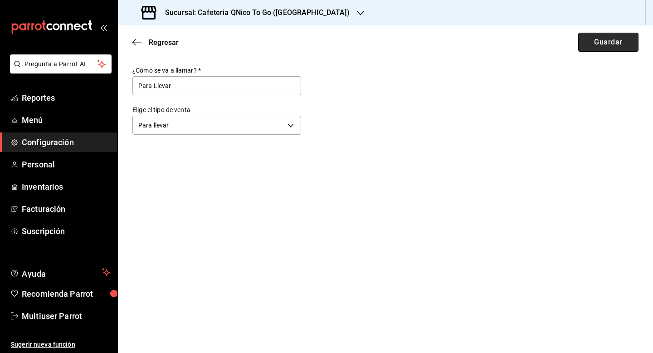
click at [614, 42] on button "Guardar" at bounding box center [609, 42] width 60 height 19
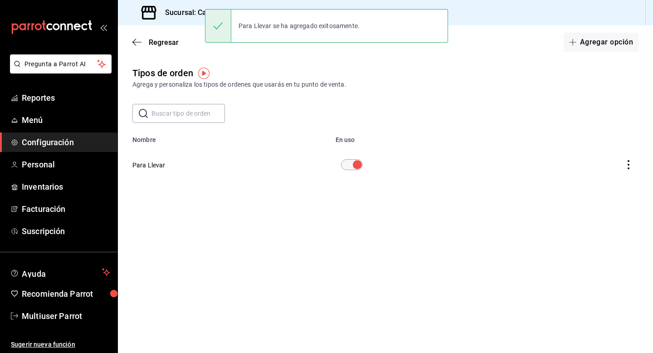
click at [614, 42] on button "Agregar opción" at bounding box center [601, 42] width 75 height 19
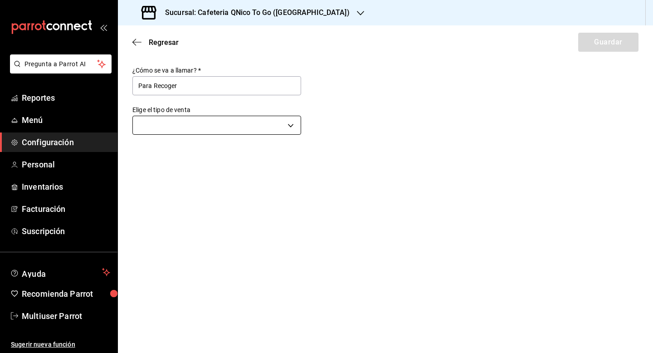
type input "Para Recoger"
click at [287, 124] on body "Pregunta a Parrot AI Reportes Menú Configuración Personal Inventarios Facturaci…" at bounding box center [326, 176] width 653 height 353
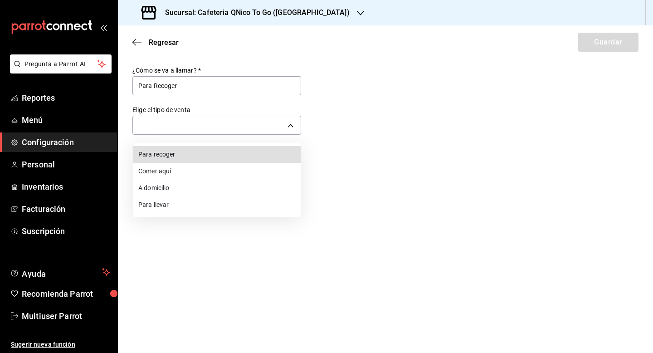
click at [271, 158] on li "Para recoger" at bounding box center [217, 154] width 168 height 17
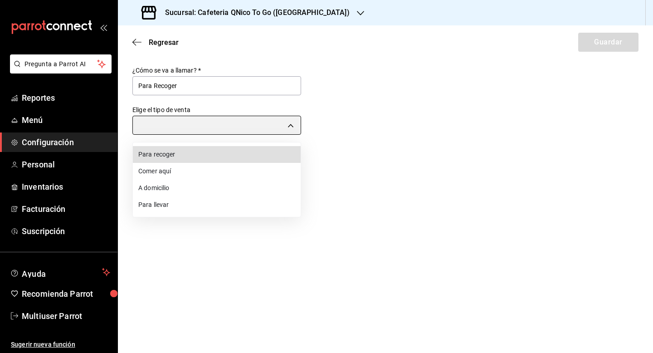
type input "PICK_UP"
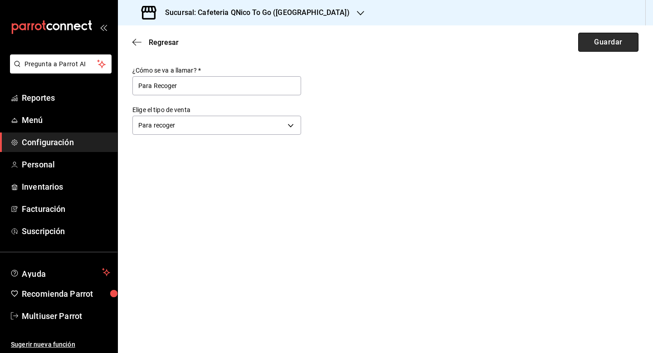
click at [598, 49] on button "Guardar" at bounding box center [609, 42] width 60 height 19
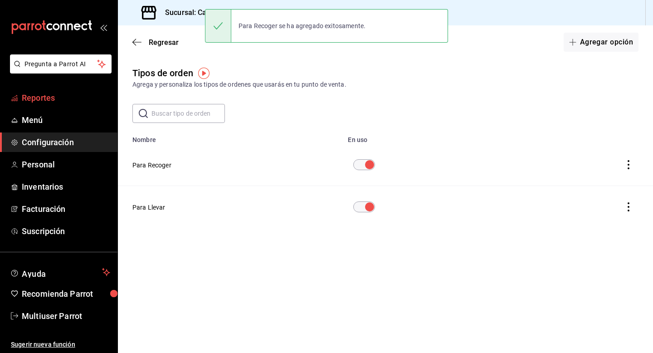
click at [51, 95] on span "Reportes" at bounding box center [66, 98] width 88 height 12
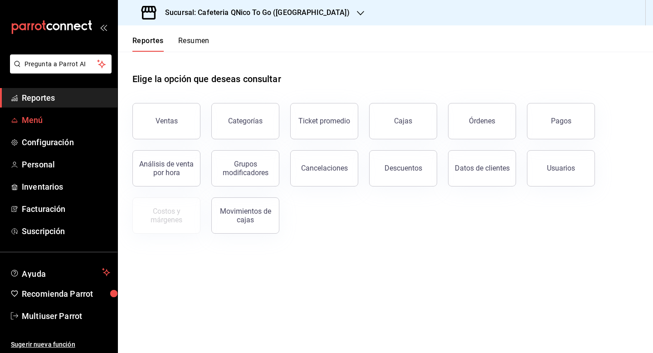
click at [24, 118] on span "Menú" at bounding box center [66, 120] width 88 height 12
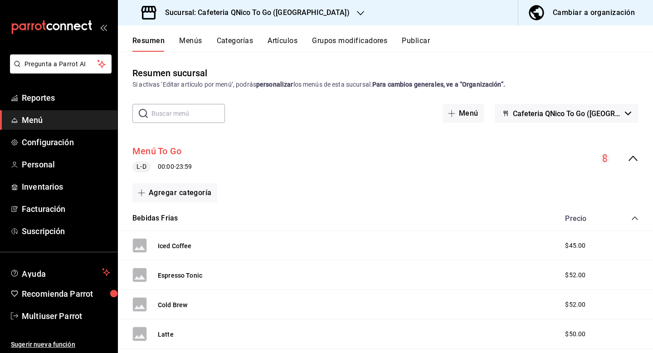
click at [158, 152] on button "Menú To Go" at bounding box center [156, 151] width 49 height 13
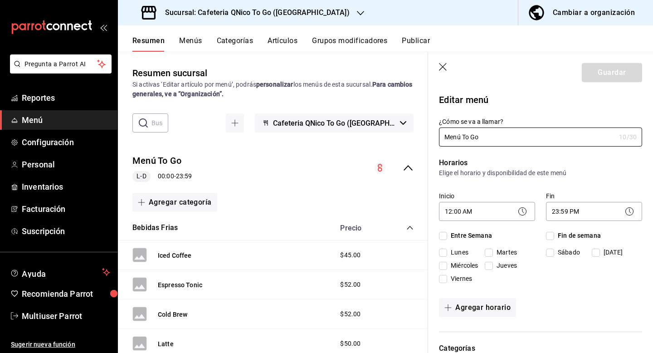
checkbox input "true"
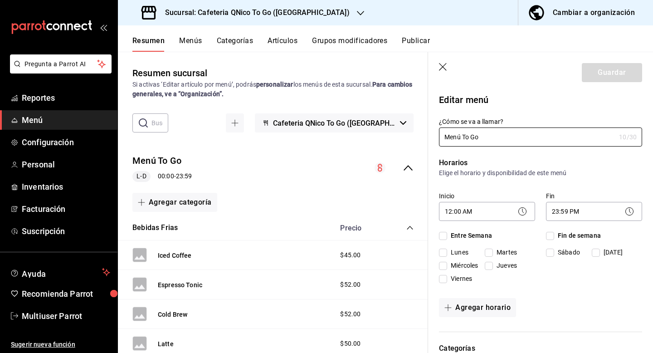
checkbox input "true"
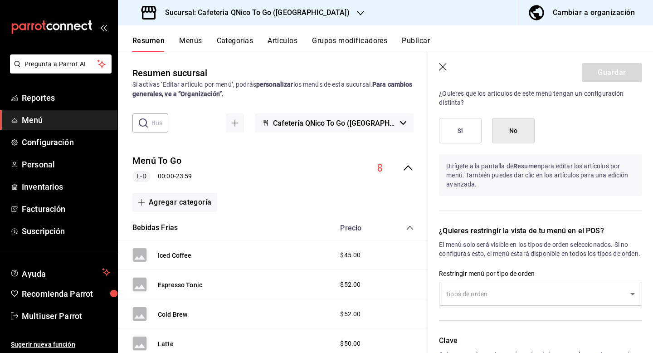
scroll to position [536, 0]
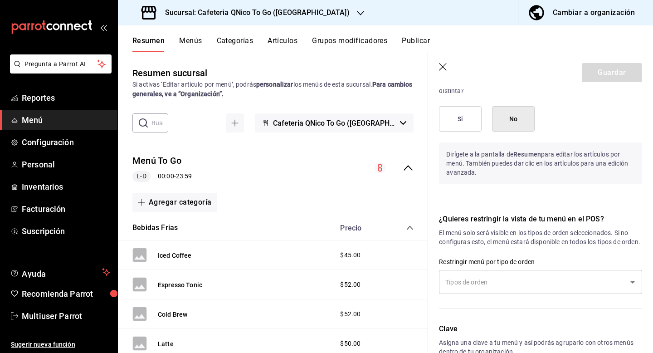
click at [504, 286] on input "text" at bounding box center [534, 282] width 182 height 16
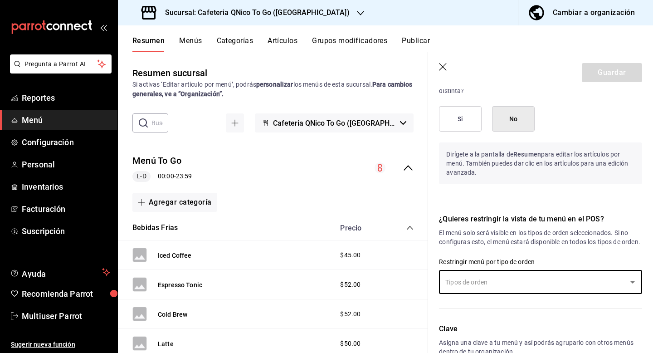
click at [504, 286] on input "text" at bounding box center [534, 282] width 182 height 16
click at [51, 141] on span "Configuración" at bounding box center [66, 142] width 88 height 12
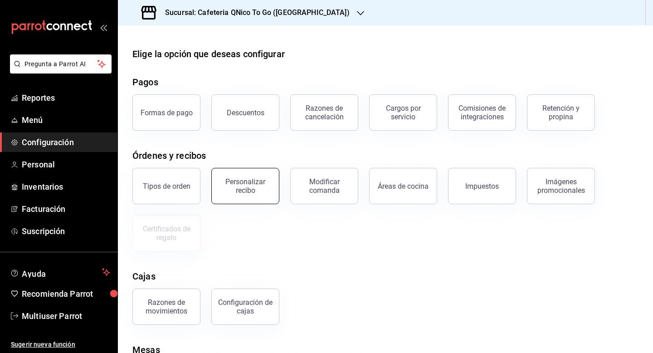
click at [251, 195] on button "Personalizar recibo" at bounding box center [245, 186] width 68 height 36
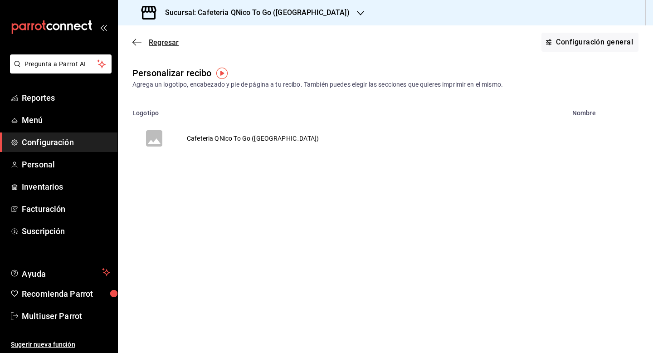
click at [162, 41] on span "Regresar" at bounding box center [164, 42] width 30 height 9
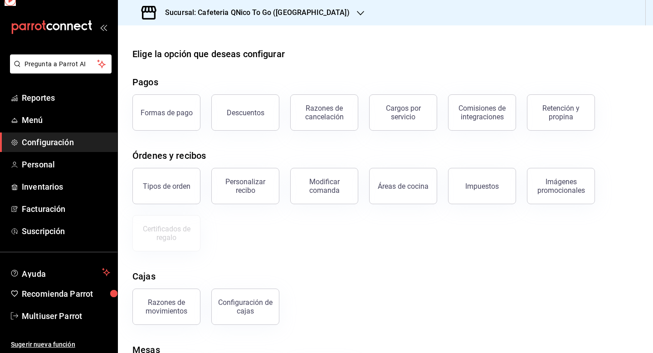
scroll to position [60, 0]
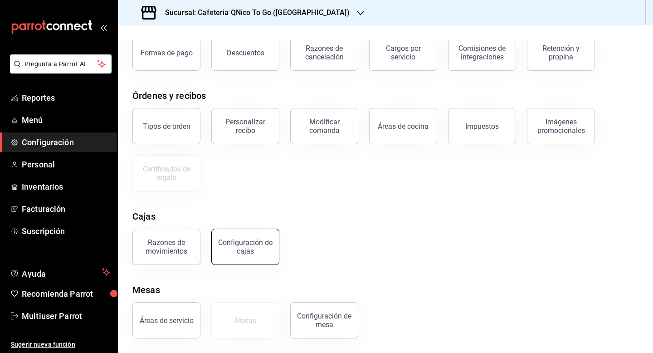
click at [241, 242] on div "Configuración de cajas" at bounding box center [245, 246] width 56 height 17
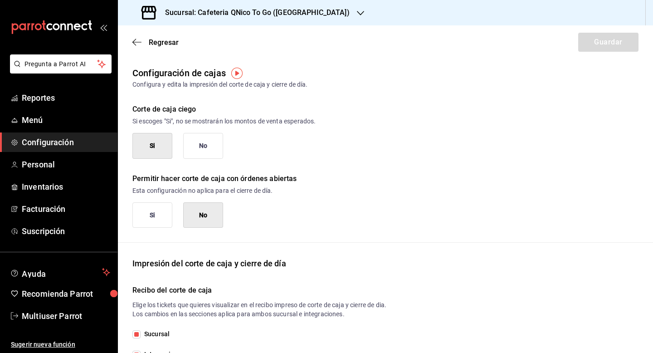
click at [159, 218] on button "Si" at bounding box center [152, 215] width 40 height 26
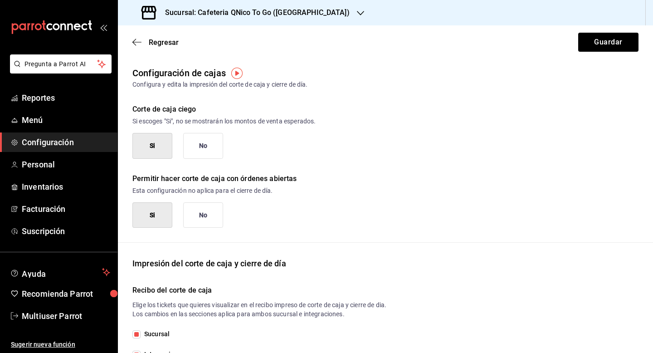
click at [204, 147] on button "No" at bounding box center [203, 146] width 40 height 26
click at [589, 37] on button "Guardar" at bounding box center [609, 42] width 60 height 19
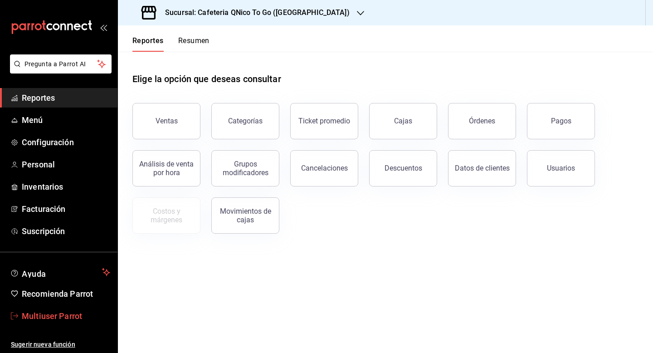
click at [62, 318] on span "Multiuser Parrot" at bounding box center [66, 316] width 88 height 12
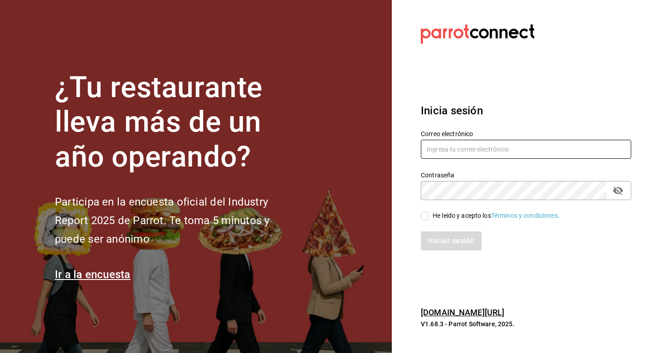
click at [457, 144] on input "text" at bounding box center [526, 149] width 211 height 19
type input "[EMAIL_ADDRESS][DOMAIN_NAME]"
click at [436, 216] on div "He leído y acepto los Términos y condiciones." at bounding box center [496, 216] width 127 height 10
click at [429, 216] on input "He leído y acepto los Términos y condiciones." at bounding box center [425, 216] width 8 height 8
checkbox input "true"
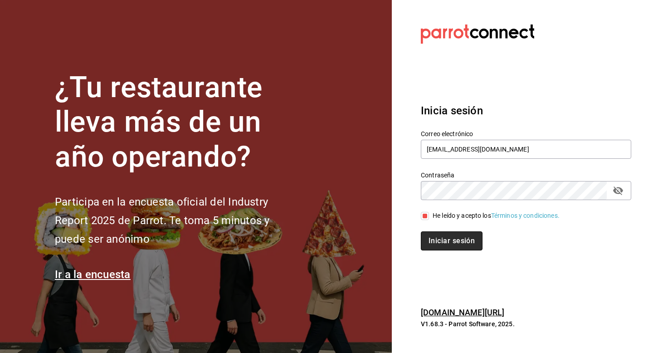
click at [436, 232] on button "Iniciar sesión" at bounding box center [452, 240] width 62 height 19
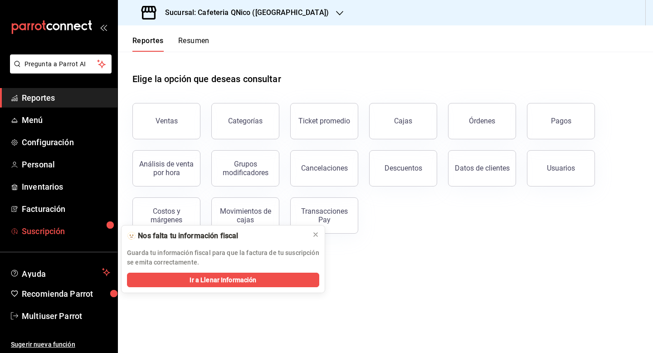
click at [42, 235] on span "Suscripción" at bounding box center [66, 231] width 88 height 12
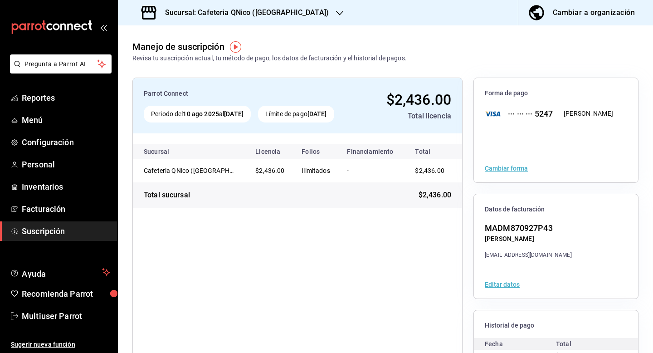
click at [254, 25] on div "Manejo de suscripción Revisa tu suscripción actual, tu método de pago, los dato…" at bounding box center [385, 44] width 535 height 38
click at [257, 15] on h3 "Sucursal: Cafeteria QNico ([GEOGRAPHIC_DATA])" at bounding box center [243, 12] width 171 height 11
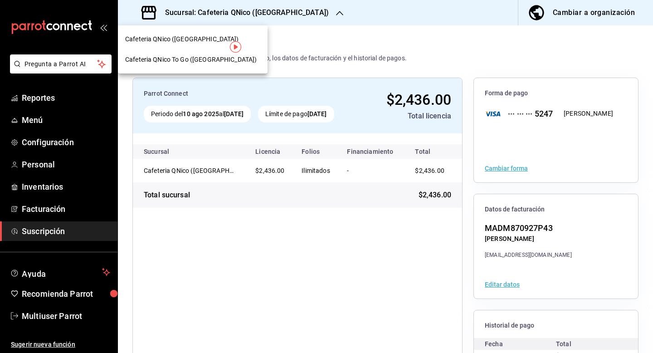
click at [212, 54] on div "Cafeteria QNico To Go ([GEOGRAPHIC_DATA])" at bounding box center [193, 59] width 150 height 20
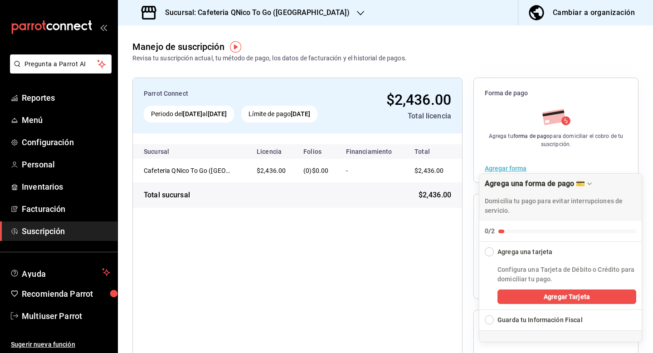
click at [597, 13] on div "Cambiar a organización" at bounding box center [594, 12] width 82 height 13
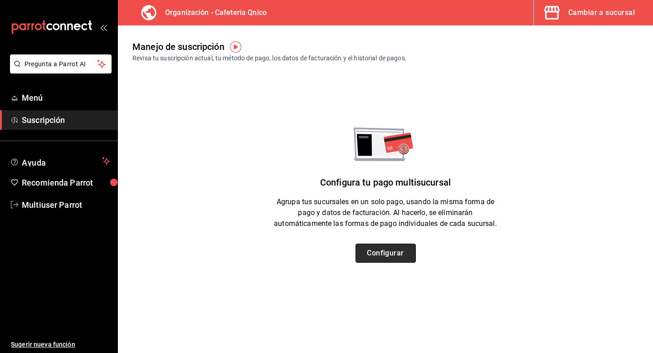
click at [386, 260] on button "Configurar" at bounding box center [386, 253] width 60 height 19
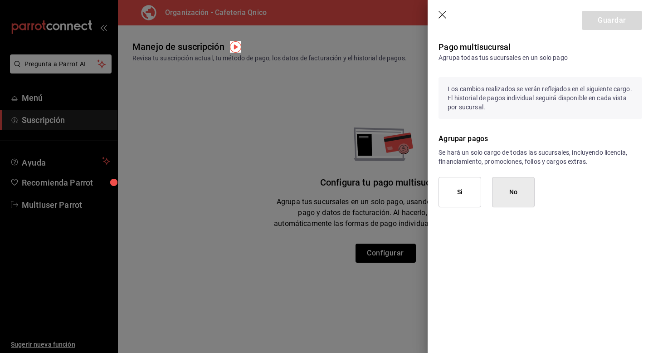
click at [473, 194] on button "Si" at bounding box center [460, 192] width 43 height 30
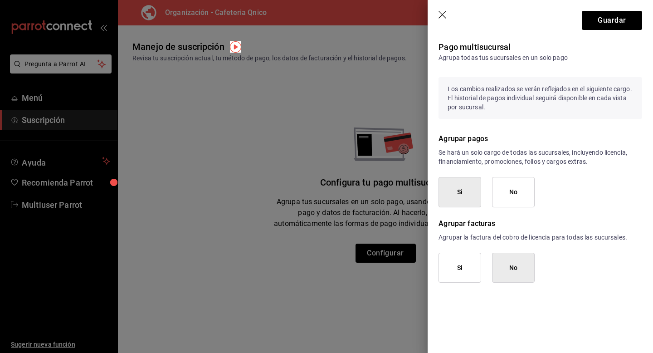
click at [462, 268] on button "Si" at bounding box center [460, 268] width 43 height 30
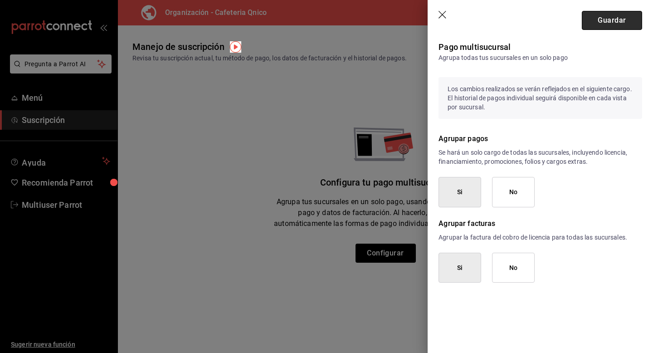
click at [610, 13] on button "Guardar" at bounding box center [612, 20] width 60 height 19
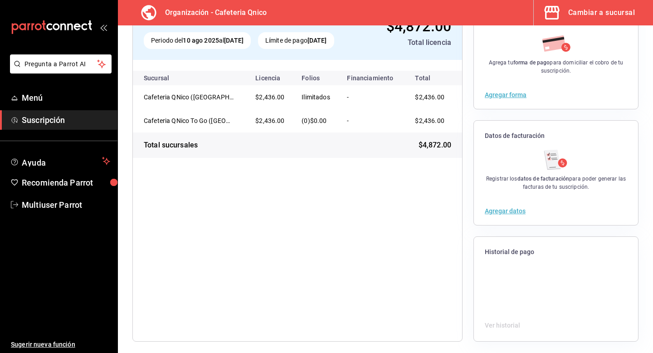
scroll to position [77, 0]
